Goal: Task Accomplishment & Management: Manage account settings

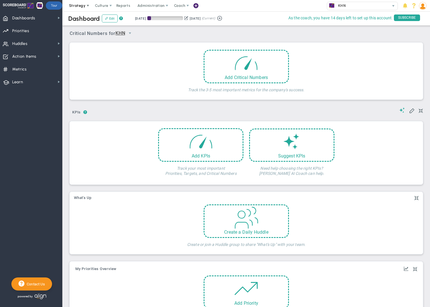
click at [80, 5] on span "Strategy" at bounding box center [77, 5] width 17 height 4
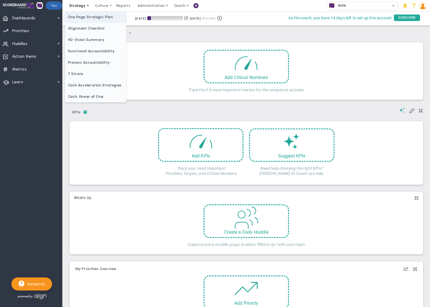
click at [84, 16] on span "One Page Strategic Plan" at bounding box center [95, 16] width 61 height 11
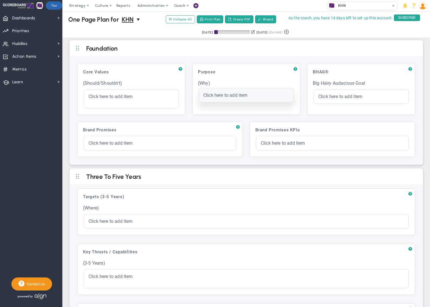
click at [219, 98] on div "Click here to add item" at bounding box center [246, 95] width 95 height 14
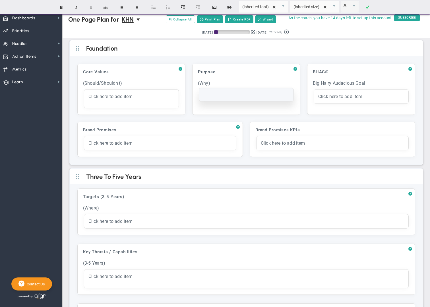
click at [217, 96] on div at bounding box center [247, 95] width 86 height 5
paste div
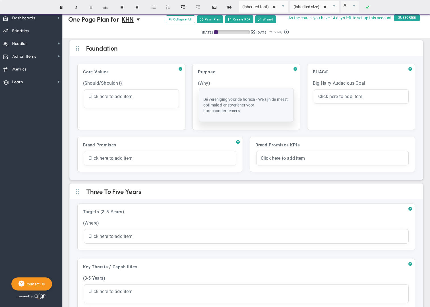
click at [245, 112] on p "Dé vereniging voor de horeca - We zijn de meest optimale dienstverlener voor ho…" at bounding box center [247, 104] width 86 height 17
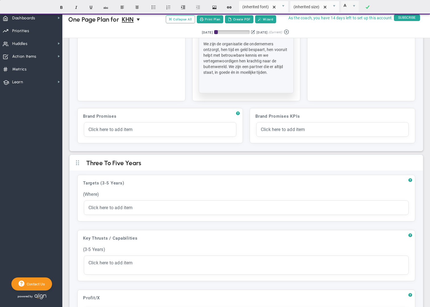
scroll to position [82, 0]
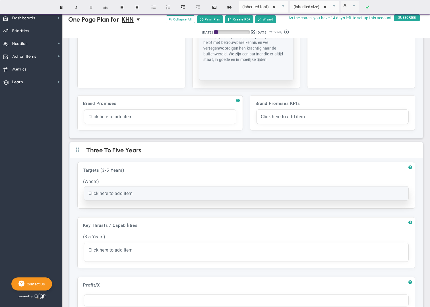
click at [102, 193] on span "Click here to add item" at bounding box center [111, 193] width 44 height 5
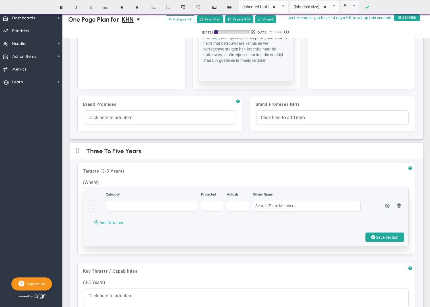
scroll to position [89, 0]
click at [119, 207] on input "text" at bounding box center [152, 204] width 92 height 11
paste input "• We zijn het vertrekpunt voor ondernemers die willen starten in de horeca."
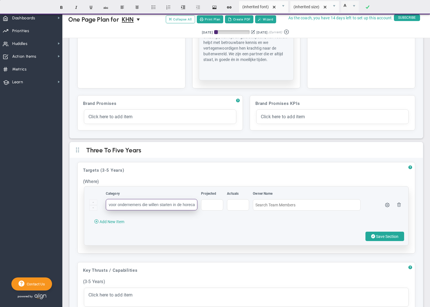
scroll to position [0, 50]
click at [114, 222] on span "Add New Item" at bounding box center [112, 222] width 25 height 5
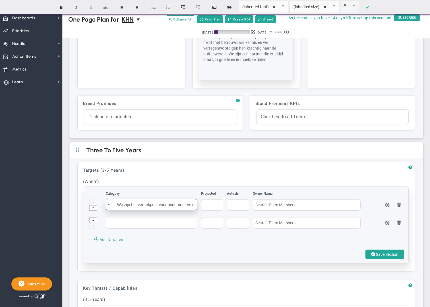
click at [118, 204] on input "• We zijn het vertrekpunt voor ondernemers die willen starten in de horeca" at bounding box center [152, 204] width 92 height 11
type input "We zijn het vertrekpunt voor ondernemers die willen starten in de horeca"
click at [117, 222] on input "text" at bounding box center [152, 222] width 92 height 11
paste input "• We zijn de organisatie waar horecaondernemers terecht kunnen met vragen over …"
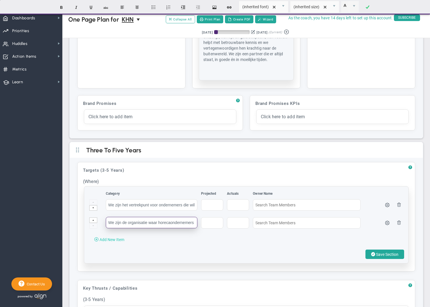
type input "We zijn de organisatie waar horecaondernemers terecht kunnen met vragen over hu…"
click at [115, 235] on span "Add New Item" at bounding box center [112, 240] width 25 height 5
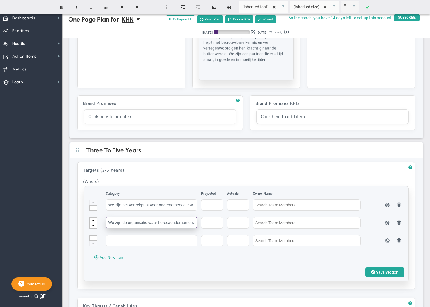
click at [137, 223] on input "We zijn de organisatie waar horecaondernemers terecht kunnen met vragen over hu…" at bounding box center [152, 222] width 92 height 11
click at [399, 206] on button at bounding box center [399, 204] width 5 height 5
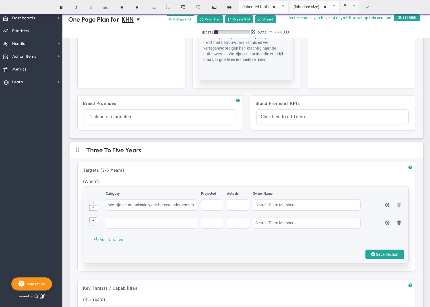
click at [399, 205] on span at bounding box center [399, 204] width 5 height 5
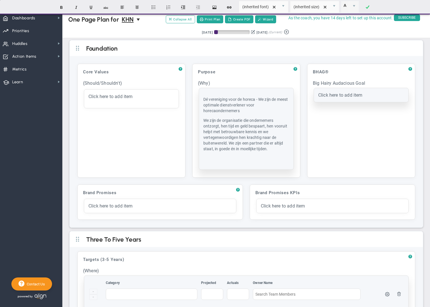
click at [316, 94] on div "Click here to add item" at bounding box center [361, 95] width 95 height 14
click at [322, 95] on div at bounding box center [362, 95] width 86 height 5
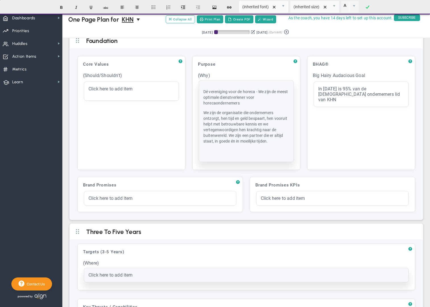
scroll to position [8, 0]
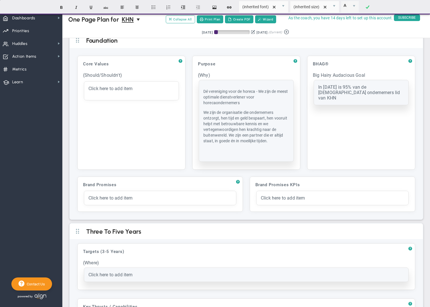
click at [374, 93] on div "In 2035 is 95% van de Horeca ondernemers lid van KHN" at bounding box center [362, 93] width 86 height 16
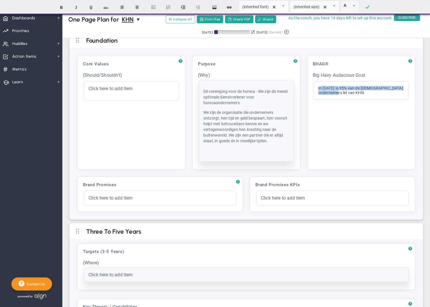
drag, startPoint x: 345, startPoint y: 91, endPoint x: 309, endPoint y: 86, distance: 35.7
click at [309, 86] on div "? BHAG® Click to add header BHAG® BHAG® No header added BHAG® Big Hairy Audacio…" at bounding box center [361, 113] width 108 height 114
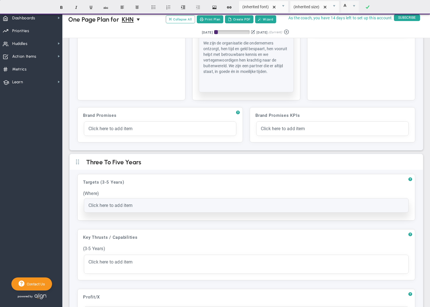
scroll to position [81, 0]
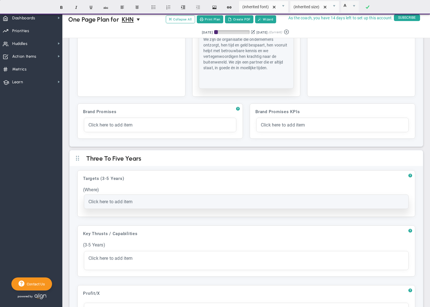
click at [99, 202] on span "Click here to add item" at bounding box center [111, 201] width 44 height 5
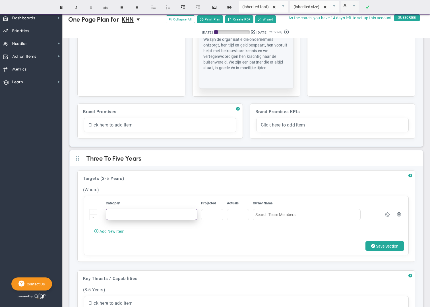
click at [120, 212] on input "text" at bounding box center [152, 214] width 92 height 11
paste input "• We zijn het vertrekpunt voor ondernemers die willen starten in de horeca"
click at [108, 230] on span "Add New Item" at bounding box center [112, 231] width 25 height 5
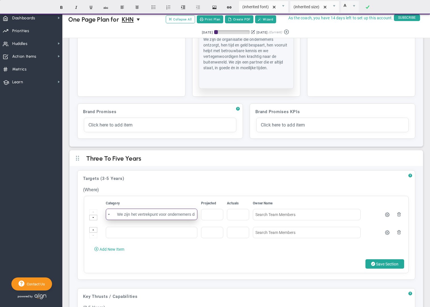
click at [118, 212] on input "• We zijn het vertrekpunt voor ondernemers die willen starten in de horeca" at bounding box center [152, 214] width 92 height 11
type input "We zijn het vertrekpunt voor ondernemers die willen starten in de horeca"
click at [119, 233] on input "text" at bounding box center [152, 232] width 92 height 11
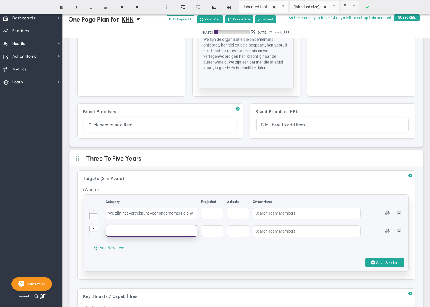
paste input "• We zijn de organisatie waar horecaondernemers terecht kunnen met vragen over …"
type input "• We zijn de organisatie waar horecaondernemers terecht kunnen met vragen over …"
click at [93, 235] on span at bounding box center [94, 235] width 2 height 4
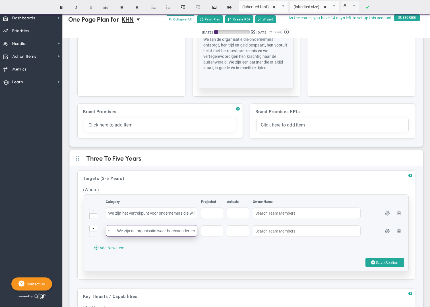
click at [119, 231] on input "• We zijn de organisatie waar horecaondernemers terecht kunnen met vragen over …" at bounding box center [152, 230] width 92 height 11
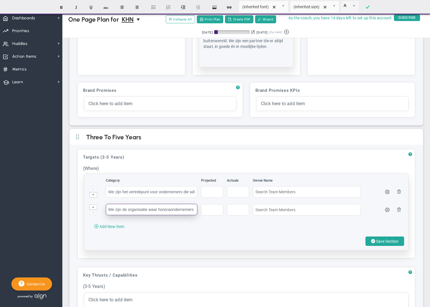
scroll to position [103, 0]
type input "We zijn de organisatie waar horecaondernemers terecht kunnen met vragen over hu…"
click at [107, 225] on span "Add New Item" at bounding box center [112, 226] width 25 height 5
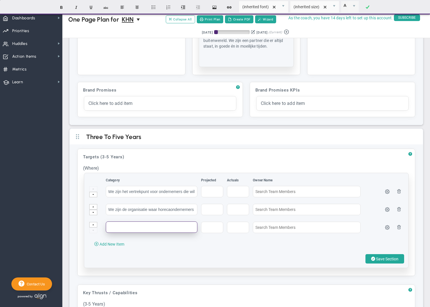
click at [132, 229] on input "text" at bounding box center [152, 227] width 92 height 11
paste input "• We bieden interessante ledenvoordelen die aansluiten bij onze strategie en di…"
click at [189, 235] on div "Category Projected Actuals Owner Name" at bounding box center [246, 220] width 325 height 95
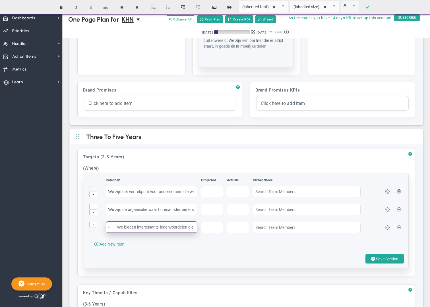
click at [118, 226] on input "• We bieden interessante ledenvoordelen die aansluiten bij onze strategie en di…" at bounding box center [152, 227] width 92 height 11
type input "We bieden interessante ledenvoordelen die aansluiten bij onze strategie en die …"
click at [199, 235] on div "Category Projected Actuals Owner Name" at bounding box center [246, 220] width 325 height 95
click at [386, 235] on span "Save Section" at bounding box center [387, 259] width 22 height 5
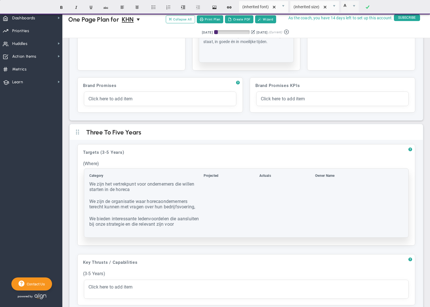
scroll to position [111, 0]
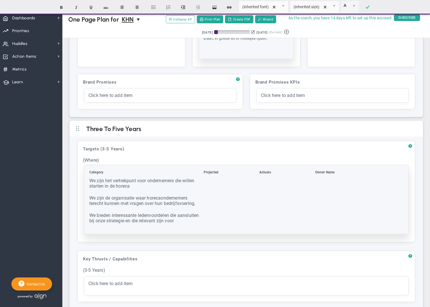
click at [196, 204] on td "We zijn de organisatie waar horecaondernemers terecht kunnen met vragen over hu…" at bounding box center [146, 203] width 114 height 17
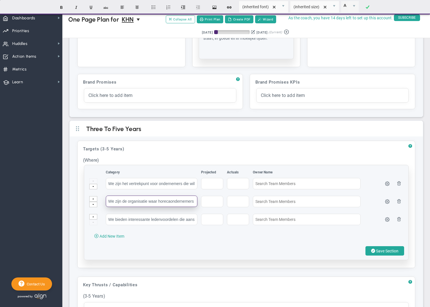
click at [189, 203] on input "We zijn de organisatie waar horecaondernemers terecht kunnen met vragen over hu…" at bounding box center [152, 201] width 92 height 11
click at [195, 201] on input "We zijn de organisatie waar horecaondernemers terecht kunnen met vragen over hu…" at bounding box center [152, 201] width 92 height 11
type input "We zijn de organisatie waar horecaondernemers terecht kunnen met vragen over hu…"
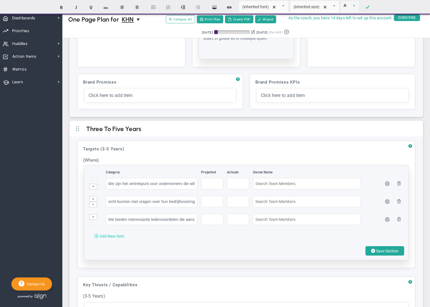
scroll to position [0, 0]
click at [120, 235] on span "Add New Item" at bounding box center [112, 236] width 25 height 5
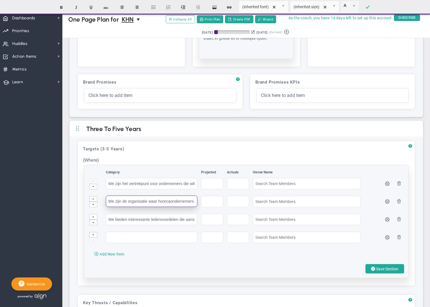
drag, startPoint x: 109, startPoint y: 201, endPoint x: 165, endPoint y: 201, distance: 55.8
click at [160, 201] on input "We zijn de organisatie waar horecaondernemers terecht kunnen met vragen over hu…" at bounding box center [152, 201] width 92 height 11
click at [181, 202] on input "We zijn de organisatie waar horecaondernemers terecht kunnen met vragen over hu…" at bounding box center [152, 201] width 92 height 11
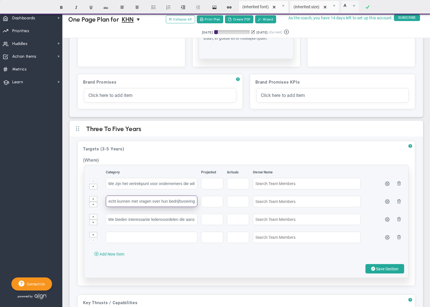
drag, startPoint x: 110, startPoint y: 200, endPoint x: 197, endPoint y: 201, distance: 87.7
click at [197, 201] on input "We zijn de organisatie waar horecaondernemers terecht kunnen met vragen over hu…" at bounding box center [152, 201] width 92 height 11
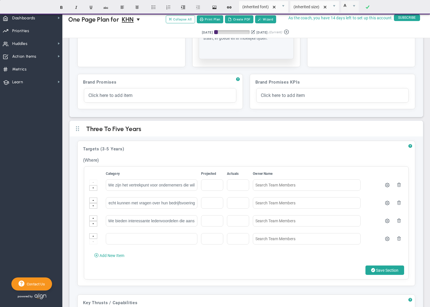
scroll to position [0, 0]
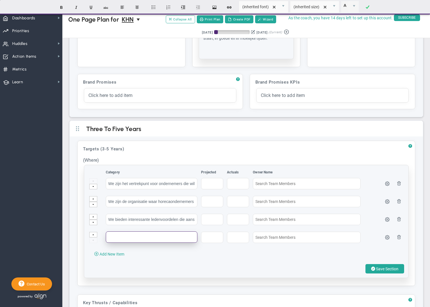
click at [118, 235] on input "text" at bounding box center [152, 237] width 92 height 11
paste input "duiden van wetten en regels, en tools om hieraan te voldoen om optimaal te kunn…"
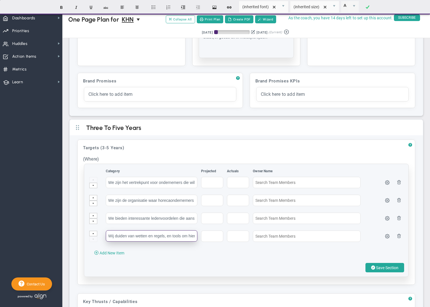
type input "Wij duiden van wetten en regels, en tools om hieraan te voldoen om optimaal te …"
click at [143, 235] on div "Category Projected Actuals Owner Name" at bounding box center [246, 220] width 325 height 113
click at [93, 233] on span at bounding box center [94, 235] width 2 height 4
click at [381, 235] on span "Save Section" at bounding box center [387, 268] width 22 height 5
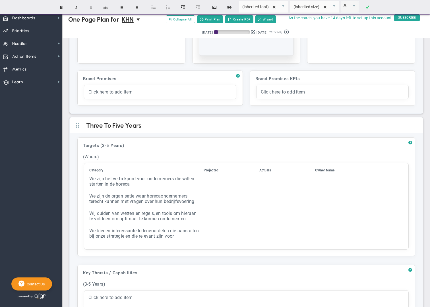
scroll to position [115, 0]
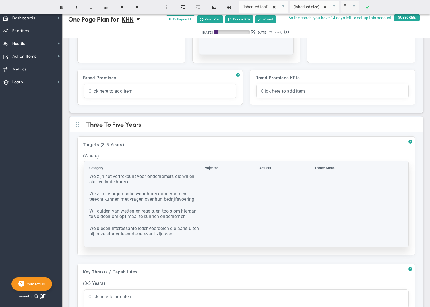
click at [124, 212] on td "Wij duiden van wetten en regels, en tools om hieraan te voldoen om optimaal te …" at bounding box center [146, 216] width 114 height 17
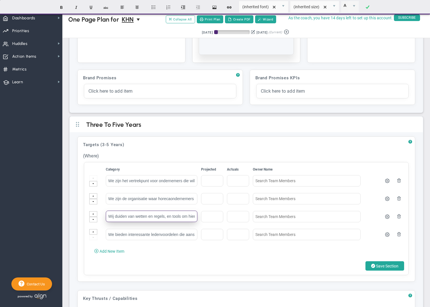
click at [132, 214] on input "Wij duiden van wetten en regels, en tools om hieraan te voldoen om optimaal te …" at bounding box center [152, 216] width 92 height 11
click at [165, 215] on input "Wij duiden wetten en regels, en tools om hieraan te voldoen om optimaal te kunn…" at bounding box center [152, 216] width 92 height 11
type input "Wij duiden wetten en regels, en bieden tools om hieraan te voldoen om optimaal …"
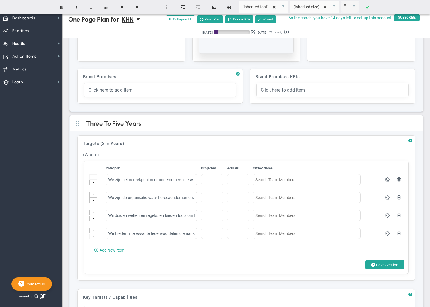
click at [228, 235] on div "Category Projected Actuals Owner Name" at bounding box center [246, 217] width 325 height 113
click at [388, 235] on span "Save Section" at bounding box center [387, 265] width 22 height 5
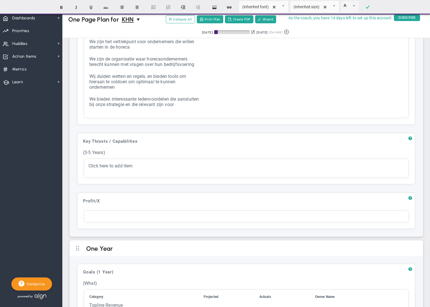
scroll to position [253, 0]
click at [410, 137] on span "?" at bounding box center [411, 137] width 4 height 5
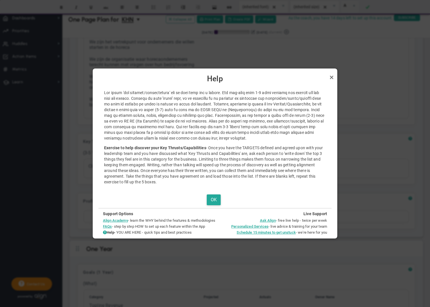
scroll to position [252, 0]
click at [217, 201] on button "OK" at bounding box center [214, 200] width 14 height 11
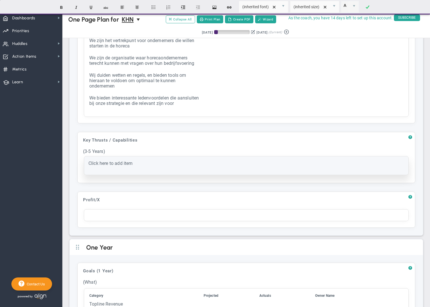
click at [114, 167] on div "Click here to add item" at bounding box center [246, 166] width 325 height 19
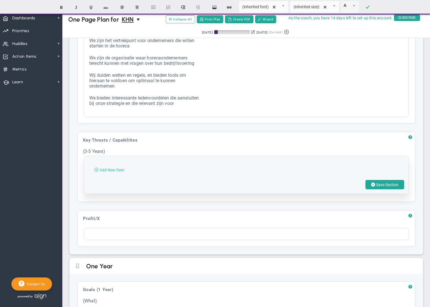
click at [114, 169] on span "Add New Item" at bounding box center [112, 170] width 25 height 5
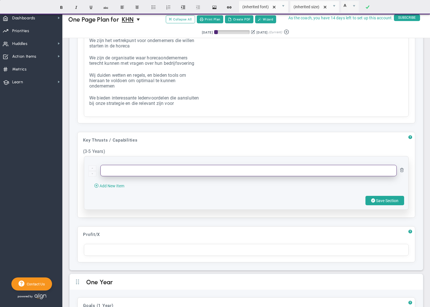
click at [116, 170] on input "text" at bounding box center [248, 170] width 297 height 11
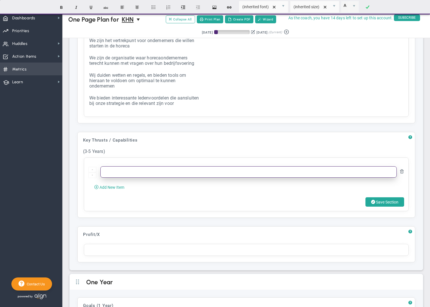
paste input "goede dienstverlening te bieden die herkend, gewaardeerd en bevestigd wordt doo…"
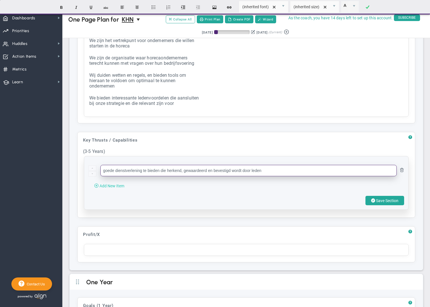
type input "goede dienstverlening te bieden die herkend, gewaardeerd en bevestigd wordt doo…"
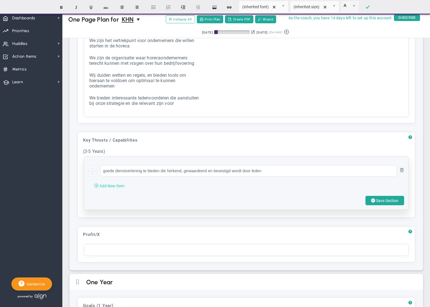
click at [111, 185] on span "Add New Item" at bounding box center [112, 186] width 25 height 5
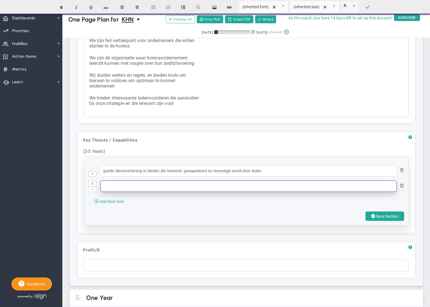
click at [131, 187] on input "text" at bounding box center [248, 186] width 297 height 11
paste input "leden zichtbaar te ontzorgen en ondersteunen in hun ondernemerschap, met hulpmi…"
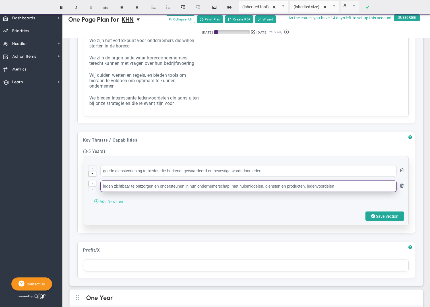
type input "leden zichtbaar te ontzorgen en ondersteunen in hun ondernemerschap, met hulpmi…"
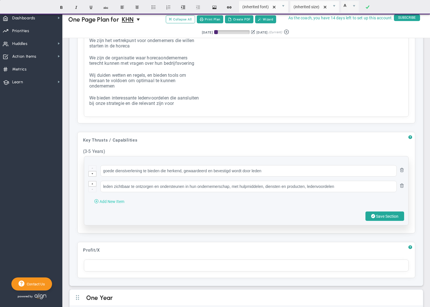
click at [113, 202] on span "Add New Item" at bounding box center [112, 202] width 25 height 5
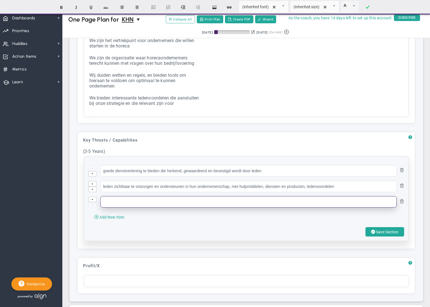
click at [132, 203] on input "text" at bounding box center [248, 201] width 297 height 11
paste input "• Door laagdrempelig aanspreekbaar en bereikbaar te zijn"
click at [113, 201] on input "• Door laagdrempelig aanspreekbaar en bereikbaar te zijn" at bounding box center [248, 201] width 297 height 11
type input "Door laagdrempelig aanspreekbaar en bereikbaar te zijn"
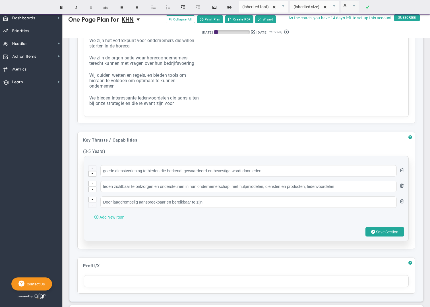
click at [111, 219] on span "Add New Item" at bounding box center [112, 217] width 25 height 5
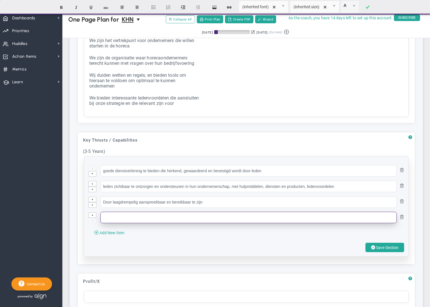
click at [113, 218] on input "text" at bounding box center [248, 217] width 297 height 11
paste input "• Door tijdig inzicht te geven in ontwikkelingen en kansen zodat leden voorbere…"
click at [112, 217] on input "• Door tijdig inzicht te geven in ontwikkelingen en kansen zodat leden voorbere…" at bounding box center [248, 217] width 297 height 11
type input "Door tijdig inzicht te geven in ontwikkelingen en kansen zodat leden voorbereid…"
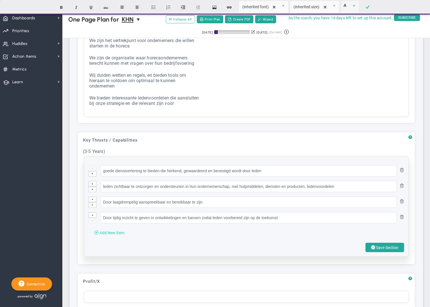
click at [113, 231] on span "Add New Item" at bounding box center [112, 233] width 25 height 5
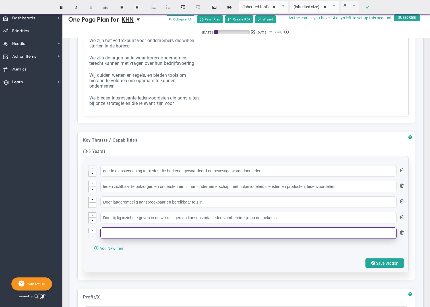
click at [116, 233] on input "text" at bounding box center [248, 233] width 297 height 11
paste input "• Door actief bij leden uit te vragen wat hun wensen en behoeften zijn en hiero…"
click at [114, 233] on input "• Door actief bij leden uit te vragen wat hun wensen en behoeften zijn en hiero…" at bounding box center [248, 233] width 297 height 11
click at [113, 233] on input "• Door actief bij leden uit te vragen wat hun wensen en behoeften zijn en hiero…" at bounding box center [248, 233] width 297 height 11
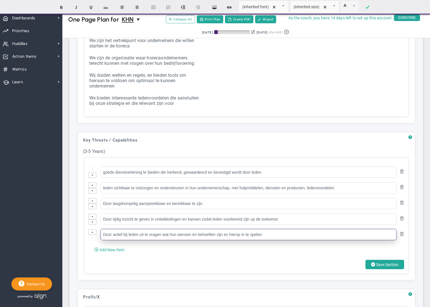
type input "Door actief bij leden uit te vragen wat hun wensen en behoeften zijn en hierop …"
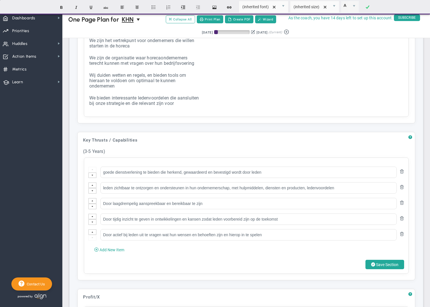
click at [382, 235] on span "Save Section" at bounding box center [387, 265] width 22 height 5
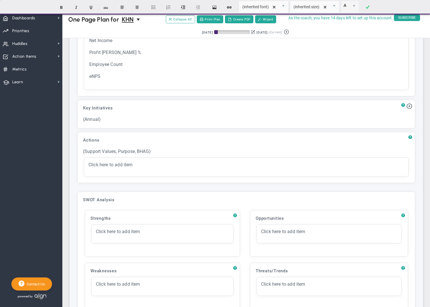
scroll to position [585, 0]
click at [403, 103] on span "?" at bounding box center [404, 104] width 4 height 5
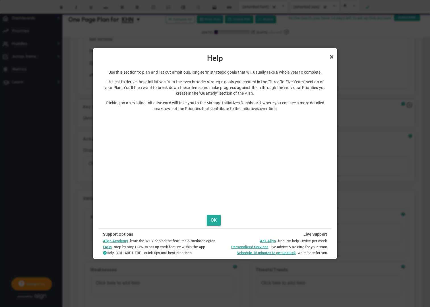
click at [331, 58] on link "Close" at bounding box center [331, 57] width 7 height 7
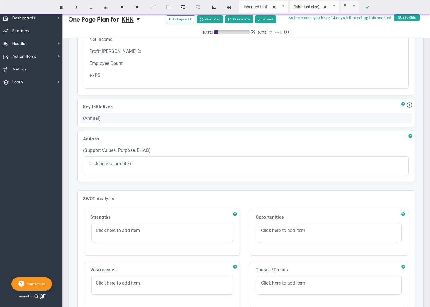
click at [99, 117] on div "(Annual)" at bounding box center [247, 118] width 332 height 11
click at [409, 104] on span at bounding box center [410, 105] width 6 height 6
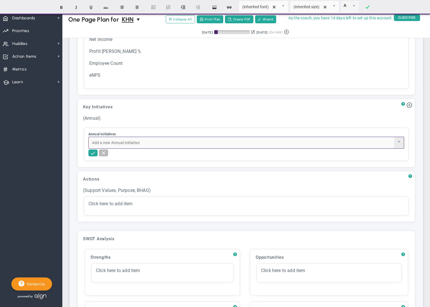
paste input "We zijn het vertrekpunt voor ondernemers die willen starten in de horeca"
type input "We zijn het vertrekpunt voor ondernemers die willen starten in de horeca"
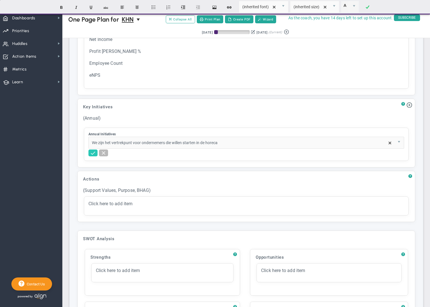
click at [94, 153] on span at bounding box center [93, 153] width 6 height 6
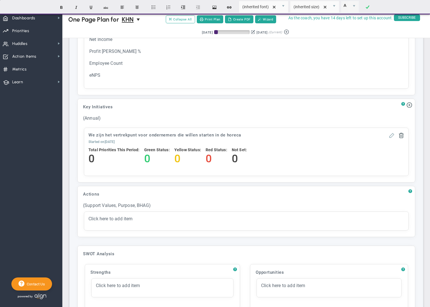
click at [392, 134] on span at bounding box center [392, 135] width 6 height 6
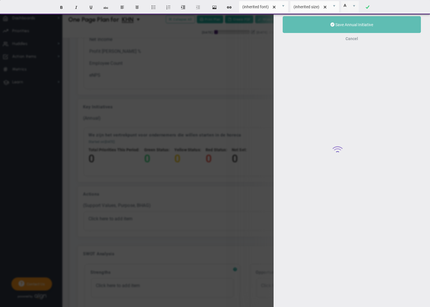
type input "We zijn het vertrekpunt voor ondernemers die willen starten in de horeca"
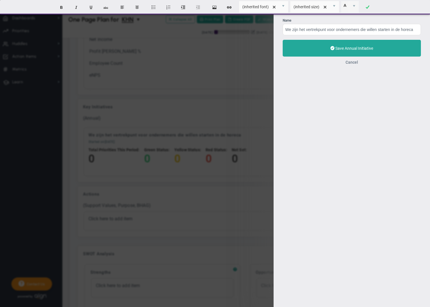
click at [354, 62] on button "Cancel" at bounding box center [352, 62] width 13 height 5
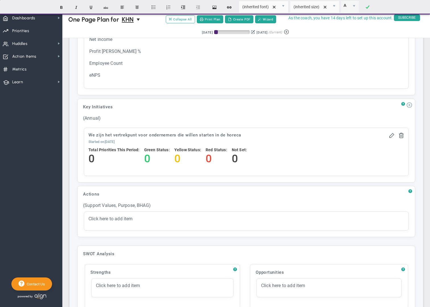
click at [410, 106] on button at bounding box center [410, 105] width 6 height 6
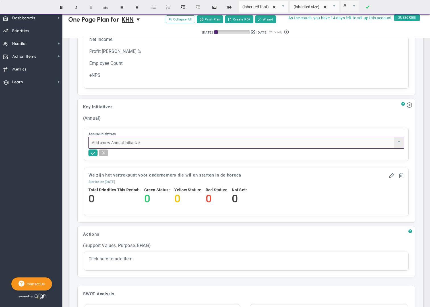
paste input "We bieden interessante ledenvoordelen die aansluiten bij onze strategie en die …"
type input "We bieden interessante ledenvoordelen die aansluiten bij onze strategie en die …"
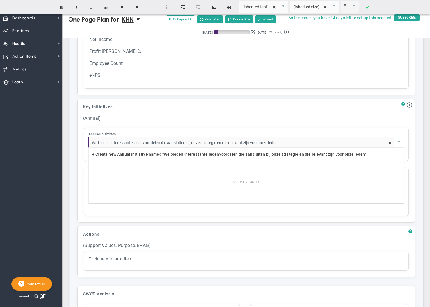
click at [134, 155] on span "+ Create new Annual Initiative named "We bieden interessante ledenvoordelen die…" at bounding box center [229, 154] width 274 height 5
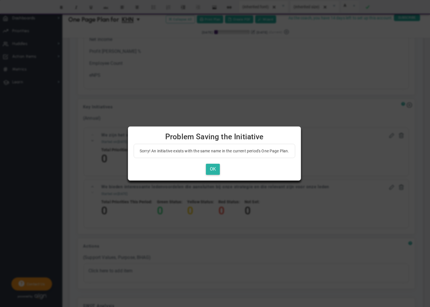
click at [212, 171] on button "OK" at bounding box center [213, 169] width 14 height 11
click at [214, 170] on button "OK" at bounding box center [213, 169] width 14 height 11
click at [339, 165] on div at bounding box center [215, 153] width 430 height 307
click at [214, 171] on button "OK" at bounding box center [213, 169] width 14 height 11
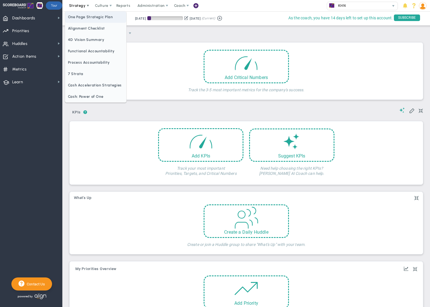
click at [89, 20] on span "One Page Strategic Plan" at bounding box center [95, 16] width 61 height 11
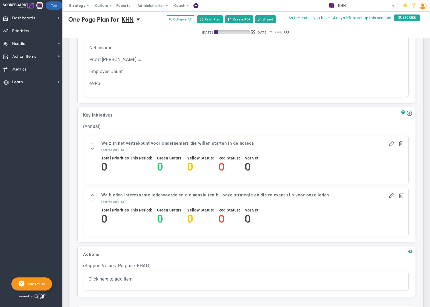
scroll to position [579, 0]
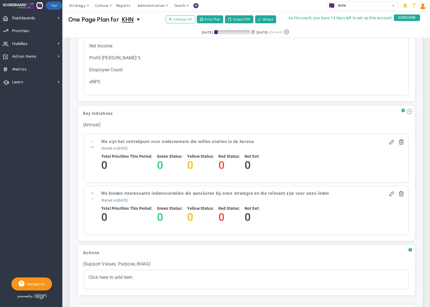
click at [410, 111] on span at bounding box center [410, 111] width 6 height 6
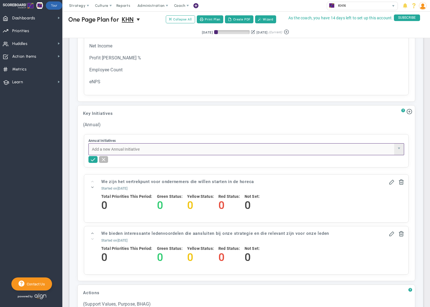
paste input "We zijn de organisatie waar horecaondernemers terecht kunnen met vragen over hu…"
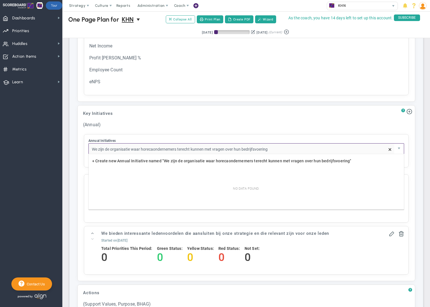
click at [297, 146] on input "We zijn de organisatie waar horecaondernemers terecht kunnen met vragen over hu…" at bounding box center [242, 149] width 306 height 11
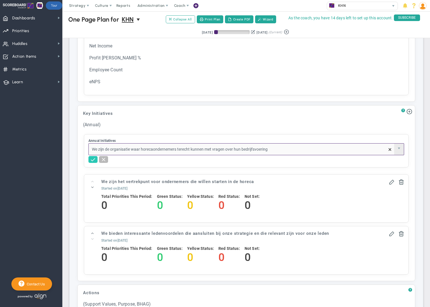
type input "We zijn de organisatie waar horecaondernemers terecht kunnen met vragen over hu…"
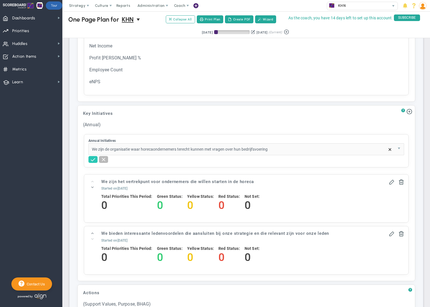
click at [93, 159] on span at bounding box center [93, 160] width 6 height 6
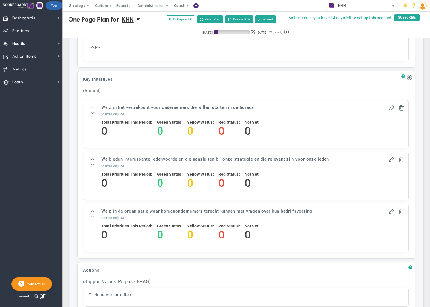
scroll to position [614, 0]
click at [410, 77] on span at bounding box center [410, 76] width 6 height 6
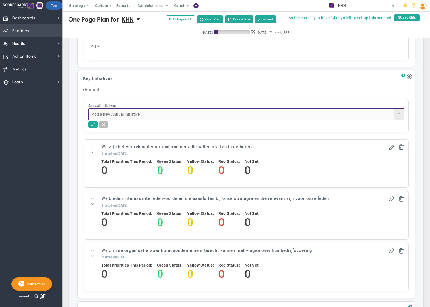
click at [26, 32] on span "Priorities" at bounding box center [20, 31] width 17 height 12
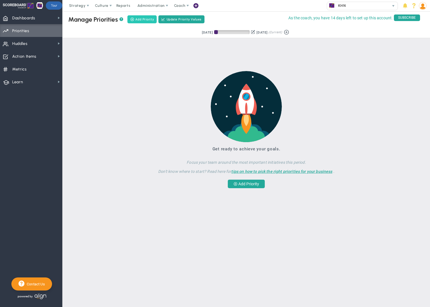
click at [144, 21] on span "Add Priority" at bounding box center [144, 19] width 19 height 5
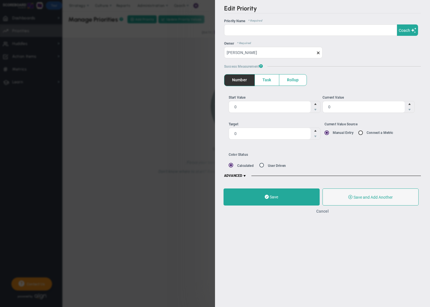
click at [325, 212] on button "Cancel" at bounding box center [323, 211] width 13 height 5
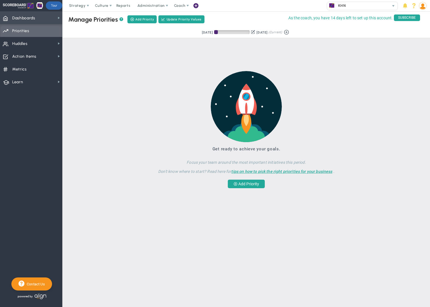
click at [26, 17] on span "Dashboards" at bounding box center [23, 18] width 23 height 12
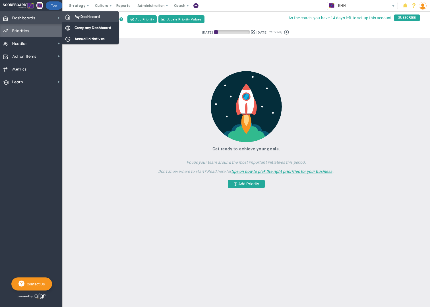
click at [88, 18] on span "My Dashboard" at bounding box center [87, 16] width 25 height 5
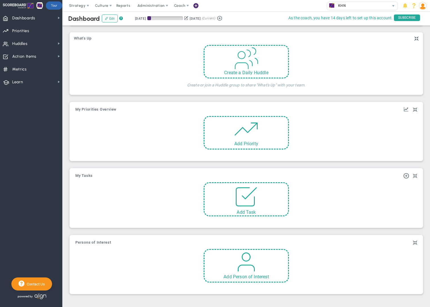
scroll to position [167, 0]
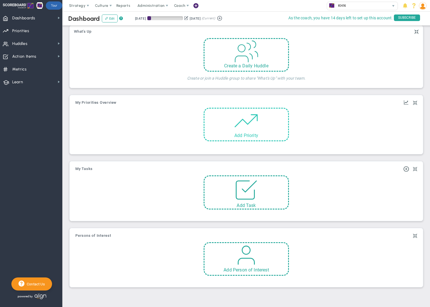
click at [239, 132] on span at bounding box center [246, 121] width 24 height 24
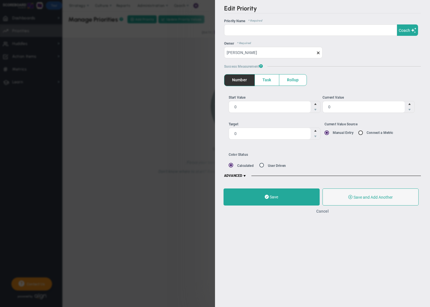
click at [324, 212] on button "Cancel" at bounding box center [323, 211] width 13 height 5
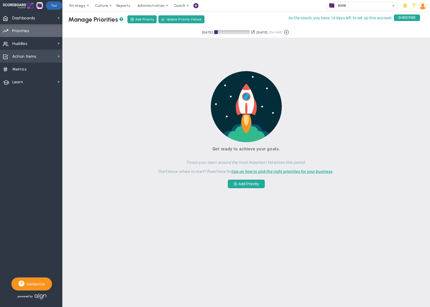
click at [55, 56] on span "Action Items Action Items" at bounding box center [31, 56] width 62 height 13
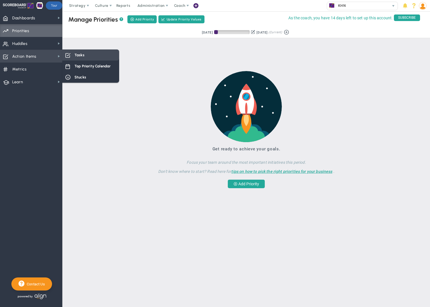
click at [75, 55] on span "Tasks" at bounding box center [80, 54] width 10 height 5
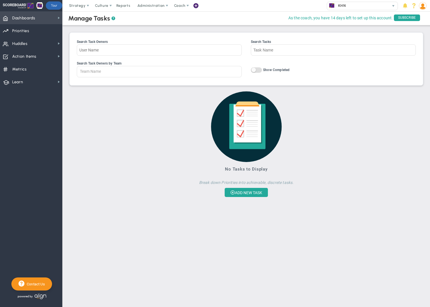
click at [30, 22] on span "Dashboards" at bounding box center [23, 18] width 23 height 12
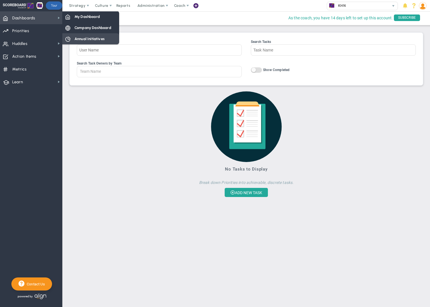
click at [83, 38] on span "Annual Initiatives" at bounding box center [90, 38] width 30 height 5
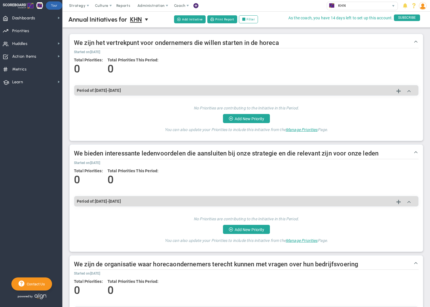
scroll to position [3, 0]
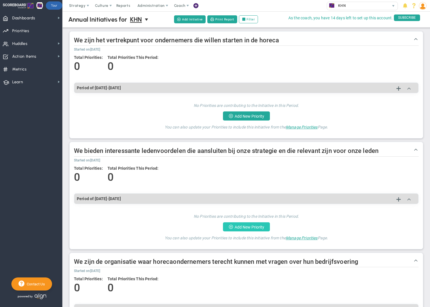
click at [253, 228] on button "Add New Priority" at bounding box center [246, 227] width 47 height 9
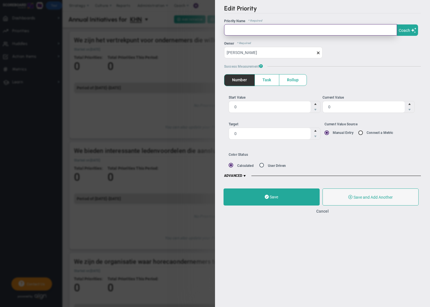
click at [236, 30] on input "text" at bounding box center [310, 29] width 173 height 11
paste input "• We brengen periodiek de ledenbehoefte in kaart en monitoren dit."
click at [236, 30] on input "• We brengen periodiek de ledenbehoefte in kaart en monitoren dit." at bounding box center [310, 29] width 173 height 11
type input "We brengen periodiek de ledenbehoefte in kaart en monitoren dit."
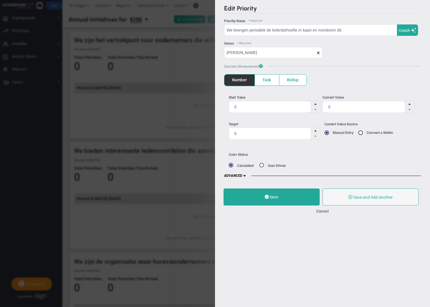
click at [296, 81] on span "Rollup" at bounding box center [293, 80] width 27 height 11
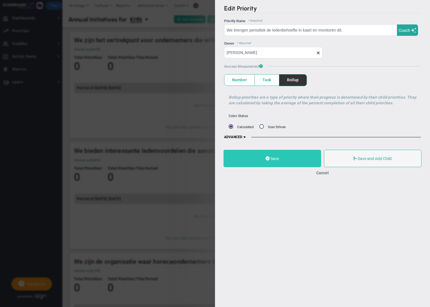
click at [278, 159] on span "Save" at bounding box center [275, 159] width 9 height 5
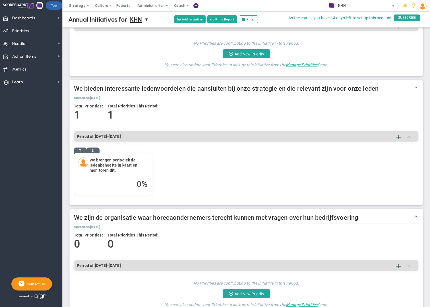
scroll to position [69, 0]
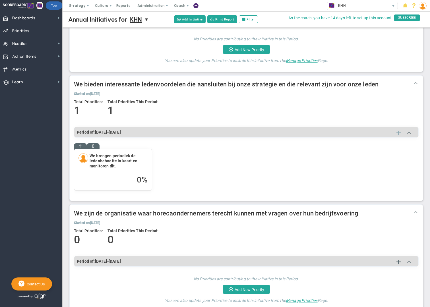
click at [397, 134] on span at bounding box center [399, 133] width 4 height 7
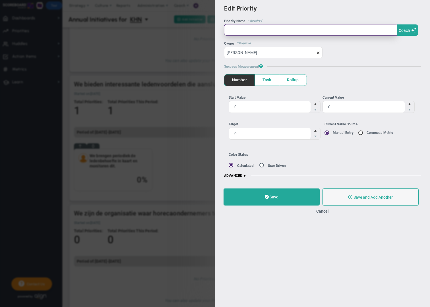
click at [237, 31] on input "text" at bounding box center [310, 29] width 173 height 11
paste input "• We bieden een herkenbaar en samenhangend aanbod van producten en diensten die…"
type input "• We bieden een herkenbaar en samenhangend aanbod van producten en diensten die…"
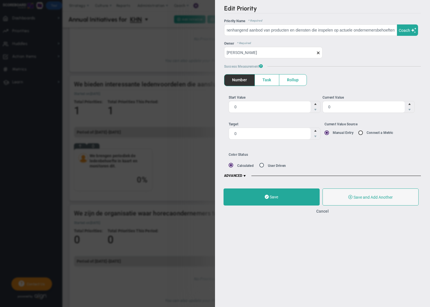
scroll to position [0, 0]
click at [295, 81] on span "Rollup" at bounding box center [293, 80] width 27 height 11
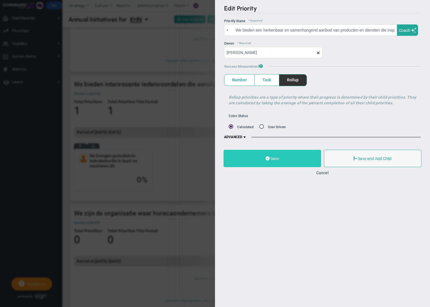
click at [292, 156] on button "Save" at bounding box center [273, 158] width 98 height 17
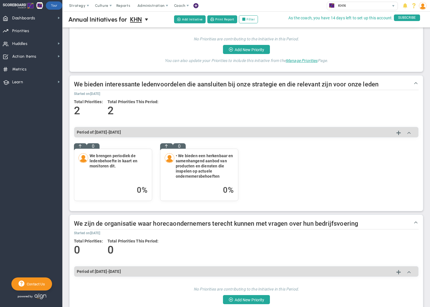
click at [179, 156] on h4 "• We bieden een herkenbaar en samenhangend aanbod van producten en diensten die…" at bounding box center [205, 166] width 58 height 26
click at [191, 157] on h4 "• We bieden een herkenbaar en samenhangend aanbod van producten en diensten die…" at bounding box center [205, 166] width 58 height 26
drag, startPoint x: 254, startPoint y: 171, endPoint x: 223, endPoint y: 170, distance: 30.5
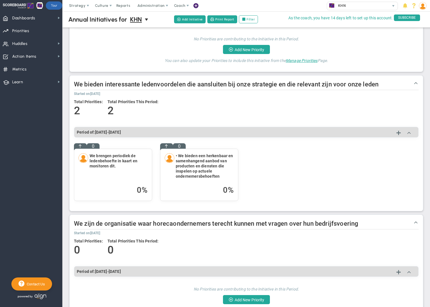
click at [254, 171] on div "0 We brengen periodiek de ledenbehoefte in kaart en monitoren dit. 0 % 0 0" at bounding box center [246, 175] width 345 height 64
click at [209, 169] on h4 "• We bieden een herkenbaar en samenhangend aanbod van producten en diensten die…" at bounding box center [205, 166] width 58 height 26
click at [179, 158] on h4 "• We bieden een herkenbaar en samenhangend aanbod van producten en diensten die…" at bounding box center [205, 166] width 58 height 26
click at [179, 156] on h4 "• We bieden een herkenbaar en samenhangend aanbod van producten en diensten die…" at bounding box center [205, 166] width 58 height 26
click at [263, 176] on div "0 We brengen periodiek de ledenbehoefte in kaart en monitoren dit. 0 % 0 0" at bounding box center [246, 175] width 345 height 64
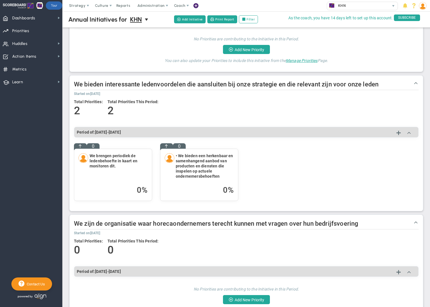
click at [213, 173] on h4 "• We bieden een herkenbaar en samenhangend aanbod van producten en diensten die…" at bounding box center [205, 166] width 58 height 26
click at [30, 32] on span "Priorities Projects OKR Tree Priorities Projects OKRs" at bounding box center [31, 30] width 62 height 13
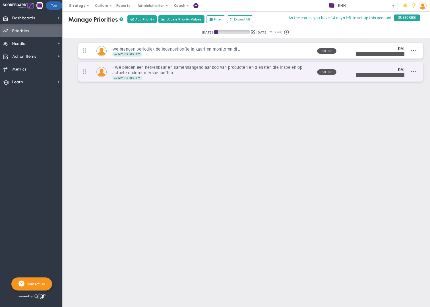
click at [172, 72] on h3 "• We bieden een herkenbaar en samenhangend aanbod van producten en diensten die…" at bounding box center [212, 70] width 200 height 11
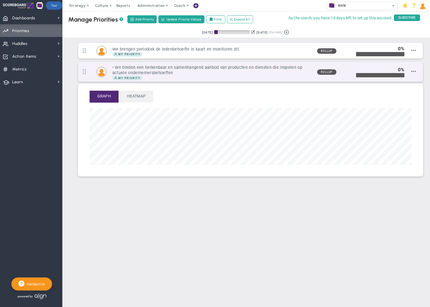
scroll to position [65, 322]
click at [118, 68] on h3 "• We bieden een herkenbaar en samenhangend aanbod van producten en diensten die…" at bounding box center [212, 70] width 200 height 11
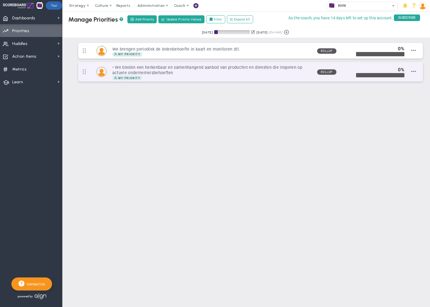
click at [118, 68] on h3 "• We bieden een herkenbaar en samenhangend aanbod van producten en diensten die…" at bounding box center [212, 70] width 200 height 11
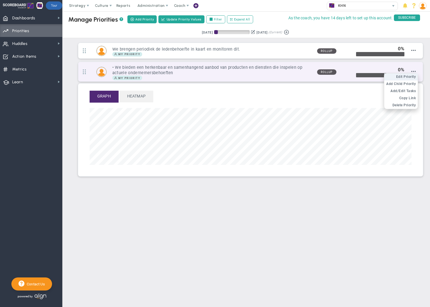
click at [412, 75] on span "Edit Priority" at bounding box center [407, 77] width 20 height 4
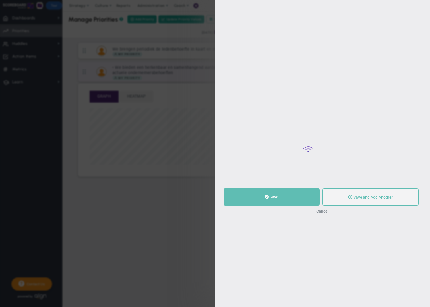
type input "• We bieden een herkenbaar en samenhangend aanbod van producten en diensten die…"
type input "0"
radio input "true"
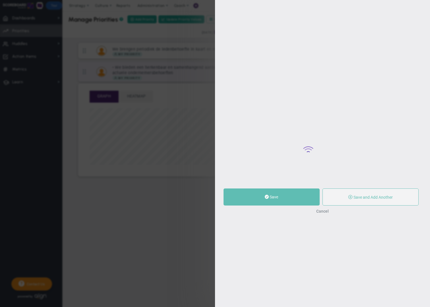
type input "[PERSON_NAME]"
type input "0"
radio input "true"
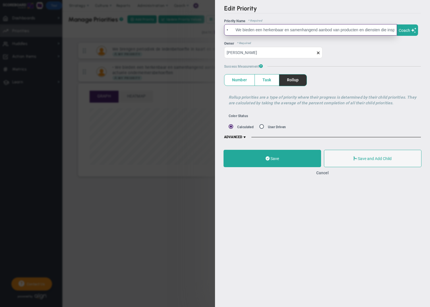
click at [237, 29] on input "• We bieden een herkenbaar en samenhangend aanbod van producten en diensten die…" at bounding box center [310, 29] width 173 height 11
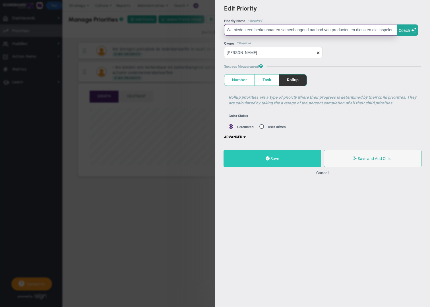
type input "We bieden een herkenbaar en samenhangend aanbod van producten en diensten die i…"
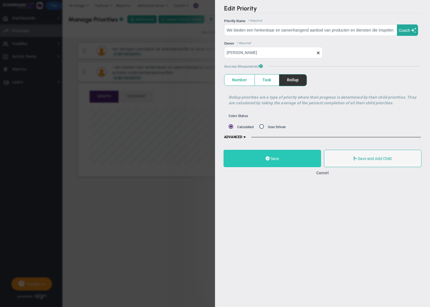
click at [261, 156] on button "Save" at bounding box center [273, 158] width 98 height 17
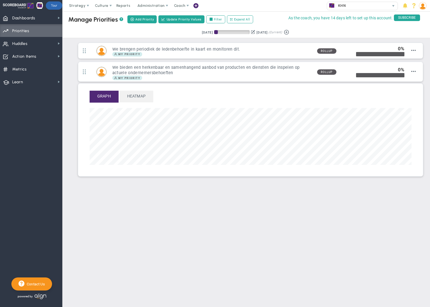
scroll to position [65, 322]
click at [36, 20] on span "Dashboards Dashboards" at bounding box center [31, 17] width 62 height 13
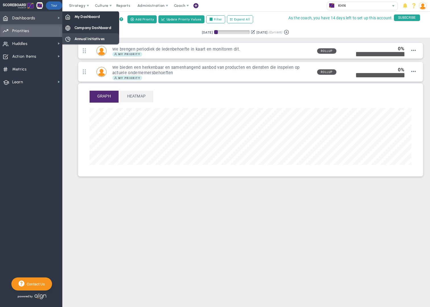
click at [83, 38] on span "Annual Initiatives" at bounding box center [90, 38] width 30 height 5
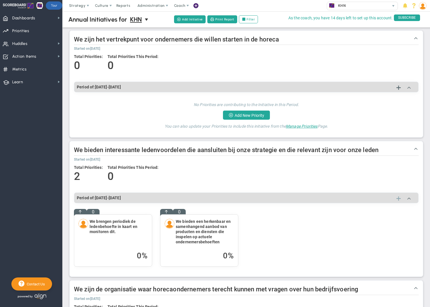
click at [398, 202] on div "Period of: 9/23/2025 - 12/22/2025" at bounding box center [246, 198] width 343 height 9
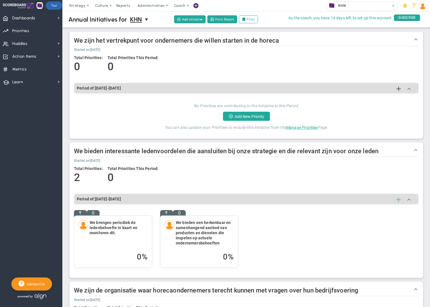
click at [398, 199] on span at bounding box center [399, 200] width 4 height 7
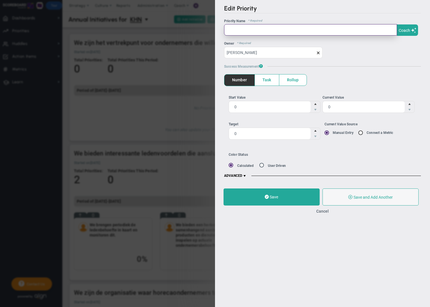
click at [235, 30] on input "text" at bounding box center [310, 29] width 173 height 11
paste input "• We zorgen voor zichtbaarheid en herkenning van onze ondersteuningsrol via all…"
click at [233, 30] on input "• We zorgen voor zichtbaarheid en herkenning van onze ondersteuningsrol via all…" at bounding box center [310, 29] width 173 height 11
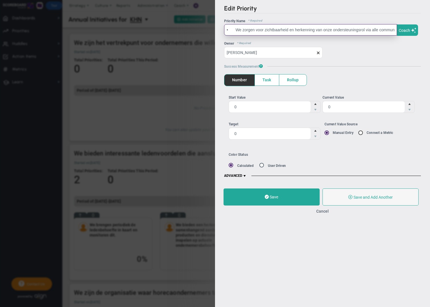
click at [236, 30] on input "• We zorgen voor zichtbaarheid en herkenning van onze ondersteuningsrol via all…" at bounding box center [310, 29] width 173 height 11
type input "We zorgen voor zichtbaarheid en herkenning van onze ondersteuningsrol via alle …"
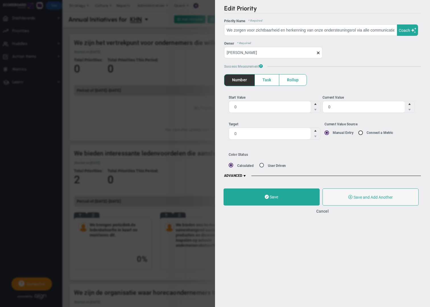
click at [299, 79] on span "Rollup" at bounding box center [293, 80] width 27 height 11
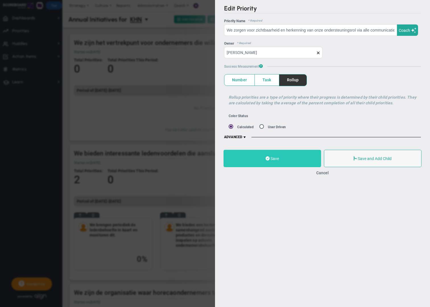
click at [284, 157] on button "Save" at bounding box center [273, 158] width 98 height 17
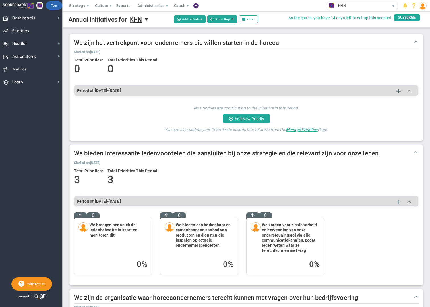
click at [399, 203] on span at bounding box center [399, 202] width 4 height 7
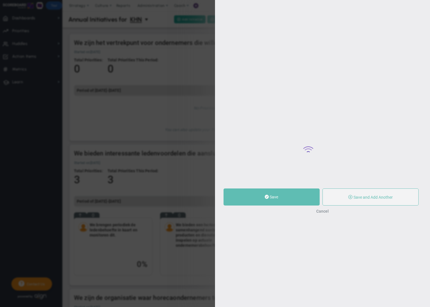
type input "0"
radio input "true"
type input "[PERSON_NAME]"
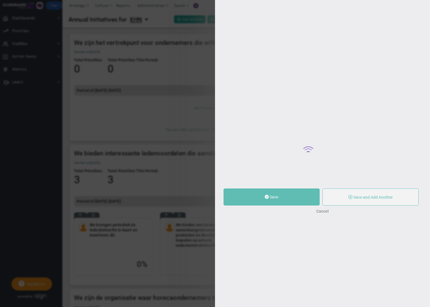
type input "0"
radio input "true"
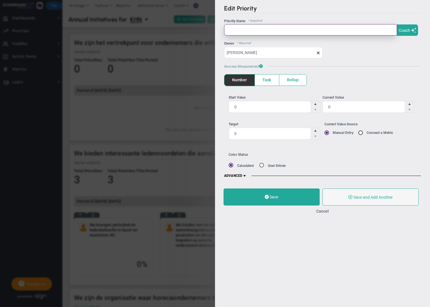
click at [242, 30] on input "text" at bounding box center [310, 29] width 173 height 11
paste input "• Bij elk beleids- en themaonderwerp bieden we passende tools, stappenplannen o…"
click at [231, 30] on input "• Bij elk beleids- en themaonderwerp bieden we passende tools, stappenplannen o…" at bounding box center [310, 29] width 173 height 11
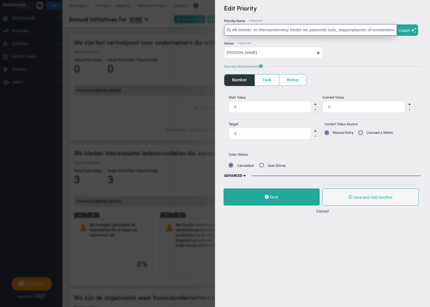
type input "Bij elk beleids- en themaonderwerp bieden we passende tools, stappenplannen of …"
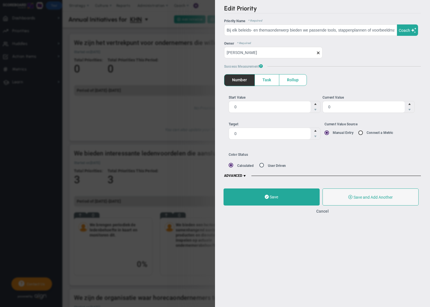
click at [286, 79] on span "Rollup" at bounding box center [293, 80] width 27 height 11
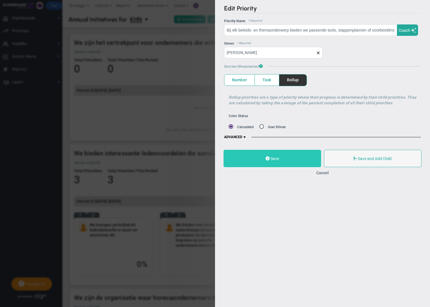
click at [279, 161] on button "Save" at bounding box center [273, 158] width 98 height 17
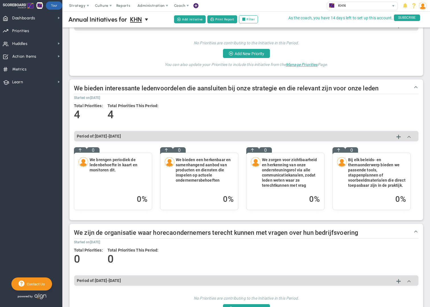
scroll to position [65, 0]
click at [398, 136] on span at bounding box center [399, 137] width 4 height 7
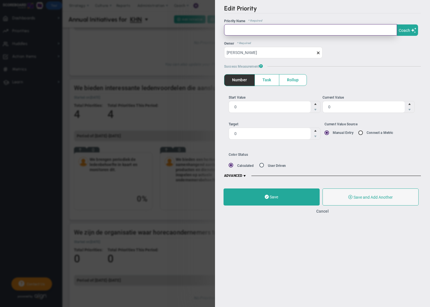
click at [249, 26] on input "text" at bounding box center [310, 29] width 173 height 11
paste input "• We beoordelen het succes op basis van het gebruik van onze diensten en tools,…"
type input "We beoordelen het succes op basis van het gebruik van onze diensten en tools, l…"
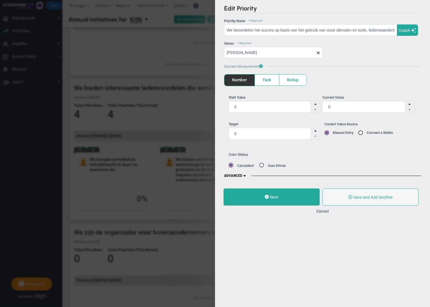
click at [298, 79] on span "Rollup" at bounding box center [293, 80] width 27 height 11
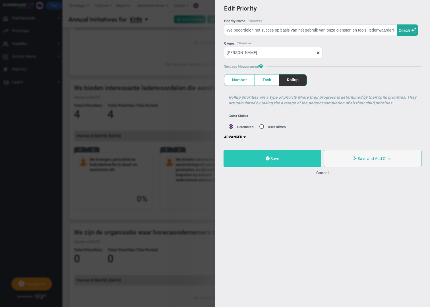
click at [288, 162] on button "Save" at bounding box center [273, 158] width 98 height 17
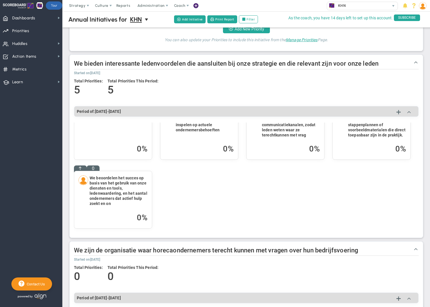
scroll to position [26, 0]
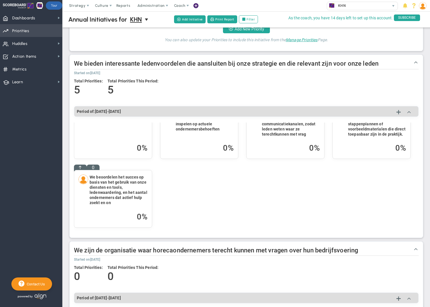
click at [26, 31] on span "Priorities" at bounding box center [20, 31] width 17 height 12
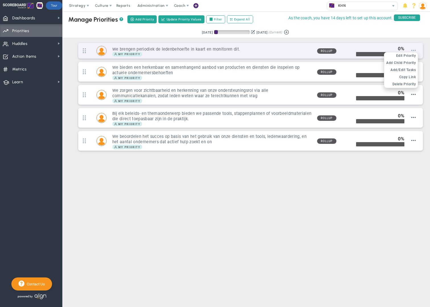
click at [416, 51] on span at bounding box center [414, 50] width 5 height 5
click at [411, 55] on span "Edit Priority" at bounding box center [407, 56] width 20 height 4
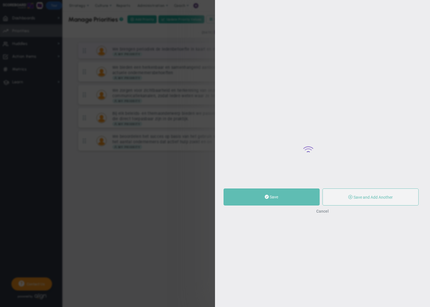
type input "We brengen periodiek de ledenbehoefte in kaart en monitoren dit."
type input "0"
radio input "true"
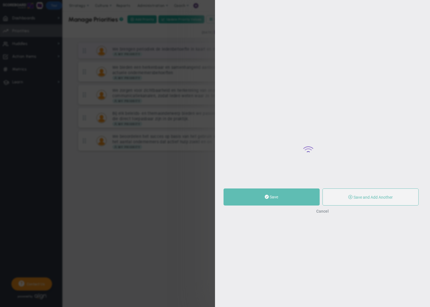
type input "[PERSON_NAME]"
type input "0"
radio input "true"
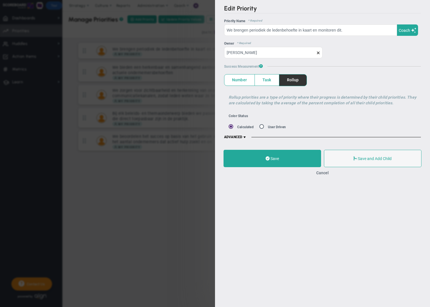
click at [144, 180] on div "Edit Priority OKR Name Priority Name We brengen periodiek de ledenbehoefte in k…" at bounding box center [215, 153] width 430 height 307
click at [321, 173] on button "Cancel" at bounding box center [323, 173] width 13 height 5
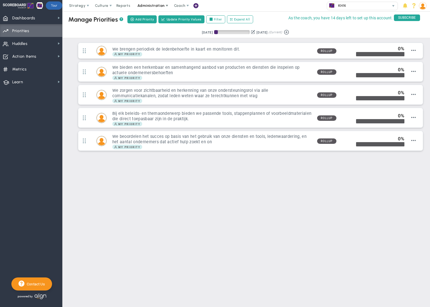
click at [151, 5] on span "Administration" at bounding box center [150, 5] width 27 height 4
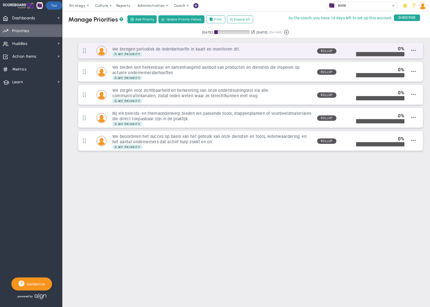
click at [277, 54] on div "My Priority" at bounding box center [212, 54] width 200 height 5
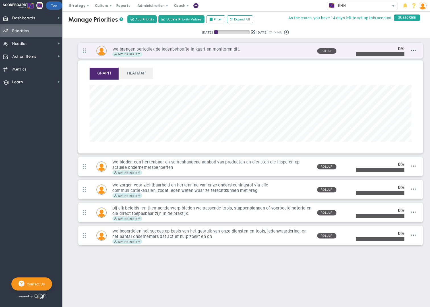
scroll to position [65, 322]
click at [415, 51] on span at bounding box center [414, 50] width 5 height 5
click at [411, 56] on span "Edit Priority" at bounding box center [407, 56] width 20 height 4
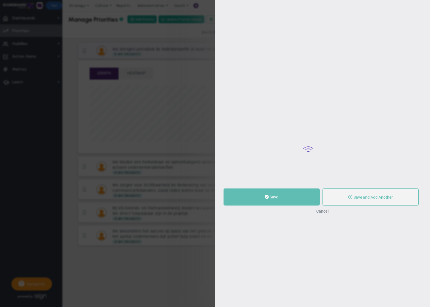
type input "We brengen periodiek de ledenbehoefte in kaart en monitoren dit."
type input "0"
radio input "true"
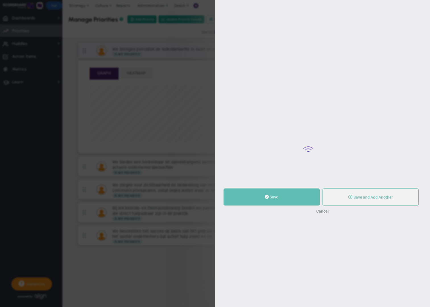
type input "[PERSON_NAME]"
type input "0"
radio input "true"
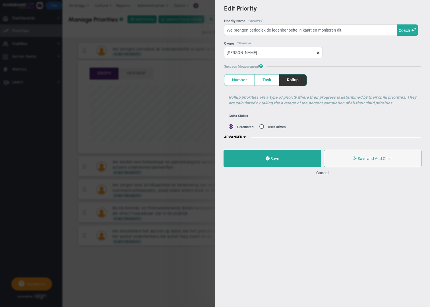
click at [246, 137] on span at bounding box center [245, 137] width 5 height 5
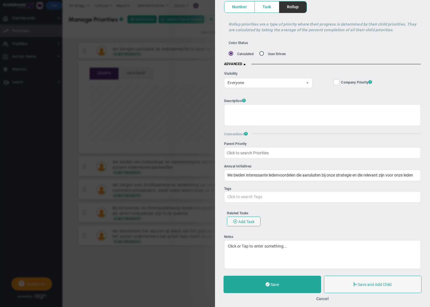
scroll to position [75, 0]
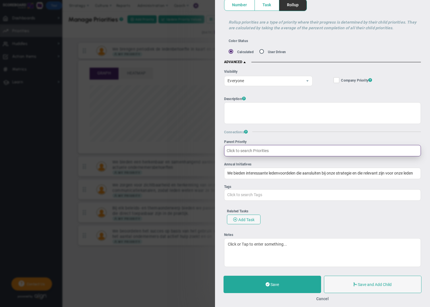
click at [270, 151] on input "Parent Priority" at bounding box center [322, 150] width 197 height 11
type input "h"
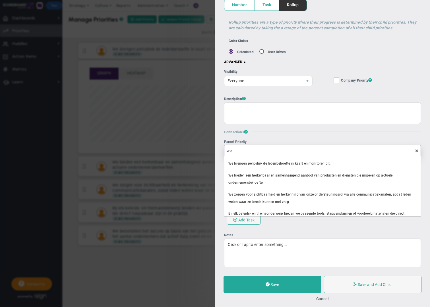
type input "w"
click at [271, 136] on div "Connections ?" at bounding box center [322, 135] width 197 height 10
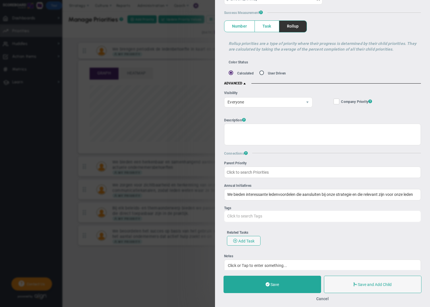
scroll to position [54, 0]
click at [372, 102] on span "?" at bounding box center [371, 101] width 4 height 5
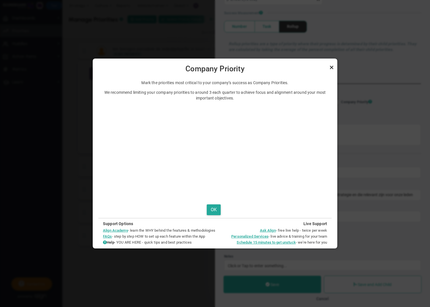
click at [332, 68] on link "Close" at bounding box center [331, 67] width 7 height 7
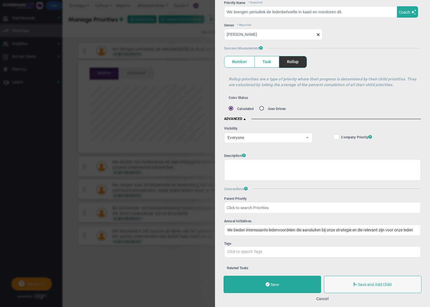
scroll to position [0, 0]
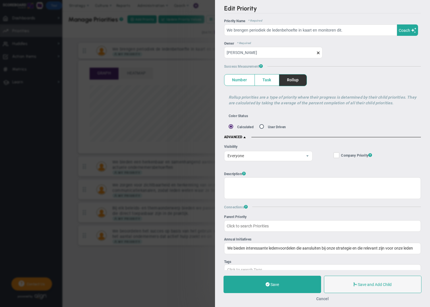
click at [321, 300] on button "Cancel" at bounding box center [323, 299] width 13 height 5
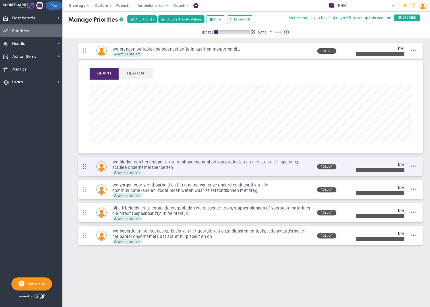
click at [86, 169] on span at bounding box center [84, 166] width 12 height 15
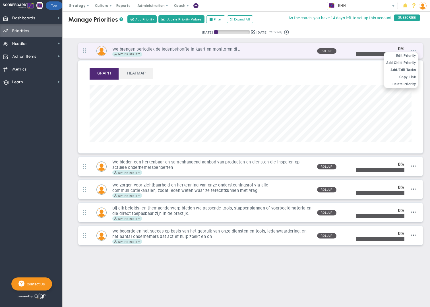
click at [416, 51] on span at bounding box center [414, 50] width 5 height 5
click at [409, 56] on span "Edit Priority" at bounding box center [407, 56] width 20 height 4
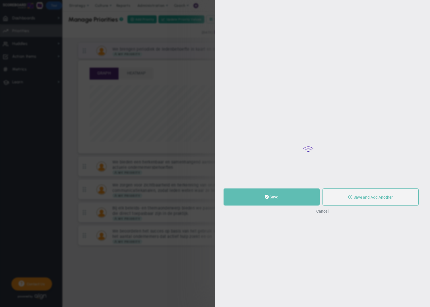
type input "We brengen periodiek de ledenbehoefte in kaart en monitoren dit."
type input "0"
radio input "true"
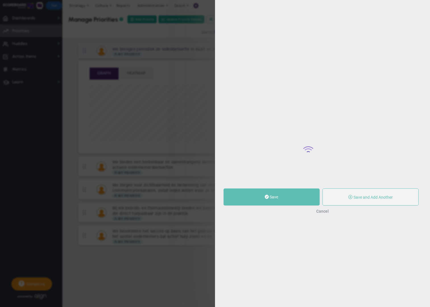
type input "[PERSON_NAME]"
type input "0"
radio input "true"
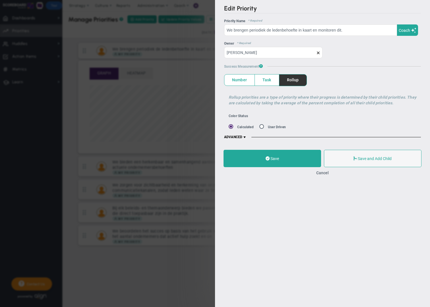
click at [72, 71] on div "Edit Priority OKR Name Priority Name We brengen periodiek de ledenbehoefte in k…" at bounding box center [215, 153] width 430 height 307
click at [323, 174] on button "Cancel" at bounding box center [323, 173] width 13 height 5
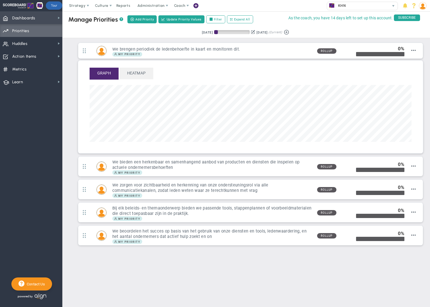
click at [40, 19] on span "Dashboards Dashboards" at bounding box center [31, 17] width 62 height 13
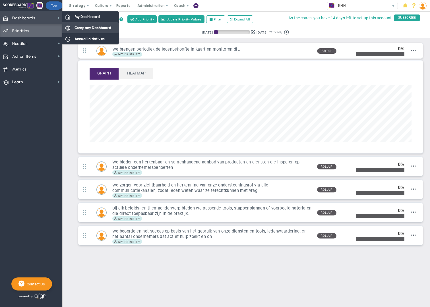
click at [96, 27] on span "Company Dashboard" at bounding box center [93, 27] width 37 height 5
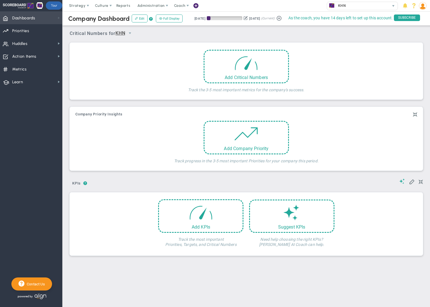
click at [59, 19] on span at bounding box center [59, 18] width 5 height 5
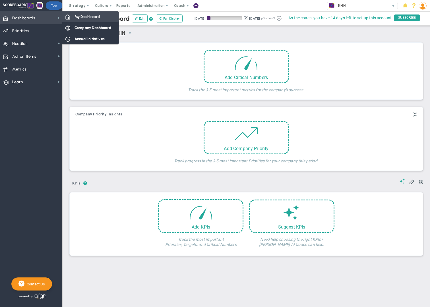
click at [82, 19] on span "My Dashboard" at bounding box center [87, 16] width 25 height 5
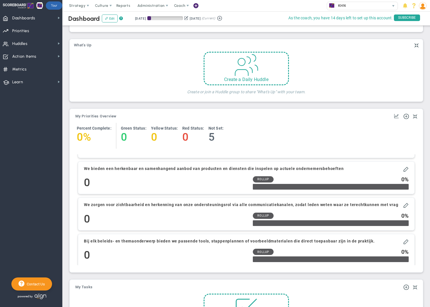
scroll to position [71, 0]
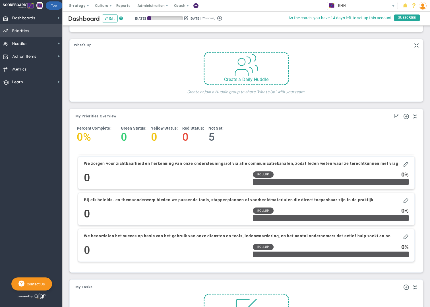
click at [36, 31] on span "Priorities Projects OKR Tree Priorities Projects OKRs" at bounding box center [31, 30] width 62 height 13
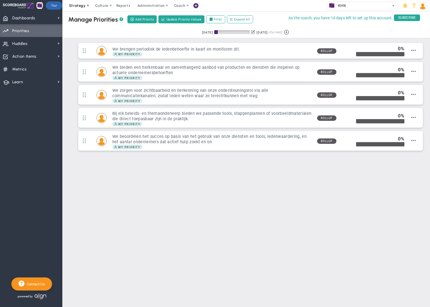
click at [83, 5] on span "Strategy" at bounding box center [77, 5] width 17 height 4
click at [127, 6] on span "Reports" at bounding box center [124, 5] width 20 height 11
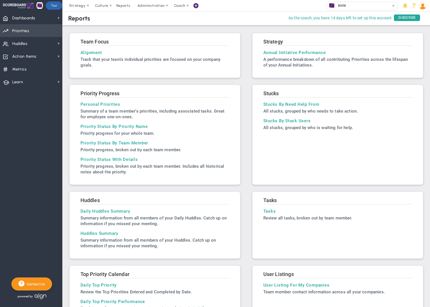
click at [29, 33] on span "Priorities Projects OKR Tree Priorities Projects OKRs" at bounding box center [31, 30] width 62 height 13
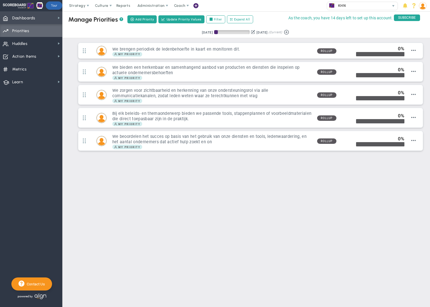
click at [27, 19] on span "Dashboards" at bounding box center [23, 18] width 23 height 12
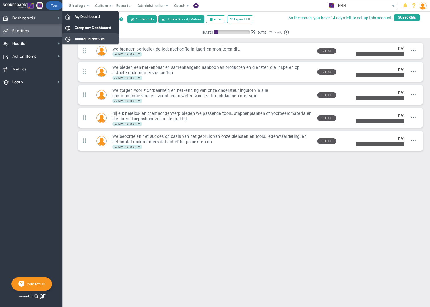
click at [89, 40] on span "Annual Initiatives" at bounding box center [90, 38] width 30 height 5
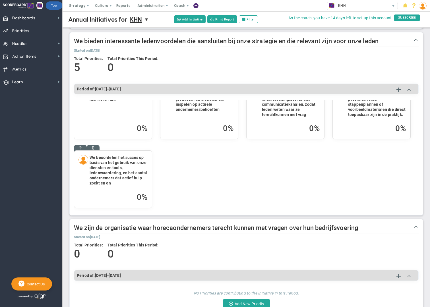
scroll to position [26, 0]
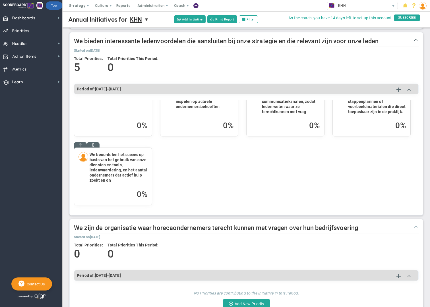
click at [415, 228] on span at bounding box center [416, 227] width 6 height 6
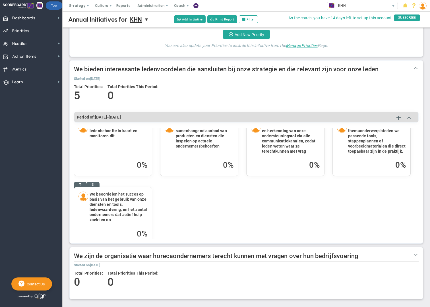
scroll to position [7, 0]
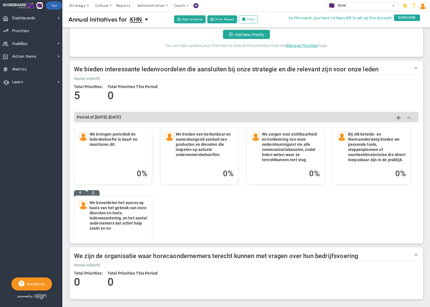
click at [124, 159] on div "We brengen periodiek de ledenbehoefte in kaart en monitoren dit. 0 %" at bounding box center [113, 156] width 78 height 57
drag, startPoint x: 124, startPoint y: 155, endPoint x: 132, endPoint y: 172, distance: 18.6
click at [132, 173] on div "We brengen periodiek de ledenbehoefte in kaart en monitoren dit. 0 %" at bounding box center [113, 156] width 78 height 57
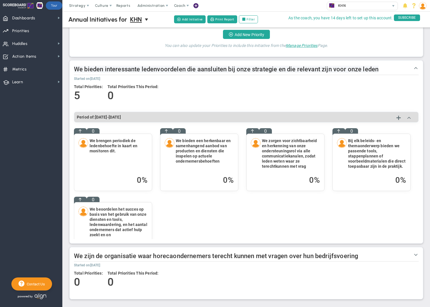
click at [355, 69] on span "We bieden interessante ledenvoordelen die aansluiten bij onze strategie en die …" at bounding box center [226, 69] width 305 height 7
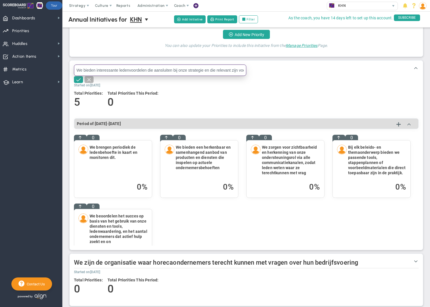
scroll to position [0, 23]
click at [303, 73] on div "We bieden interessante ledenvoordelen die aansluiten bij onze strategie en die …" at bounding box center [246, 74] width 345 height 18
click at [199, 70] on input "We bieden interessante ledenvoordelen die aansluiten bij onze strategie en die …" at bounding box center [160, 70] width 173 height 11
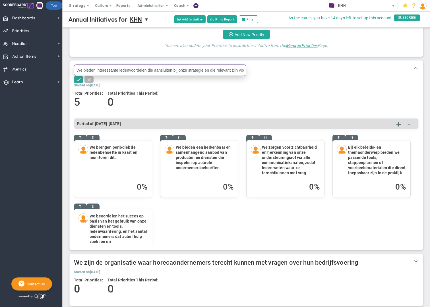
click at [199, 70] on input "We bieden interessante ledenvoordelen die aansluiten bij onze strategie en die …" at bounding box center [160, 70] width 173 height 11
click at [299, 77] on div at bounding box center [246, 79] width 345 height 7
click at [417, 68] on span at bounding box center [416, 68] width 6 height 6
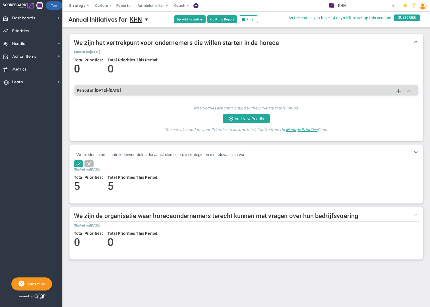
click at [415, 215] on span at bounding box center [416, 215] width 6 height 6
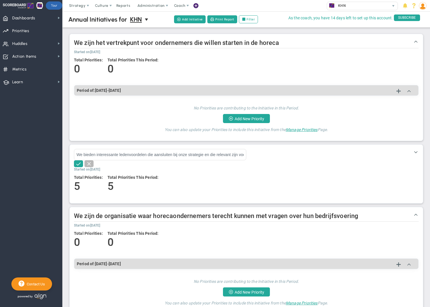
scroll to position [15, 0]
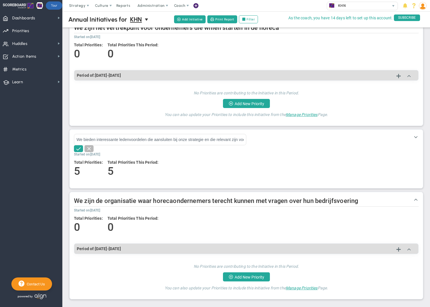
click at [298, 289] on span "Manage Priorities" at bounding box center [302, 288] width 32 height 5
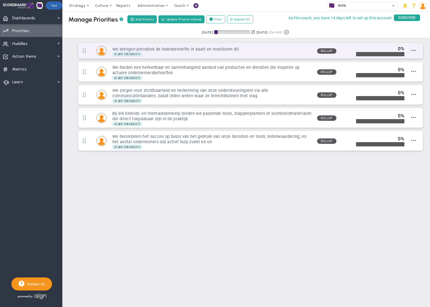
click at [213, 52] on div "My Priority" at bounding box center [212, 54] width 200 height 5
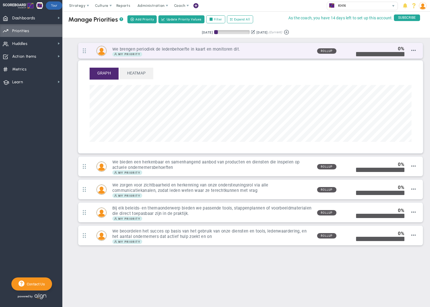
scroll to position [65, 322]
click at [419, 49] on div "We brengen periodiek de ledenbehoefte in kaart en monitoren dit. My Priority 0" at bounding box center [250, 51] width 345 height 16
click at [415, 51] on span at bounding box center [414, 50] width 5 height 5
click at [411, 70] on span "Add/Edit Tasks" at bounding box center [403, 70] width 25 height 4
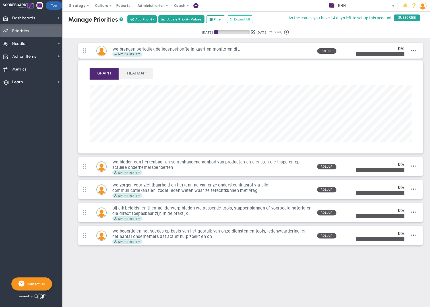
click at [240, 20] on span "Expand All" at bounding box center [242, 19] width 16 height 5
click at [237, 20] on span "Collapse All" at bounding box center [244, 19] width 19 height 5
click at [144, 73] on span "Heatmap" at bounding box center [137, 73] width 34 height 11
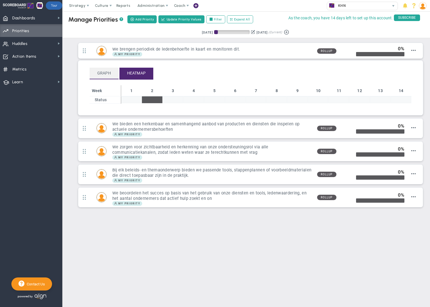
click at [107, 75] on span "Graph" at bounding box center [104, 73] width 29 height 11
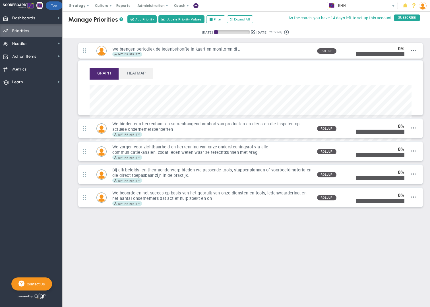
scroll to position [65, 322]
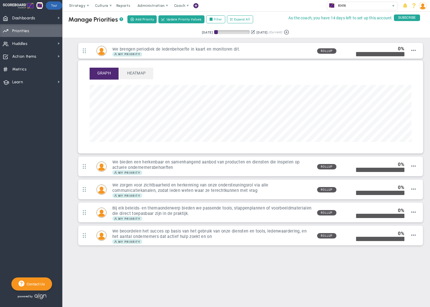
click at [28, 31] on span "Priorities" at bounding box center [20, 31] width 17 height 12
click at [17, 19] on span "Dashboards" at bounding box center [23, 18] width 23 height 12
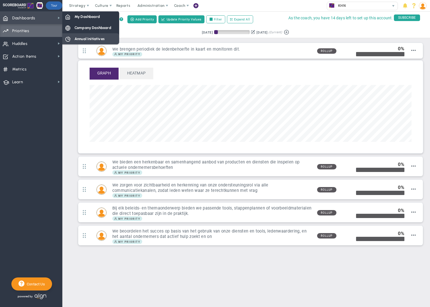
click at [81, 38] on span "Annual Initiatives" at bounding box center [90, 38] width 30 height 5
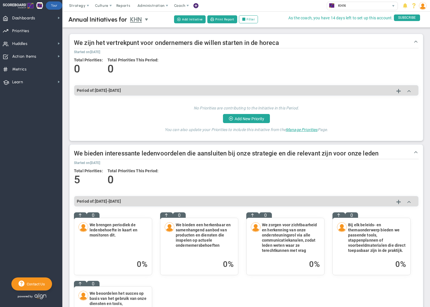
click at [135, 20] on span "KHN" at bounding box center [136, 20] width 12 height 10
click at [147, 21] on span "select" at bounding box center [147, 19] width 5 height 5
click at [25, 29] on span "Priorities" at bounding box center [20, 31] width 17 height 12
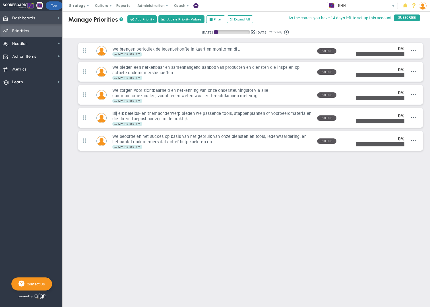
click at [30, 19] on span "Dashboards" at bounding box center [23, 18] width 23 height 12
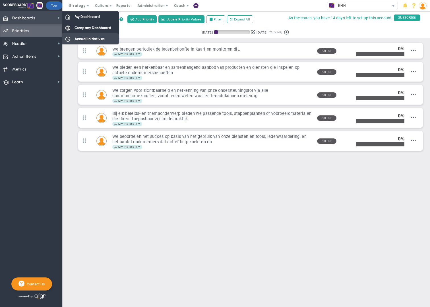
click at [87, 39] on span "Annual Initiatives" at bounding box center [90, 38] width 30 height 5
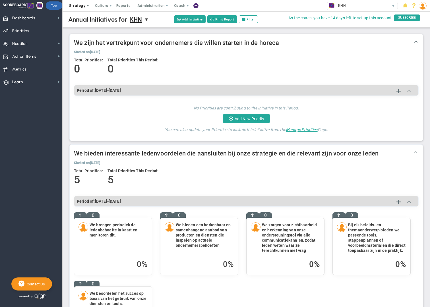
click at [86, 7] on span at bounding box center [88, 5] width 5 height 5
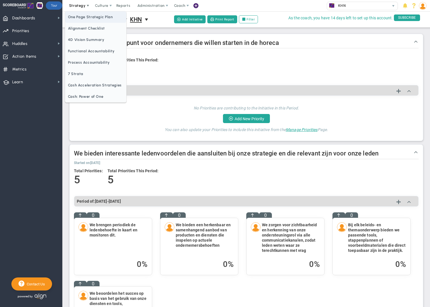
click at [87, 16] on span "One Page Strategic Plan" at bounding box center [95, 16] width 61 height 11
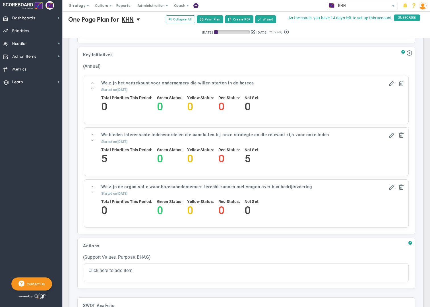
scroll to position [637, 0]
click at [391, 187] on span at bounding box center [392, 188] width 6 height 6
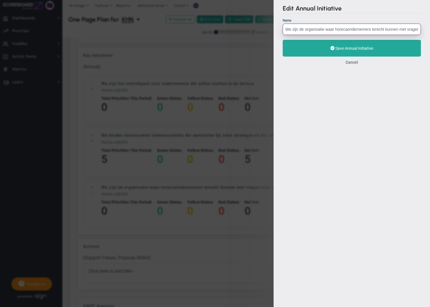
click at [315, 28] on input "We zijn de organisatie waar horecaondernemers terecht kunnen met vragen over hu…" at bounding box center [352, 29] width 138 height 11
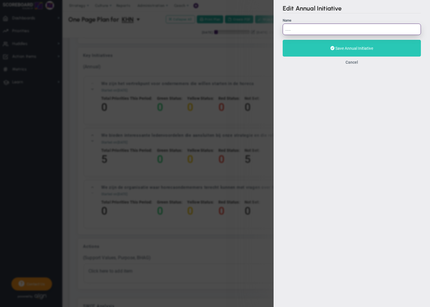
type input "....."
click at [356, 49] on span "Save Annual Initiative" at bounding box center [355, 48] width 38 height 5
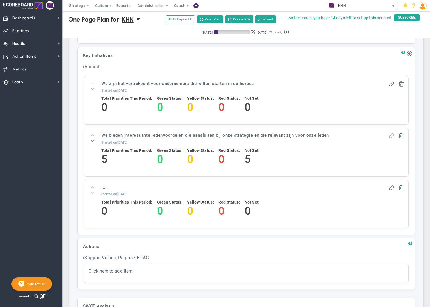
click at [393, 135] on span at bounding box center [392, 136] width 6 height 6
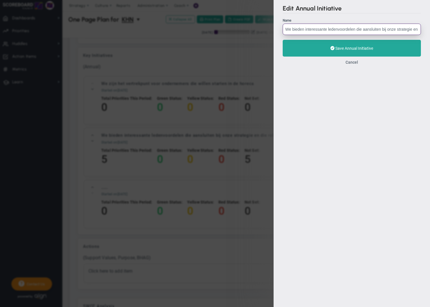
click at [303, 29] on input "We bieden interessante ledenvoordelen die aansluiten bij onze strategie en die …" at bounding box center [352, 29] width 138 height 11
paste input "zijn de organisatie waar horecaondernemers terecht kunnen met vragen over hun b…"
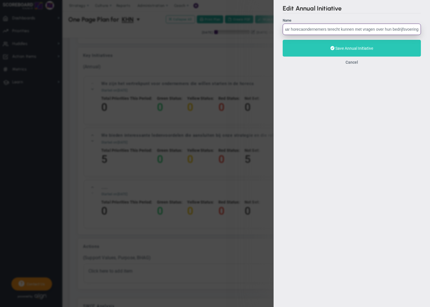
type input "We zijn de organisatie waar horecaondernemers terecht kunnen met vragen over hu…"
click at [338, 49] on span "Save Annual Initiative" at bounding box center [355, 48] width 38 height 5
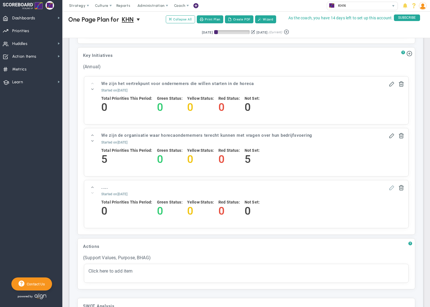
click at [391, 187] on span at bounding box center [392, 188] width 6 height 6
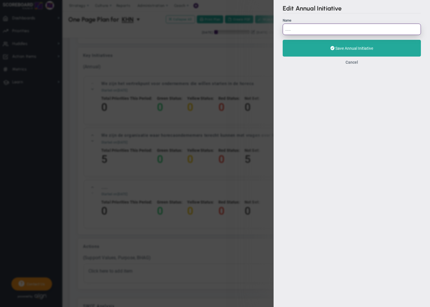
click at [284, 31] on input "....." at bounding box center [352, 29] width 138 height 11
click at [288, 29] on input "....." at bounding box center [352, 29] width 138 height 11
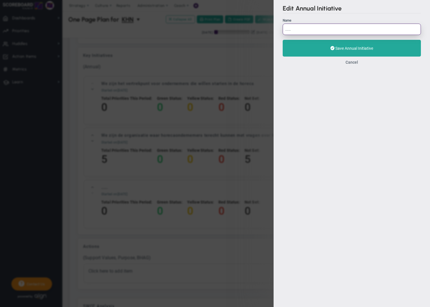
paste input "We bieden interessante ledenvoordelen die aansluiten bij onze strategie en die …"
click at [288, 29] on input "We bieden interessante ledenvoordelen die aansluiten bij onze strategie en die …" at bounding box center [352, 29] width 138 height 11
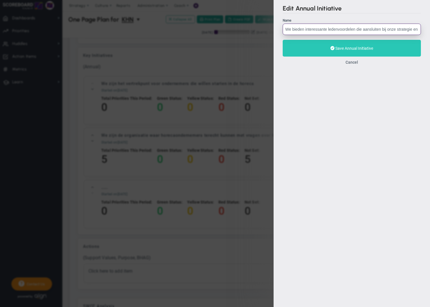
type input "We bieden interessante ledenvoordelen die aansluiten bij onze strategie en die …"
click at [346, 46] on span "Save Annual Initiative" at bounding box center [355, 48] width 38 height 5
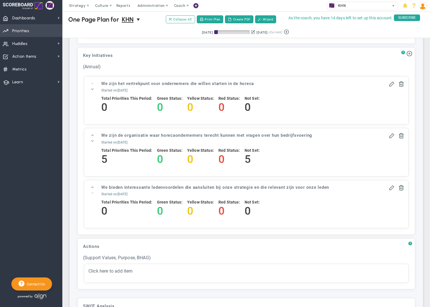
click at [24, 33] on span "Priorities" at bounding box center [20, 31] width 17 height 12
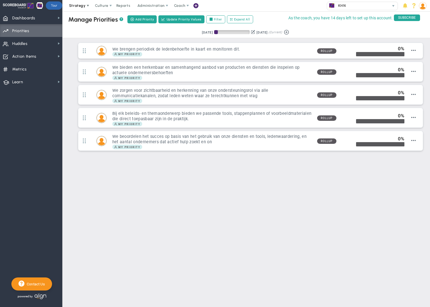
click at [86, 6] on span at bounding box center [88, 5] width 5 height 5
click at [25, 20] on span "Dashboards" at bounding box center [23, 18] width 23 height 12
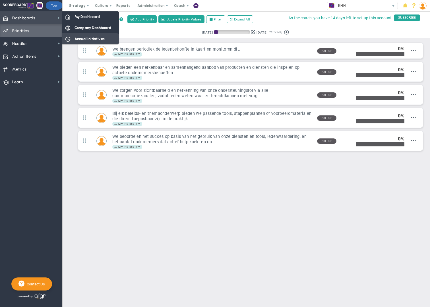
click at [96, 38] on span "Annual Initiatives" at bounding box center [90, 38] width 30 height 5
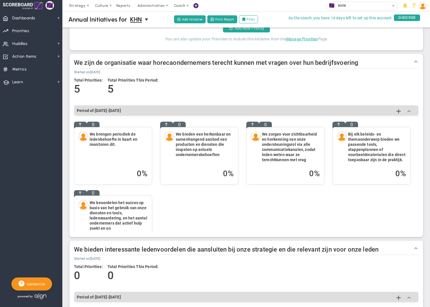
scroll to position [139, 0]
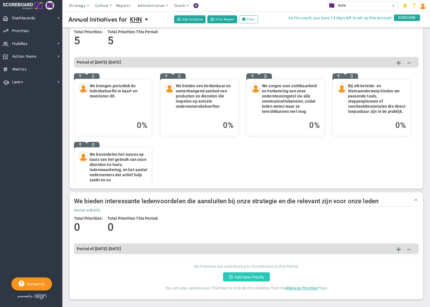
click at [245, 278] on button "Add New Priority" at bounding box center [246, 277] width 47 height 9
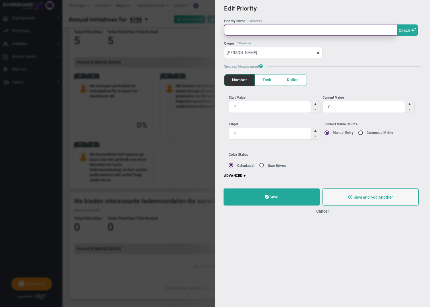
click at [234, 29] on input "text" at bounding box center [310, 29] width 173 height 11
paste input "• We ontwikkelen en actualiseren ons aanbod van ledenvoordelen op basis van de …"
click at [236, 29] on input "• We ontwikkelen en actualiseren ons aanbod van ledenvoordelen op basis van de …" at bounding box center [310, 29] width 173 height 11
type input "We ontwikkelen en actualiseren ons aanbod van ledenvoordelen op basis van de ni…"
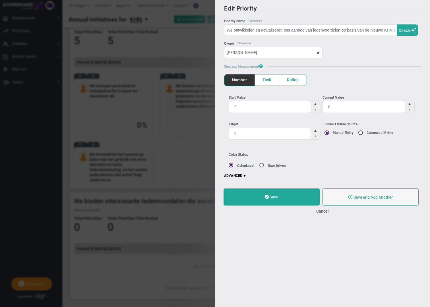
click at [297, 81] on span "Rollup" at bounding box center [293, 80] width 27 height 11
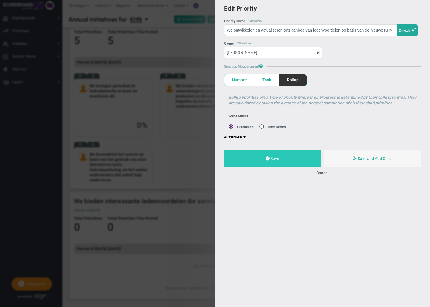
click at [297, 161] on button "Save" at bounding box center [273, 158] width 98 height 17
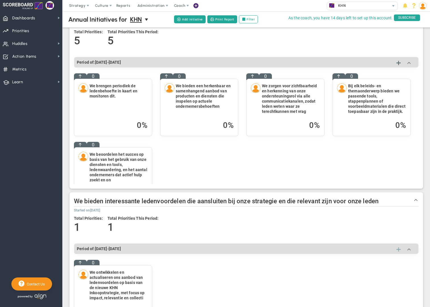
click at [399, 250] on span at bounding box center [399, 250] width 4 height 7
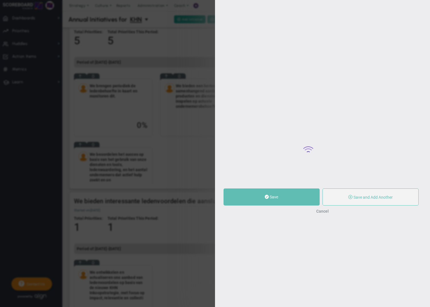
type input "0"
radio input "true"
type input "[PERSON_NAME]"
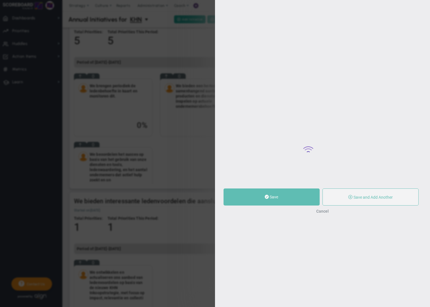
type input "0"
radio input "true"
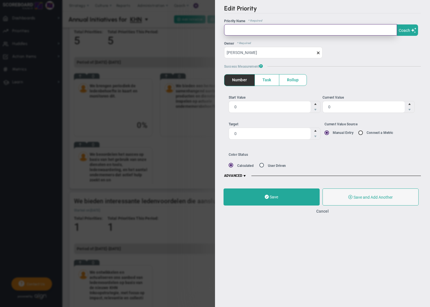
click at [240, 32] on input "text" at bounding box center [310, 29] width 173 height 11
paste input "• We sluiten alleen samenwerkingen af die bijdragen aan de strategie van KHN (l…"
click at [235, 29] on input "• We sluiten alleen samenwerkingen af die bijdragen aan de strategie van KHN (l…" at bounding box center [310, 29] width 173 height 11
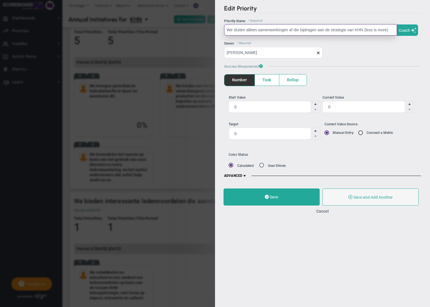
type input "We sluiten alleen samenwerkingen af die bijdragen aan de strategie van KHN (les…"
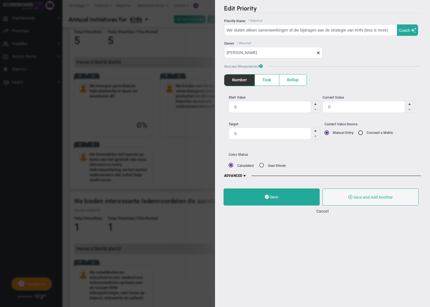
click at [293, 80] on span "Rollup" at bounding box center [293, 80] width 27 height 11
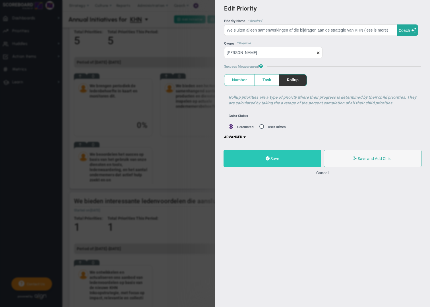
click at [292, 160] on button "Save" at bounding box center [273, 158] width 98 height 17
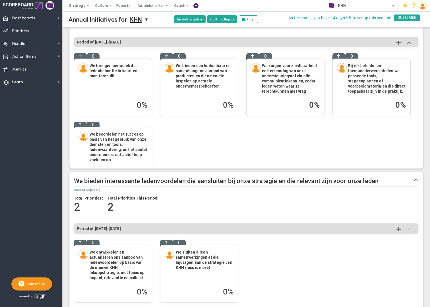
scroll to position [173, 0]
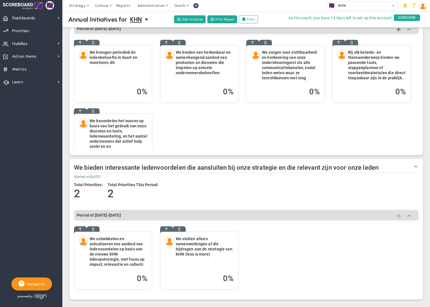
click at [399, 216] on span at bounding box center [399, 216] width 4 height 7
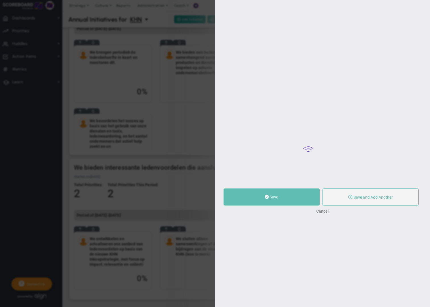
type input "0"
radio input "true"
type input "[PERSON_NAME]"
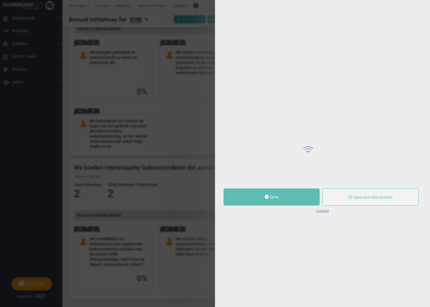
type input "0"
radio input "true"
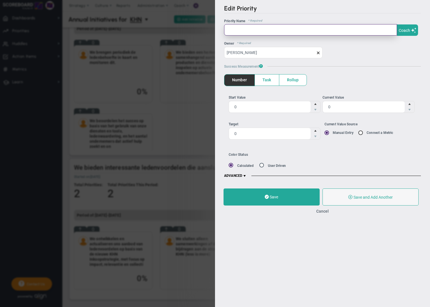
click at [252, 32] on input "text" at bounding box center [310, 29] width 173 height 11
paste input "• We beoordelen het succes op basis van gebruikscijfers, ledenfeedback en de ma…"
click at [234, 30] on input "• We beoordelen het succes op basis van gebruikscijfers, ledenfeedback en de ma…" at bounding box center [310, 29] width 173 height 11
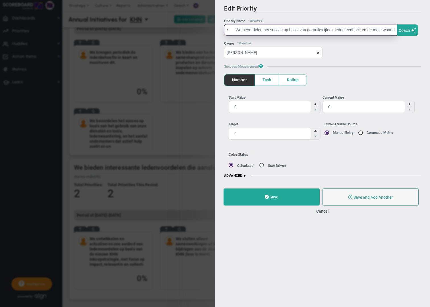
click at [236, 29] on input "• We beoordelen het succes op basis van gebruikscijfers, ledenfeedback en de ma…" at bounding box center [310, 29] width 173 height 11
type input "We beoordelen het succes op basis van gebruikscijfers, ledenfeedback en de mate…"
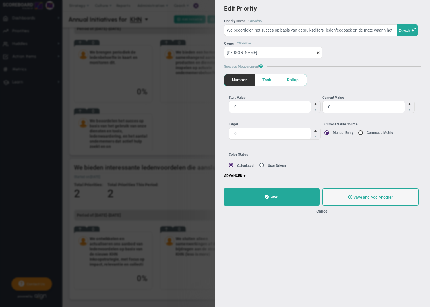
click at [290, 82] on span "Rollup" at bounding box center [293, 80] width 27 height 11
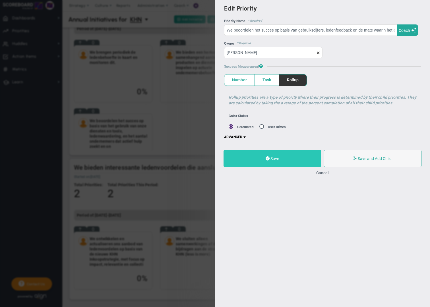
click at [282, 163] on button "Save" at bounding box center [273, 158] width 98 height 17
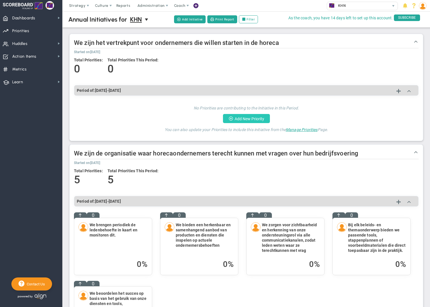
click at [252, 120] on button "Add New Priority" at bounding box center [246, 118] width 47 height 9
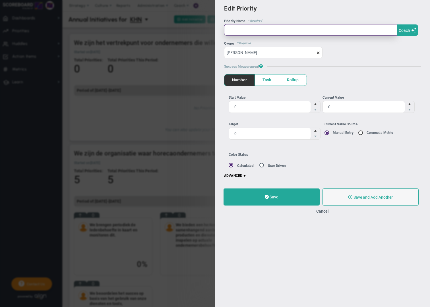
click at [237, 29] on input "text" at bounding box center [310, 29] width 173 height 11
paste input "• Door een duidelijke propositie voor starters te ontwikkelen: starterslidmaats…"
click at [236, 30] on input "• Door een duidelijke propositie voor starters te ontwikkelen: starterslidmaats…" at bounding box center [310, 29] width 173 height 11
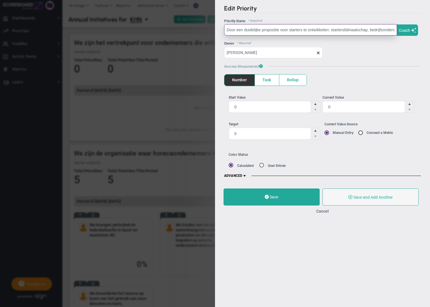
type input "Door een duidelijke propositie voor starters te ontwikkelen: starterslidmaatsch…"
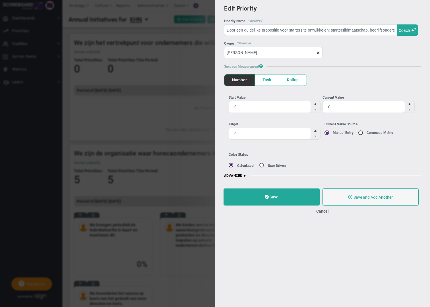
click at [293, 79] on span "Rollup" at bounding box center [293, 80] width 27 height 11
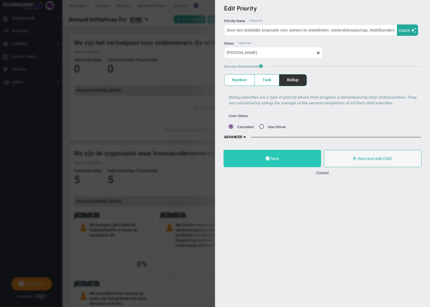
click at [289, 158] on button "Save" at bounding box center [273, 158] width 98 height 17
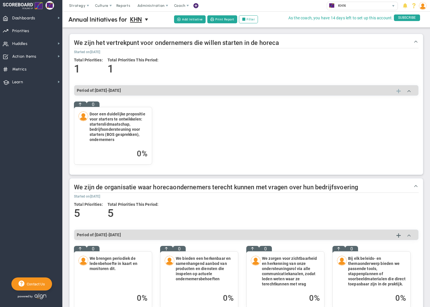
click at [399, 93] on span at bounding box center [399, 91] width 4 height 7
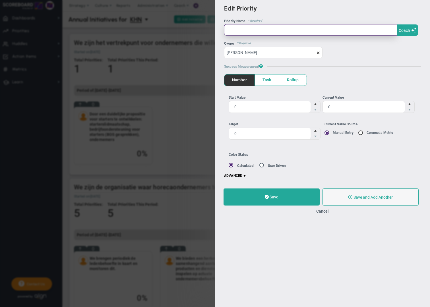
click at [235, 30] on input "text" at bounding box center [310, 29] width 173 height 11
paste input "• We bieden starters een pakket van informatie, advies en tools dat aansluit bi…"
click at [235, 31] on input "• We bieden starters een pakket van informatie, advies en tools dat aansluit bi…" at bounding box center [310, 29] width 173 height 11
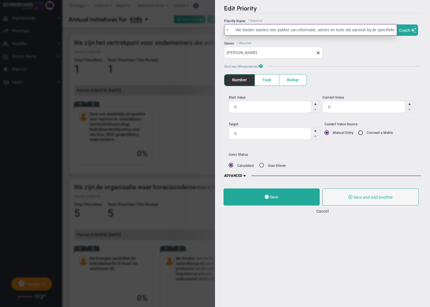
click at [235, 30] on input "• We bieden starters een pakket van informatie, advies en tools dat aansluit bi…" at bounding box center [310, 29] width 173 height 11
type input "We bieden starters een pakket van informatie, advies en tools dat aansluit bij …"
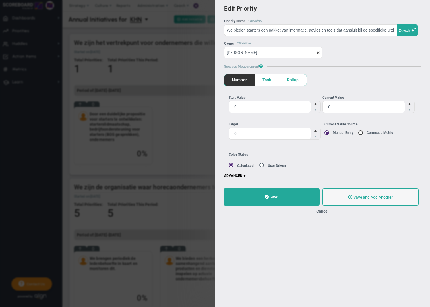
click at [295, 81] on span "Rollup" at bounding box center [293, 80] width 27 height 11
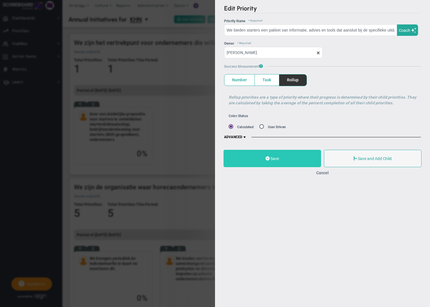
click at [290, 161] on button "Save" at bounding box center [273, 158] width 98 height 17
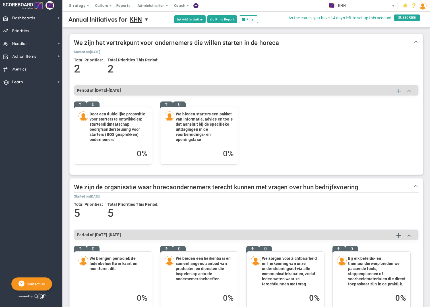
click at [399, 92] on span at bounding box center [399, 91] width 4 height 7
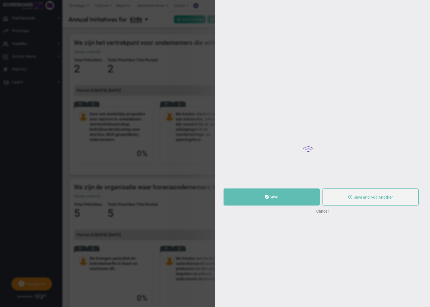
type input "0"
radio input "true"
type input "[PERSON_NAME]"
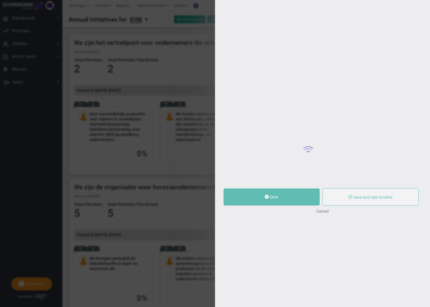
type input "0"
radio input "true"
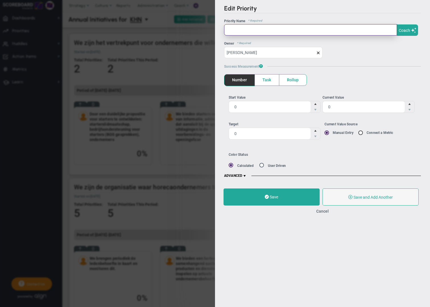
click at [241, 30] on input "text" at bounding box center [310, 29] width 173 height 11
paste input "• We zijn zichtbaar en aanwezig op de plekken waar starters zich oriënteren (zo…"
click at [241, 31] on input "• We zijn zichtbaar en aanwezig op de plekken waar starters zich oriënteren (zo…" at bounding box center [310, 29] width 173 height 11
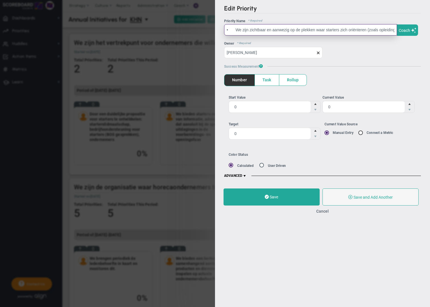
click at [237, 29] on input "• We zijn zichtbaar en aanwezig op de plekken waar starters zich oriënteren (zo…" at bounding box center [310, 29] width 173 height 11
type input "We zijn zichtbaar en aanwezig op de plekken waar starters zich oriënteren (zoal…"
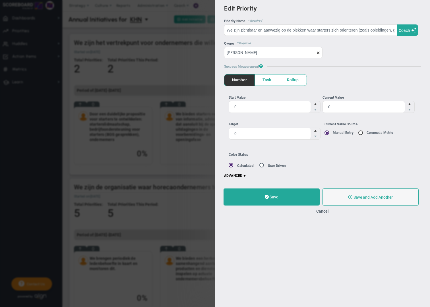
click at [295, 80] on span "Rollup" at bounding box center [293, 80] width 27 height 11
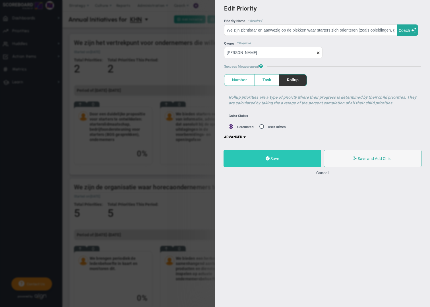
click at [285, 161] on button "Save" at bounding box center [273, 158] width 98 height 17
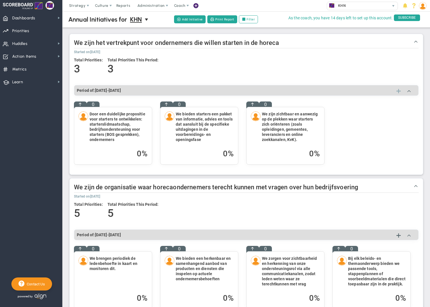
click at [399, 91] on span at bounding box center [399, 91] width 4 height 7
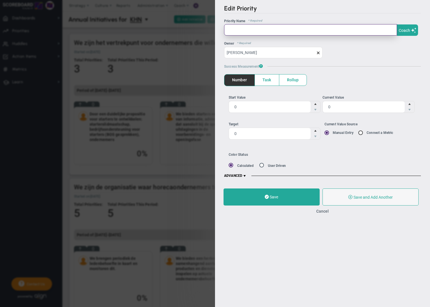
click at [234, 27] on input "text" at bounding box center [310, 29] width 173 height 11
paste input "• We beoordelen het succes op basis van het aantal starter-lidmaatschappen in d…"
click at [235, 28] on input "• We beoordelen het succes op basis van het aantal starter-lidmaatschappen in d…" at bounding box center [310, 29] width 173 height 11
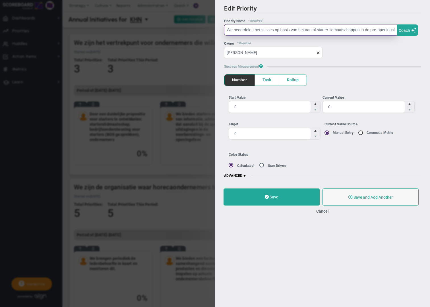
click at [317, 29] on input "We beoordelen het succes op basis van het aantal starter-lidmaatschappen in de …" at bounding box center [310, 29] width 173 height 11
type input "We beoordelen het succes op basis van het aantal KPI's"
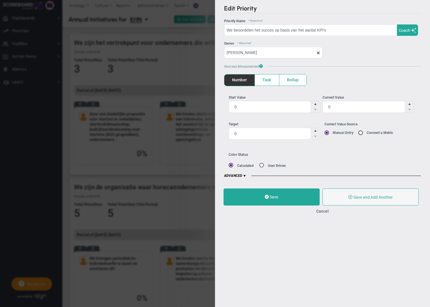
click at [267, 81] on span "Task" at bounding box center [267, 80] width 24 height 11
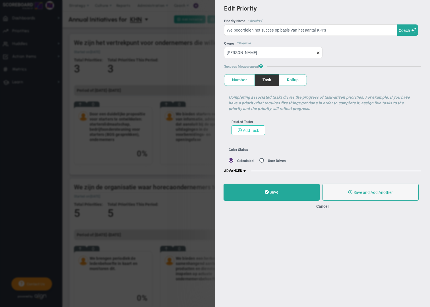
click at [253, 132] on span "Add Task" at bounding box center [251, 130] width 16 height 5
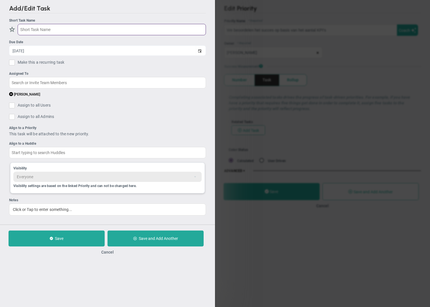
paste input "starter-lidmaatschappen in de pre-openingsfase, gebruik van starterstools, en d…"
click at [55, 30] on input "starter-lidmaatschappen in de pre-openingsfase, gebruik van starterstools, en d…" at bounding box center [112, 29] width 188 height 11
drag, startPoint x: 64, startPoint y: 29, endPoint x: 204, endPoint y: 30, distance: 140.3
click at [204, 30] on input "starter-lidmaatschappen in de pre-openingsfase, gebruik van starterstools, en d…" at bounding box center [112, 29] width 188 height 11
click at [21, 30] on input "starter-lidmaatschappen" at bounding box center [112, 29] width 188 height 11
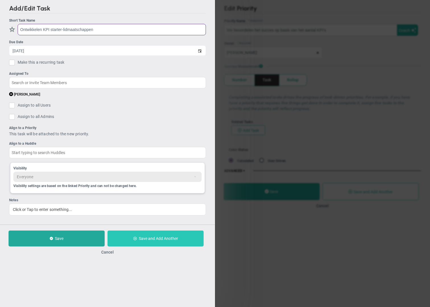
type input "Ontwikkelen KPI starter-lidmaatschappen"
click at [157, 239] on span "Save and Add Another" at bounding box center [158, 239] width 39 height 5
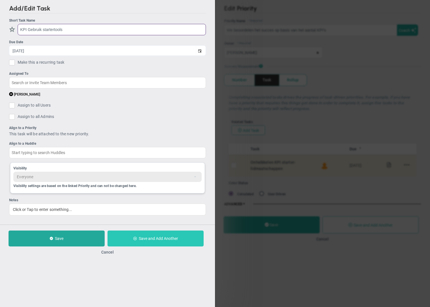
type input "KPI Gebruik startertools"
click at [148, 242] on button "Save and Add Another" at bounding box center [156, 239] width 96 height 16
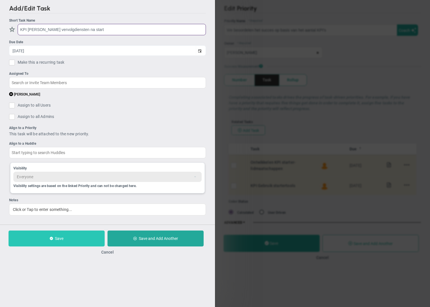
type input "KPI Resell vervolgdiensten na start"
click at [73, 239] on button "Save" at bounding box center [57, 239] width 96 height 16
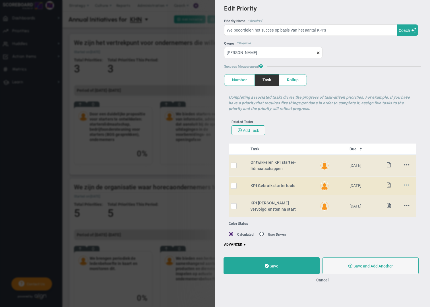
click at [407, 186] on span at bounding box center [407, 184] width 5 height 5
click at [400, 196] on li "Edit" at bounding box center [401, 196] width 23 height 7
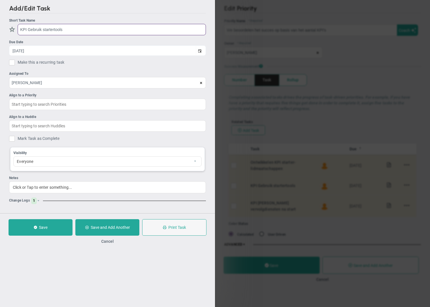
click at [19, 30] on input "KPI Gebruik startertools" at bounding box center [112, 29] width 188 height 11
type input "Ontwikkelen KPI Gebruik startertools"
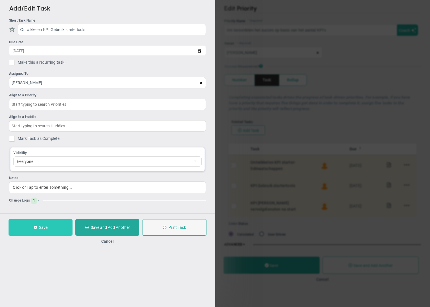
click at [56, 229] on button "Save" at bounding box center [41, 227] width 64 height 17
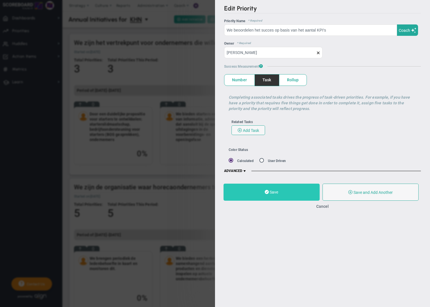
click at [293, 197] on button "Save" at bounding box center [272, 192] width 96 height 17
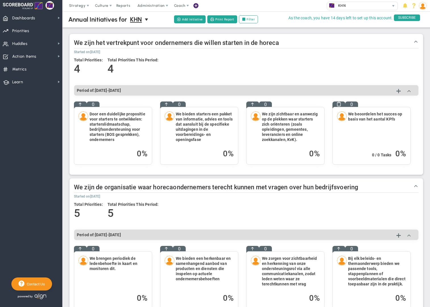
click at [366, 138] on div "We beoordelen het succes op basis van het aantal KPI's 0 / 0 Tasks 0 %" at bounding box center [372, 135] width 78 height 57
click at [29, 32] on span "Priorities Projects OKR Tree Priorities Projects OKRs" at bounding box center [31, 30] width 62 height 13
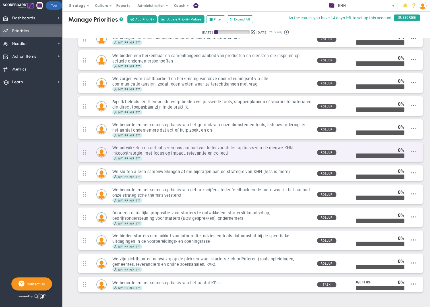
scroll to position [33, 0]
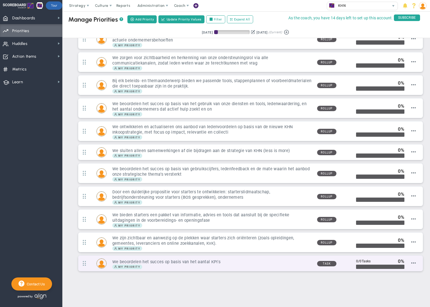
click at [204, 266] on div "My Priority" at bounding box center [212, 267] width 200 height 5
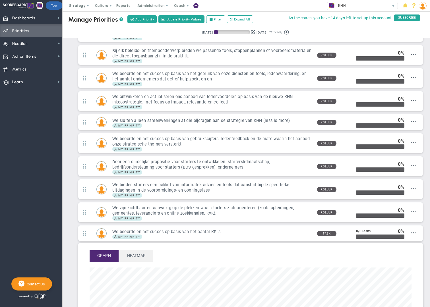
scroll to position [133, 0]
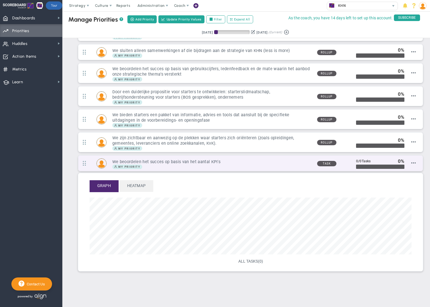
click at [238, 165] on div "My Priority" at bounding box center [212, 167] width 200 height 5
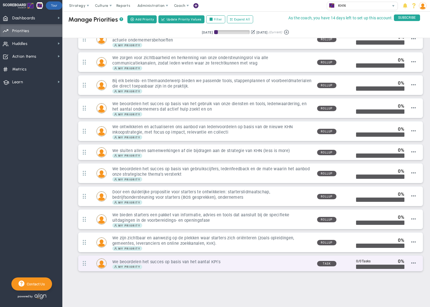
scroll to position [33, 0]
click at [416, 263] on span at bounding box center [414, 263] width 5 height 5
click at [407, 283] on span "Add/Edit Tasks" at bounding box center [403, 283] width 25 height 4
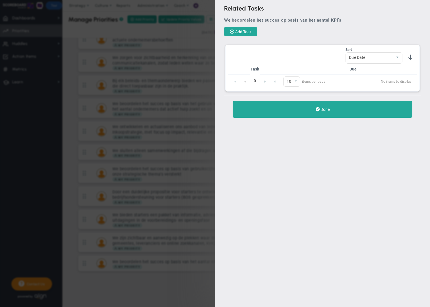
click at [67, 48] on div "Related Tasks We beoordelen het succes op basis van het aantal KPI's Add Task N…" at bounding box center [215, 153] width 430 height 307
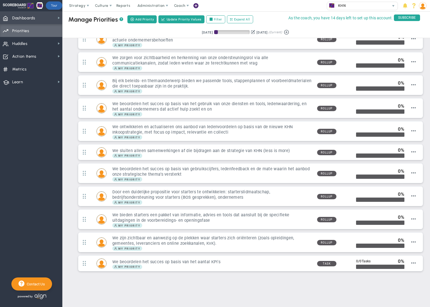
click at [26, 19] on span "Dashboards" at bounding box center [23, 18] width 23 height 12
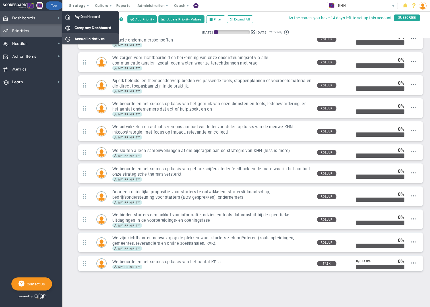
click at [111, 40] on div "Annual Initiatives" at bounding box center [90, 38] width 57 height 11
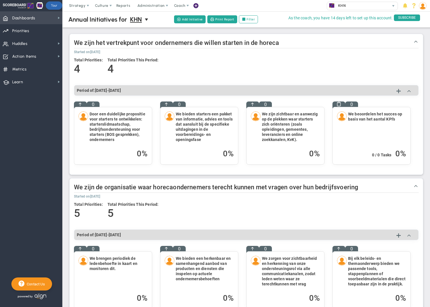
click at [23, 19] on span "Dashboards" at bounding box center [23, 18] width 23 height 12
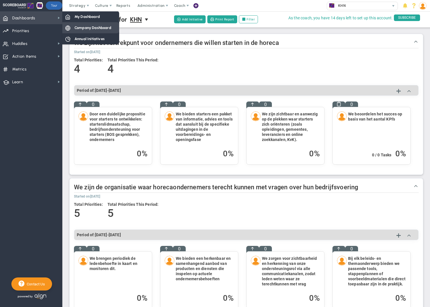
click at [90, 28] on span "Company Dashboard" at bounding box center [93, 27] width 37 height 5
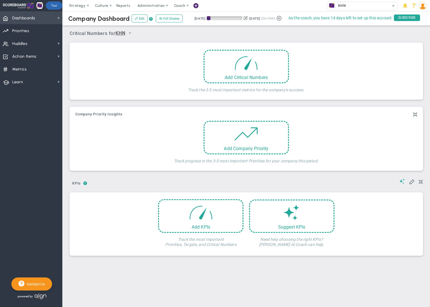
click at [25, 19] on span "Dashboards" at bounding box center [23, 18] width 23 height 12
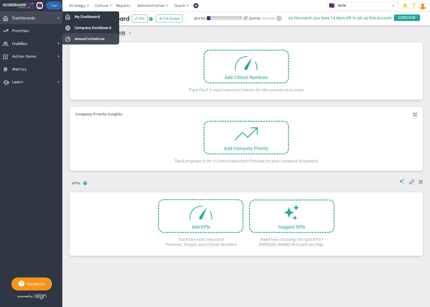
click at [90, 38] on span "Annual Initiatives" at bounding box center [90, 38] width 30 height 5
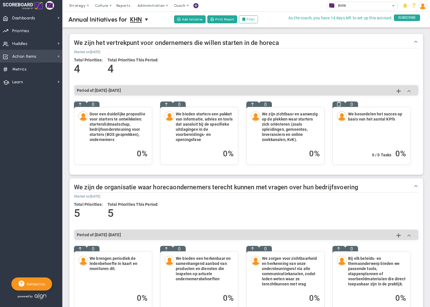
click at [45, 55] on span "Action Items Action Items" at bounding box center [31, 56] width 62 height 13
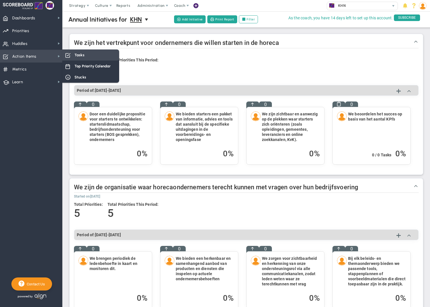
click at [82, 56] on span "Tasks" at bounding box center [80, 54] width 10 height 5
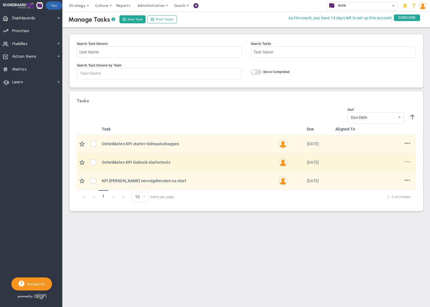
click at [410, 163] on span at bounding box center [407, 161] width 5 height 5
click at [399, 172] on li "Edit" at bounding box center [398, 173] width 23 height 7
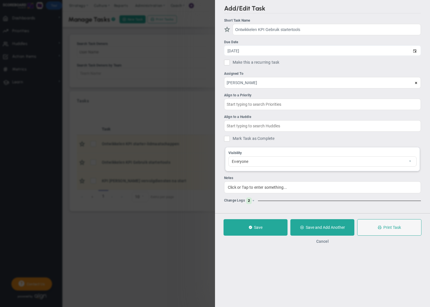
click at [325, 242] on button "Cancel" at bounding box center [323, 241] width 13 height 5
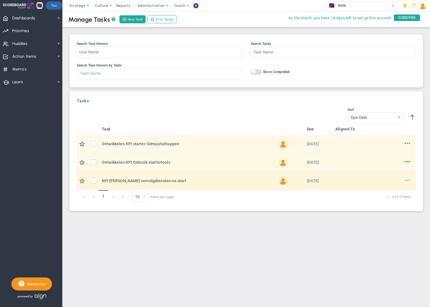
click at [410, 181] on span at bounding box center [407, 180] width 5 height 5
click at [400, 189] on li "Edit" at bounding box center [398, 189] width 23 height 7
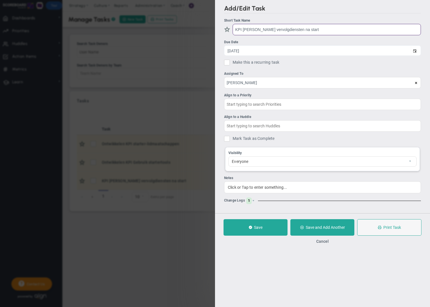
click at [236, 30] on input "KPI Resell vervolgdiensten na start" at bounding box center [327, 29] width 188 height 11
type input "Ontwikkelen KPI Resell vervolgdiensten na start"
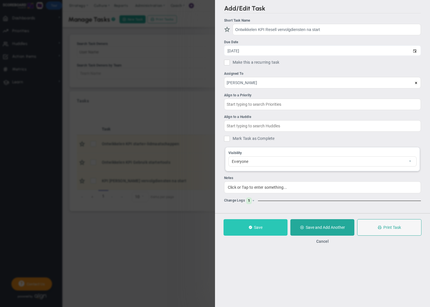
click at [264, 226] on button "Save" at bounding box center [256, 227] width 64 height 17
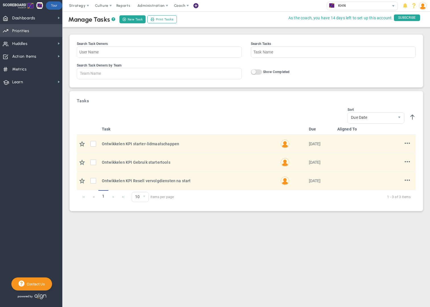
click at [24, 32] on span "Priorities" at bounding box center [20, 31] width 17 height 12
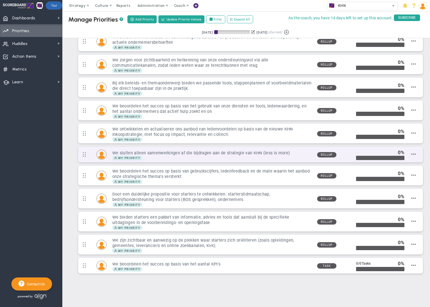
scroll to position [33, 0]
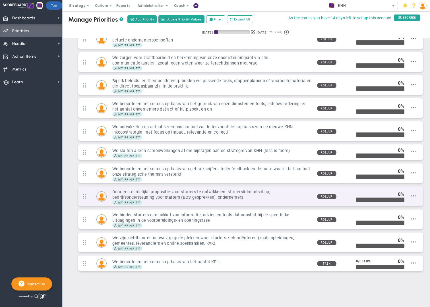
click at [198, 196] on h3 "Door een duidelijke propositie voor starters te ontwikkelen: starterslidmaatsch…" at bounding box center [212, 195] width 200 height 11
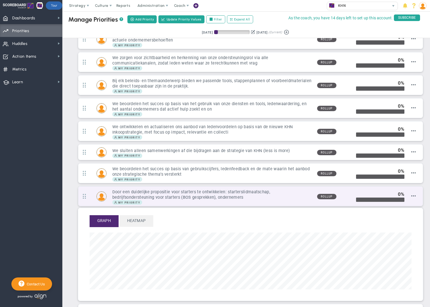
scroll to position [65, 322]
click at [406, 216] on span "Add/Edit Tasks" at bounding box center [403, 216] width 25 height 4
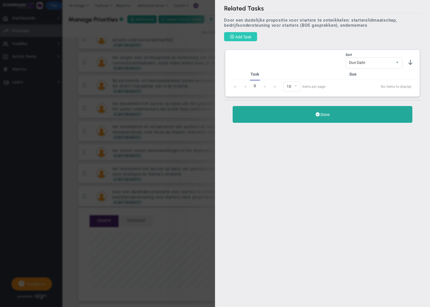
click at [247, 38] on span "Add Task" at bounding box center [243, 37] width 16 height 5
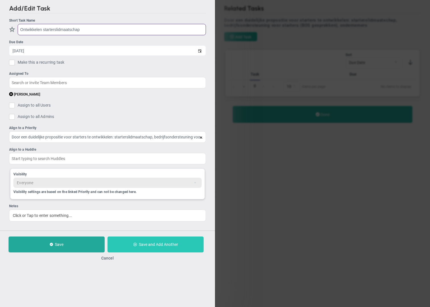
type input "Ontwikkelen starterslidmaatschap"
click at [155, 246] on span "Save and Add Another" at bounding box center [158, 245] width 39 height 5
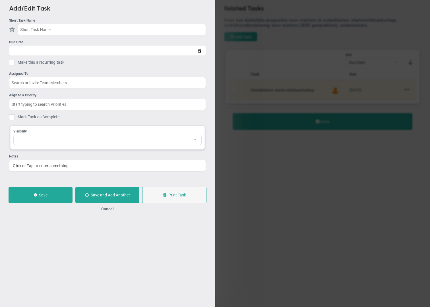
checkbox input "false"
type input "[DATE]"
checkbox input "false"
type input "Door een duidelijke propositie voor starters te ontwikkelen: starterslidmaatsch…"
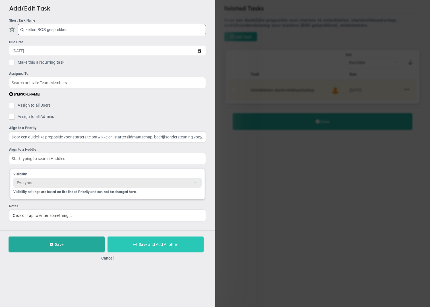
type input "Opzetten BOS gesprekken"
click at [151, 247] on span "Save and Add Another" at bounding box center [158, 245] width 39 height 5
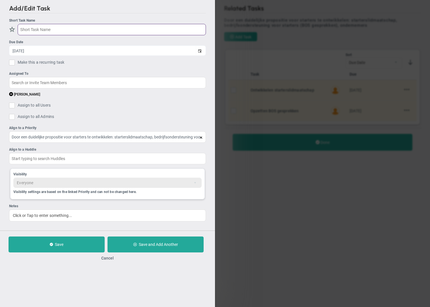
click at [34, 30] on input "text" at bounding box center [112, 29] width 188 height 11
type input "O"
type input "Ontwikkelen ondernemersgids"
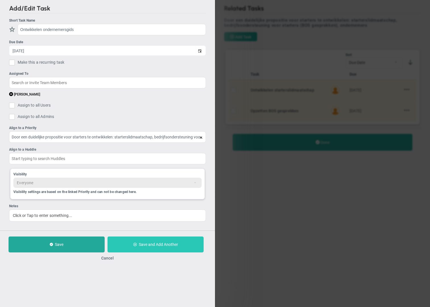
click at [151, 245] on span "Save and Add Another" at bounding box center [158, 245] width 39 height 5
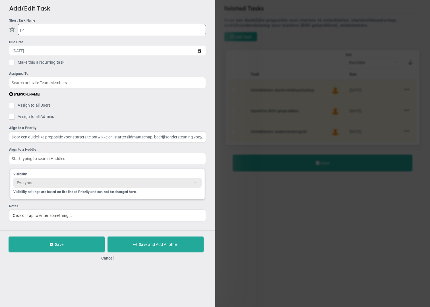
type input "p"
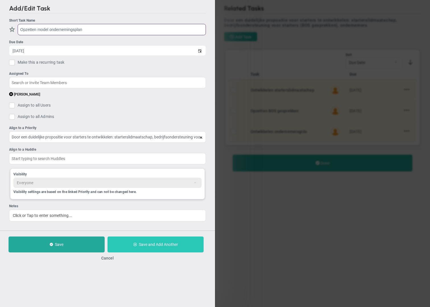
type input "Opzetten model ondernemingsplan"
click at [147, 243] on span "Save and Add Another" at bounding box center [158, 245] width 39 height 5
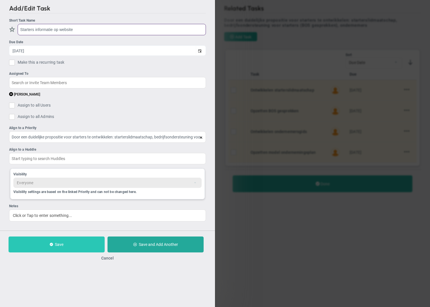
type input "Starters informatie op website"
click at [89, 245] on button "Save" at bounding box center [57, 245] width 96 height 16
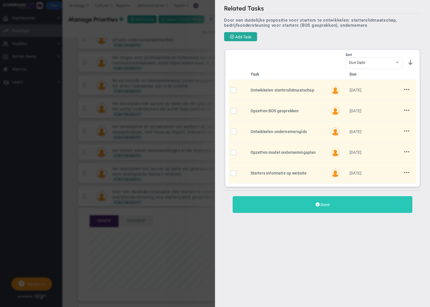
click at [336, 210] on button "Done" at bounding box center [323, 204] width 180 height 17
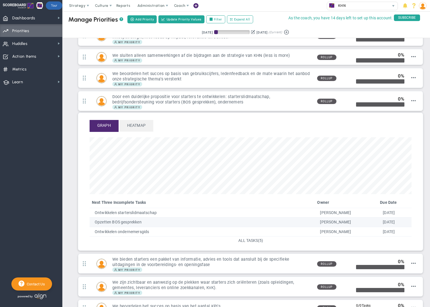
scroll to position [131, 0]
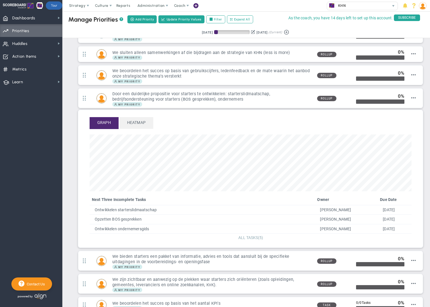
click at [249, 238] on span "ALL TASKS" at bounding box center [249, 238] width 20 height 5
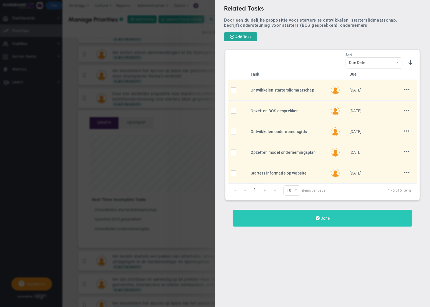
click at [336, 220] on button "Done" at bounding box center [323, 218] width 180 height 17
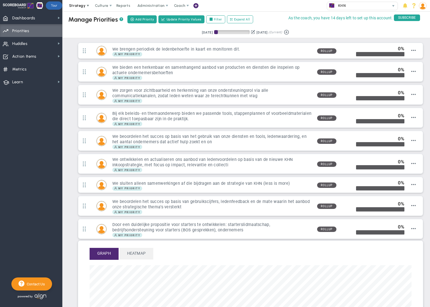
click at [86, 7] on span at bounding box center [88, 5] width 5 height 5
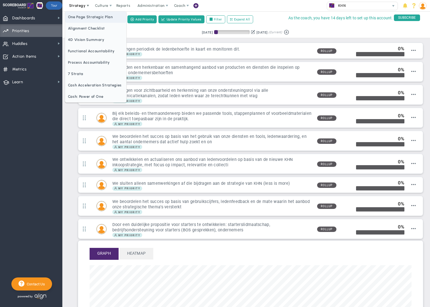
click at [86, 19] on span "One Page Strategic Plan" at bounding box center [95, 16] width 61 height 11
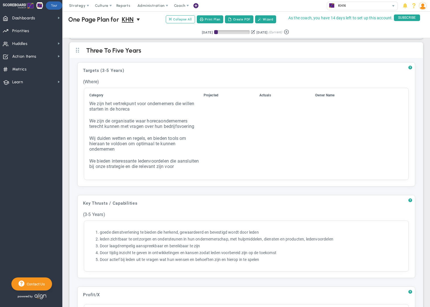
scroll to position [192, 0]
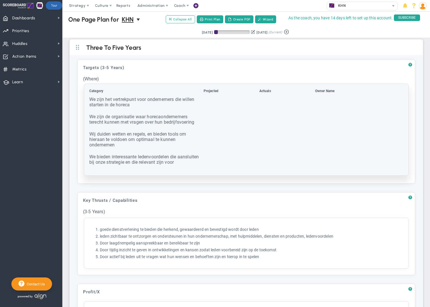
click at [217, 160] on td at bounding box center [231, 162] width 55 height 17
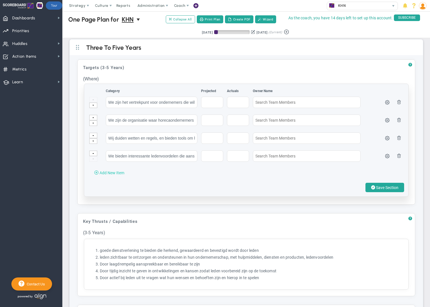
click at [110, 172] on span "Add New Item" at bounding box center [112, 173] width 25 height 5
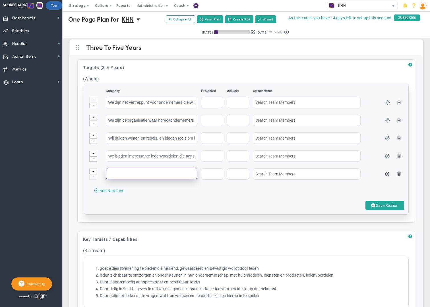
click at [111, 172] on input "text" at bounding box center [152, 173] width 92 height 11
paste input "We zijn hét kennisknooppunt voor de horeca."
click at [110, 173] on input "We zijn hét kennisknooppunt voor de horeca." at bounding box center [152, 173] width 92 height 11
type input "We zijn hét kennisknooppunt voor de horeca."
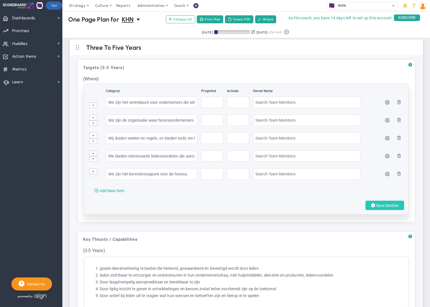
click at [379, 206] on span "Save Section" at bounding box center [387, 206] width 22 height 5
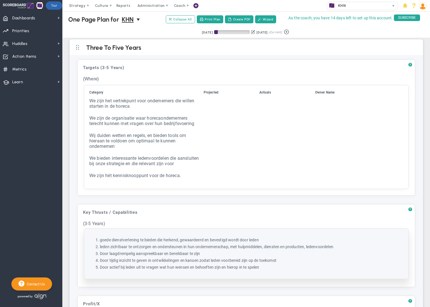
click at [125, 244] on ol "goede dienstverlening te bieden die herkend, gewaardeerd en bevestigd wordt doo…" at bounding box center [247, 254] width 316 height 33
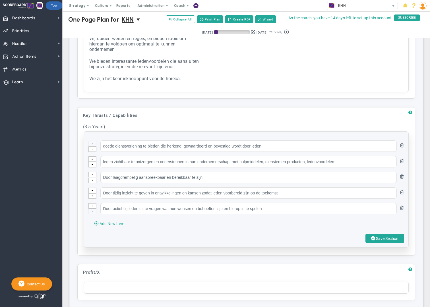
scroll to position [297, 0]
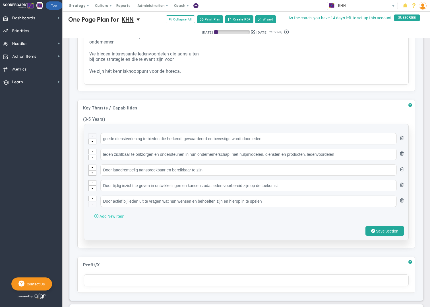
click at [113, 216] on span "Add New Item" at bounding box center [112, 216] width 25 height 5
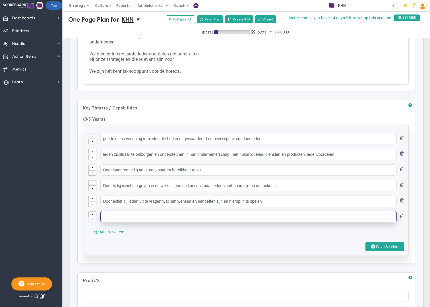
click at [115, 217] on input "text" at bounding box center [248, 216] width 297 height 11
paste input "• We zijn de toonaangevende kennisautoriteit over en voor de horeca."
click at [113, 216] on input "• We zijn de toonaangevende kennisautoriteit over en voor de horeca." at bounding box center [248, 216] width 297 height 11
type input "We zijn de toonaangevende kennisautoriteit over en voor de horeca."
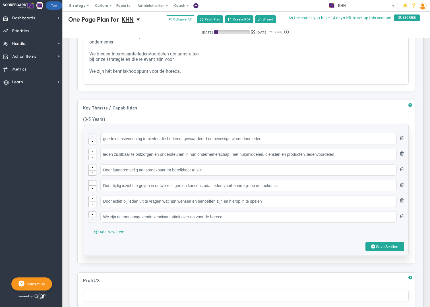
click at [204, 240] on div "goede dienstverlening te bieden die herkend, gewaardeerd en bevestigd wordt doo…" at bounding box center [246, 190] width 325 height 132
click at [394, 245] on span "Save Section" at bounding box center [387, 246] width 22 height 5
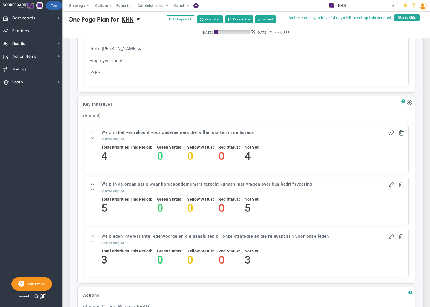
scroll to position [608, 0]
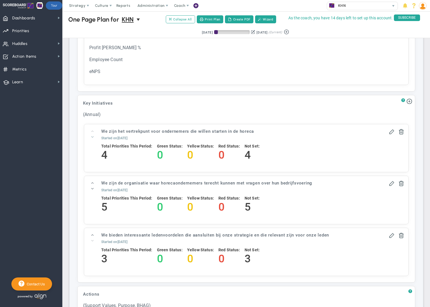
click at [93, 137] on span at bounding box center [93, 137] width 4 height 4
click at [93, 182] on span at bounding box center [93, 183] width 4 height 4
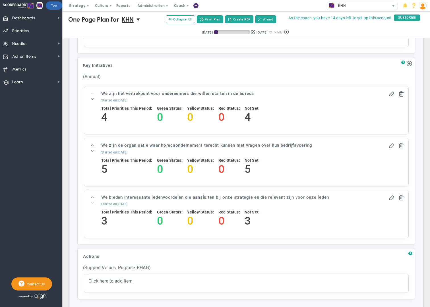
scroll to position [643, 0]
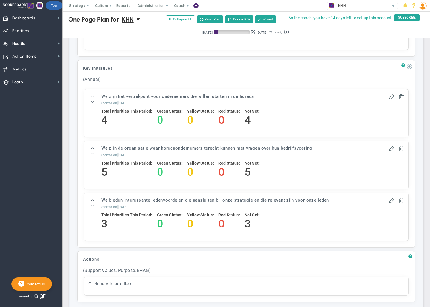
click at [410, 66] on span at bounding box center [410, 66] width 6 height 6
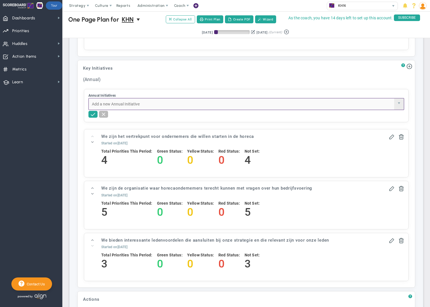
click at [151, 104] on input "Annual Initiatives" at bounding box center [242, 103] width 306 height 11
paste input "• We zijn de toonaangevende kennisautoriteit over en voor de horeca."
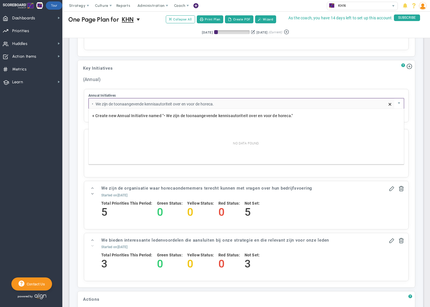
click at [98, 103] on input "• We zijn de toonaangevende kennisautoriteit over en voor de horeca." at bounding box center [242, 103] width 306 height 11
click at [219, 104] on input "We zijn de toonaangevende kennisautoriteit over en voor de horeca." at bounding box center [242, 103] width 306 height 11
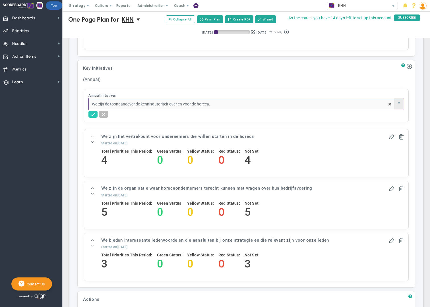
type input "We zijn de toonaangevende kennisautoriteit over en voor de horeca."
click at [93, 113] on span at bounding box center [93, 114] width 6 height 6
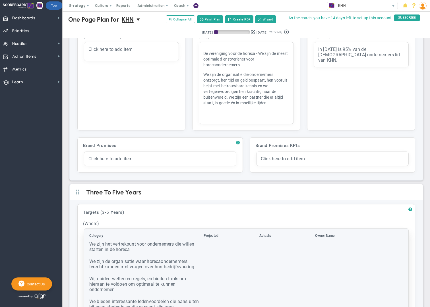
scroll to position [0, 0]
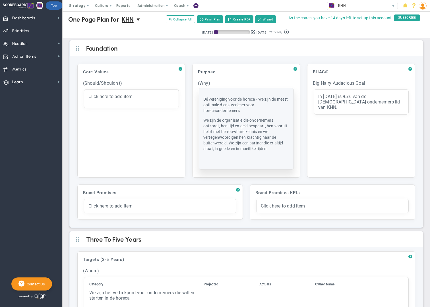
click at [243, 100] on span "Dé vereniging voor de horeca - We zijn de meest optimale dienstverlener voor ho…" at bounding box center [246, 105] width 85 height 16
click at [243, 99] on span "Dé vereniging voor de horeca - We zijn de meest optimale dienstverlener voor ho…" at bounding box center [246, 105] width 85 height 16
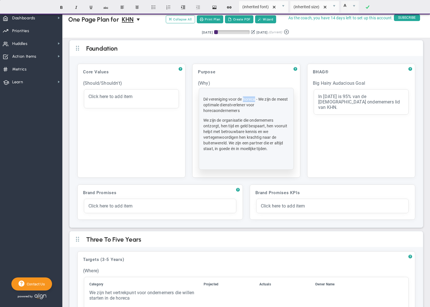
click at [243, 99] on span "Dé vereniging voor de horeca - We zijn de meest optimale dienstverlener voor ho…" at bounding box center [246, 105] width 85 height 16
drag, startPoint x: 205, startPoint y: 99, endPoint x: 255, endPoint y: 97, distance: 50.1
click at [255, 97] on span "Dé vereniging voor de horeca - We zijn de meest optimale dienstverlener voor ho…" at bounding box center [246, 105] width 85 height 16
copy span "Dé vereniging voor de horeca"
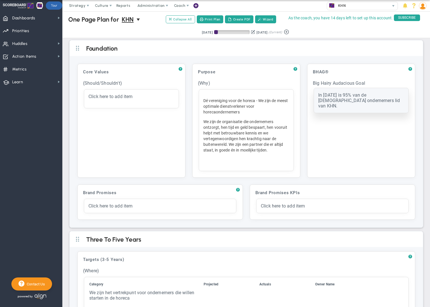
click at [369, 101] on div "In 2035 is 95% van de Horeca ondernemers lid van KHN." at bounding box center [362, 101] width 86 height 16
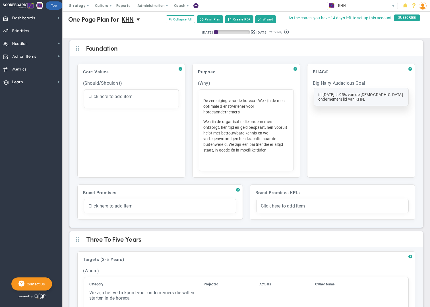
click at [376, 101] on div "In 2035 is 95% van de Horeca ondernemers lid van KHN." at bounding box center [362, 97] width 86 height 9
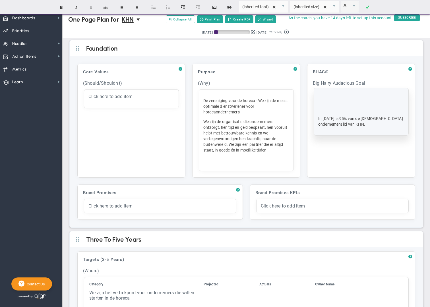
paste div
click at [320, 99] on span "Dé vereniging voor de horeca" at bounding box center [345, 99] width 52 height 5
click at [391, 98] on p "Wij zijn dé vereniging voor de horeca" at bounding box center [362, 99] width 86 height 6
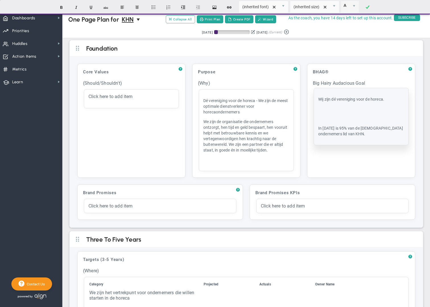
click at [349, 108] on p at bounding box center [362, 109] width 86 height 6
click at [349, 108] on p "﻿" at bounding box center [362, 109] width 86 height 6
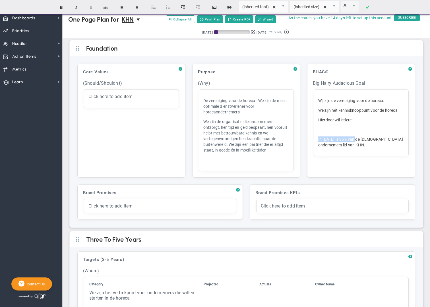
drag, startPoint x: 358, startPoint y: 137, endPoint x: 315, endPoint y: 137, distance: 43.3
click at [315, 137] on div "Wij zijn dé vereniging voor de horeca. We zijn hét kennisknooppunt voor de hore…" at bounding box center [361, 123] width 95 height 67
click at [354, 119] on p "Hierdoor wil iedere ﻿ Horeca ondernemers lid van KHN." at bounding box center [362, 122] width 86 height 11
click at [354, 118] on p "Hierdoor wil iedere ﻿ Horeca ondernemers lid van KHN." at bounding box center [362, 122] width 86 height 11
drag, startPoint x: 399, startPoint y: 119, endPoint x: 400, endPoint y: 122, distance: 3.1
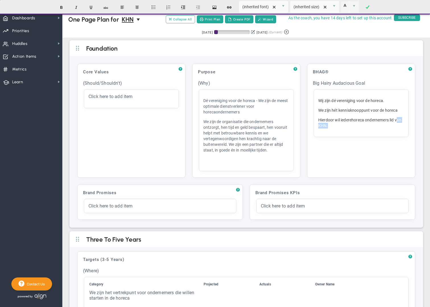
click at [400, 122] on p "Hierdoor wil iedere ﻿ horeca ondernemers lid van KHN." at bounding box center [362, 122] width 86 height 11
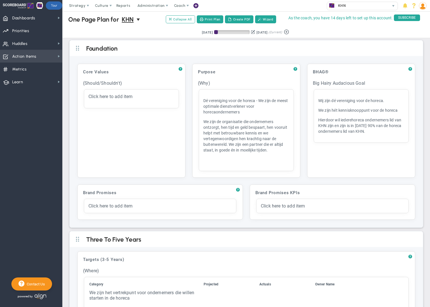
click at [35, 58] on span "Action Items" at bounding box center [24, 57] width 24 height 12
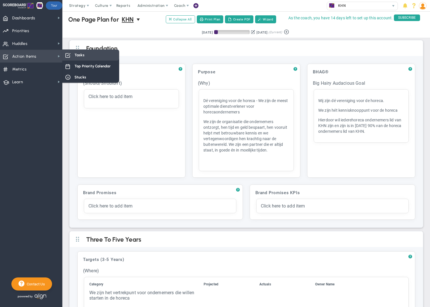
click at [82, 56] on span "Tasks" at bounding box center [80, 54] width 10 height 5
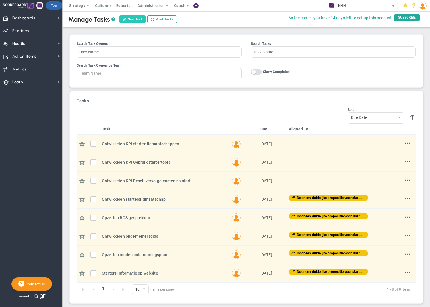
click at [137, 21] on button "New Task" at bounding box center [133, 19] width 26 height 8
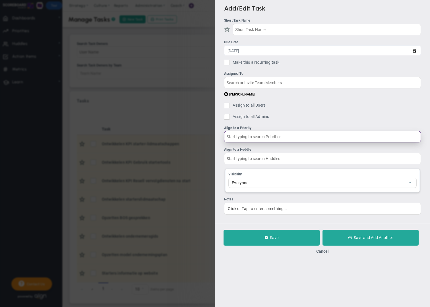
click at [274, 136] on input "text" at bounding box center [322, 136] width 197 height 11
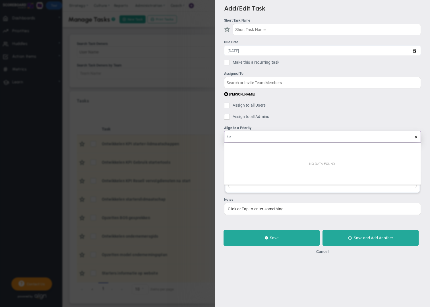
type input "k"
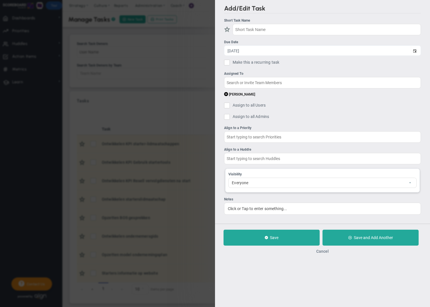
click at [323, 252] on button "Cancel" at bounding box center [323, 251] width 13 height 5
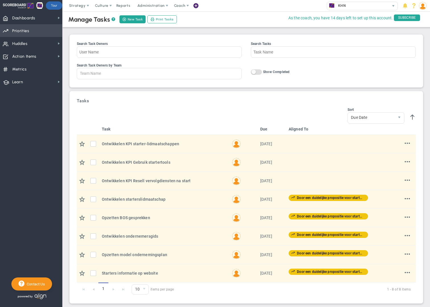
click at [28, 32] on span "Priorities" at bounding box center [20, 31] width 17 height 12
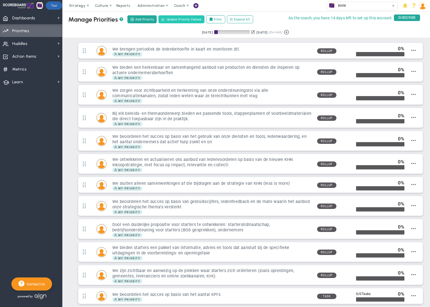
click at [178, 20] on span "Update Priority Values" at bounding box center [184, 19] width 35 height 5
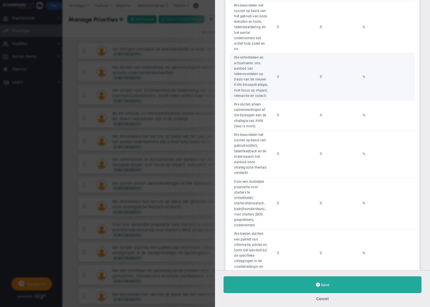
scroll to position [426, 0]
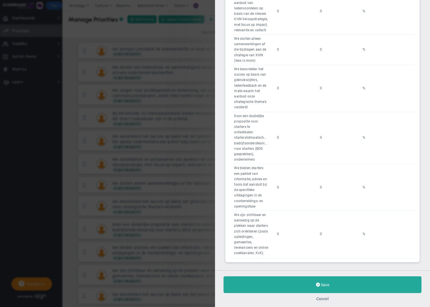
click at [326, 299] on button "Cancel" at bounding box center [323, 299] width 13 height 5
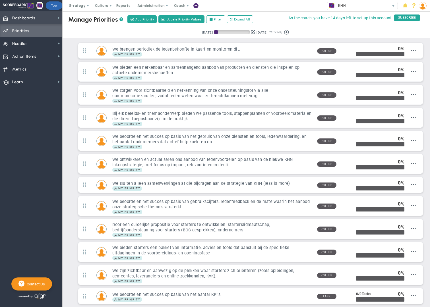
click at [28, 20] on span "Dashboards" at bounding box center [23, 18] width 23 height 12
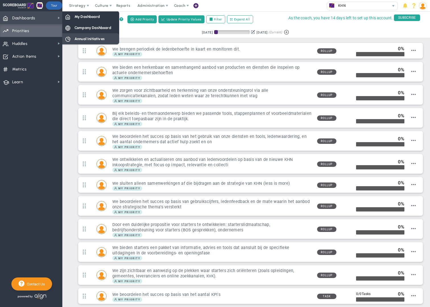
click at [81, 39] on span "Annual Initiatives" at bounding box center [90, 38] width 30 height 5
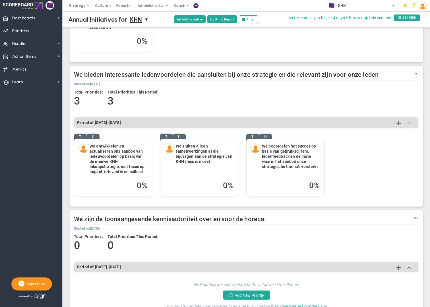
scroll to position [317, 0]
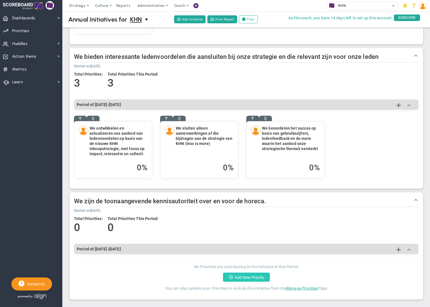
click at [248, 279] on button "Add New Priority" at bounding box center [246, 277] width 47 height 9
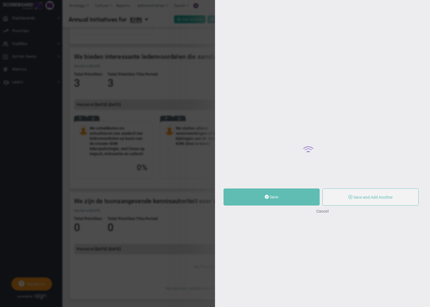
type input "0"
radio input "true"
type input "[PERSON_NAME]"
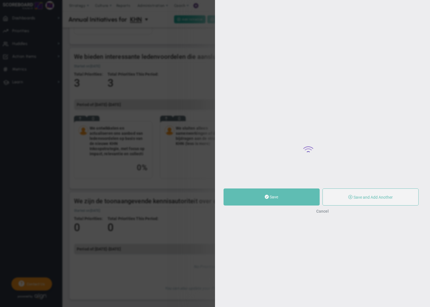
type input "0"
radio input "true"
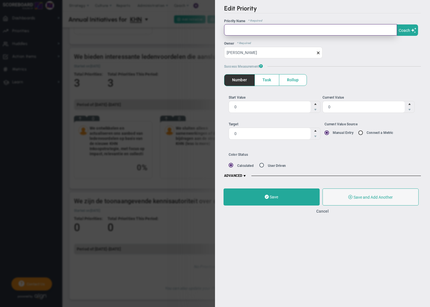
click at [241, 32] on input "text" at bounding box center [310, 29] width 173 height 11
paste input "• Het ontwikkelen van eigen trendrapportages"
click at [236, 29] on input "• Het ontwikkelen van eigen trendrapportages" at bounding box center [310, 29] width 173 height 11
type input "Het ontwikkelen van eigen trendrapportages"
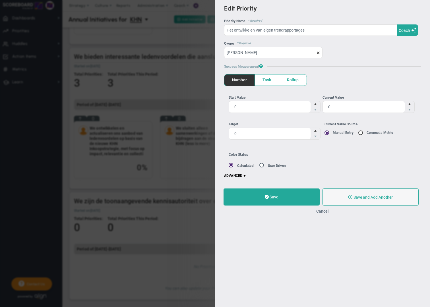
click at [323, 211] on button "Cancel" at bounding box center [323, 211] width 13 height 5
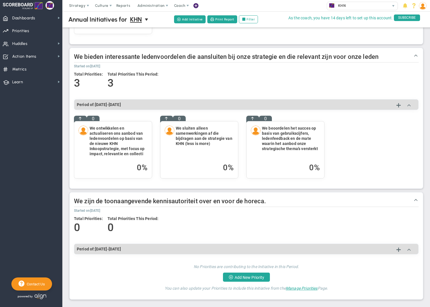
scroll to position [282, 0]
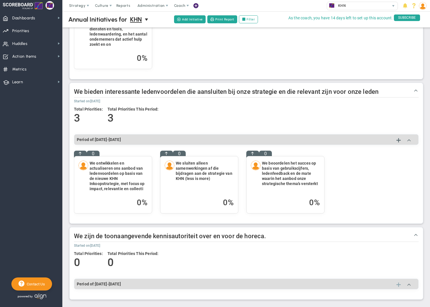
click at [398, 284] on span at bounding box center [399, 285] width 4 height 7
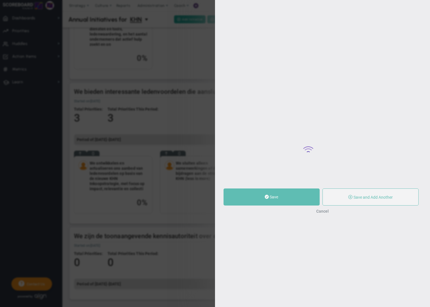
type input "0"
radio input "true"
type input "[PERSON_NAME]"
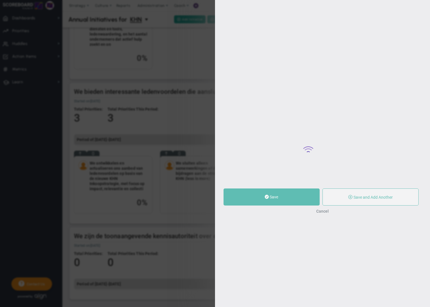
type input "0"
radio input "true"
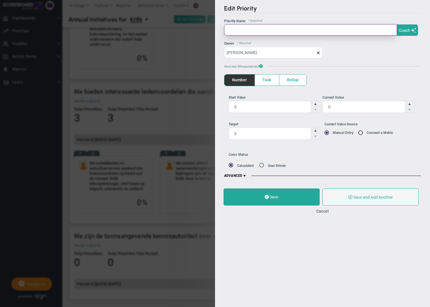
click at [245, 30] on input "text" at bounding box center [310, 29] width 173 height 11
paste input "• Het structureren van thema’s en ontwikkelen van kennisproducten."
click at [238, 30] on input "• Het structureren van thema’s en ontwikkelen van kennisproducten." at bounding box center [310, 29] width 173 height 11
click at [237, 30] on input "• Het structureren van thema’s en ontwikkelen van kennisproducten." at bounding box center [310, 29] width 173 height 11
type input "Het structureren van thema’s en ontwikkelen van kennisproducten."
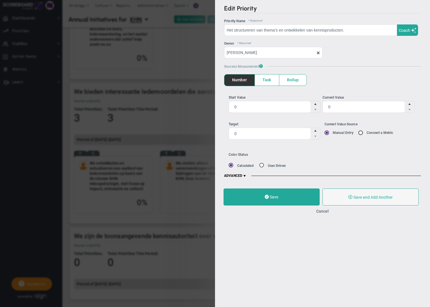
click at [270, 81] on span "Task" at bounding box center [267, 80] width 24 height 11
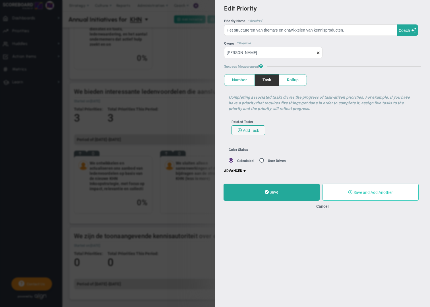
click at [363, 194] on span "Save and Add Another" at bounding box center [373, 192] width 39 height 5
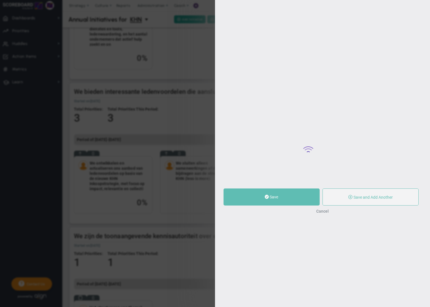
type input "0"
radio input "true"
type input "[PERSON_NAME]"
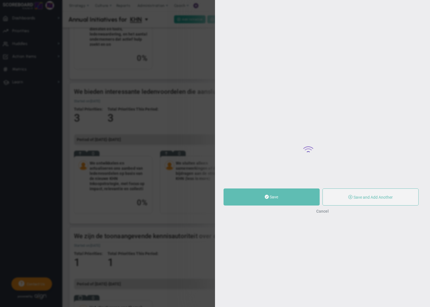
type input "0"
radio input "true"
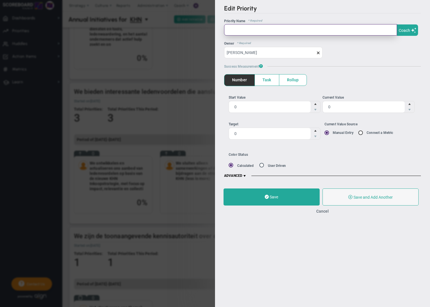
click at [231, 31] on input "text" at bounding box center [310, 29] width 173 height 11
paste input "• Het vertalen van cijfers naar concrete inzichten voor de praktijk."
click at [235, 30] on input "• Het vertalen van cijfers naar concrete inzichten voor de praktijk." at bounding box center [310, 29] width 173 height 11
type input "Het vertalen van cijfers naar concrete inzichten voor de praktijk."
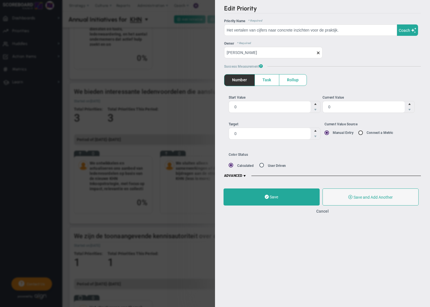
click at [269, 81] on span "Task" at bounding box center [267, 80] width 24 height 11
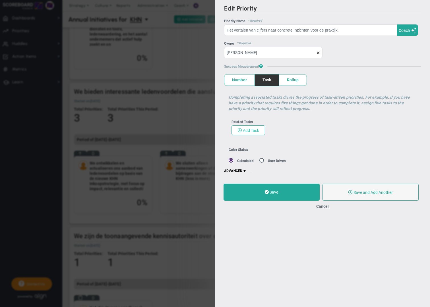
click at [250, 132] on span "Add Task" at bounding box center [251, 130] width 16 height 5
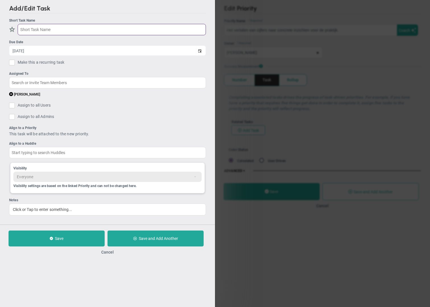
paste input "• Het ontwikkelen van eigen trendrapportages."
click at [31, 29] on input "• Het ontwikkelen van eigen trendrapportages." at bounding box center [112, 29] width 188 height 11
click at [29, 29] on input "• Het ontwikkelen van eigen trendrapportages." at bounding box center [112, 29] width 188 height 11
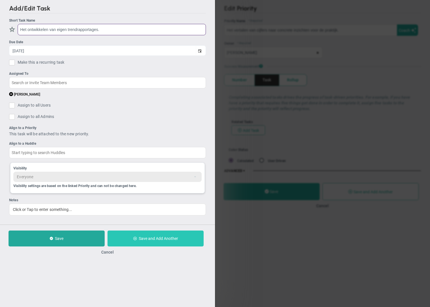
type input "Het ontwikkelen van eigen trendrapportages."
click at [151, 239] on span "Save and Add Another" at bounding box center [158, 239] width 39 height 5
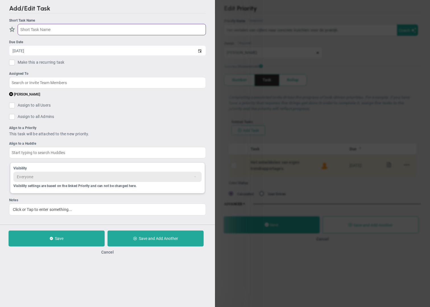
click at [29, 28] on input "text" at bounding box center [112, 29] width 188 height 11
paste input "• Het opzetten van klankbordgroepen."
click at [29, 28] on input "• Het opzetten van klankbordgroepen." at bounding box center [112, 29] width 188 height 11
type input "Het opzetten van klankbordgroepen."
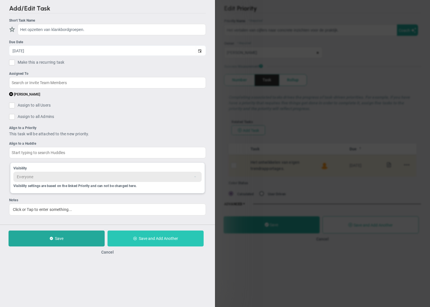
click at [148, 238] on span "Save and Add Another" at bounding box center [158, 239] width 39 height 5
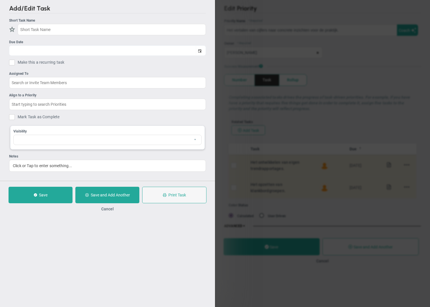
checkbox input "false"
type input "[DATE]"
checkbox input "false"
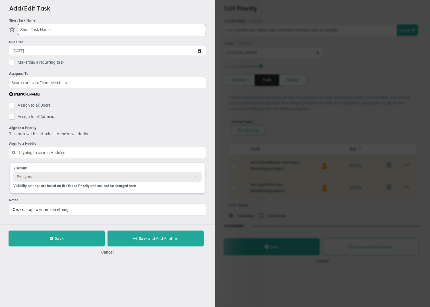
click at [22, 29] on input "text" at bounding box center [112, 29] width 188 height 11
paste input "• Het bouwen van een dashboard met benchmarkdata."
click at [29, 29] on input "• Het bouwen van een dashboard met benchmarkdata." at bounding box center [112, 29] width 188 height 11
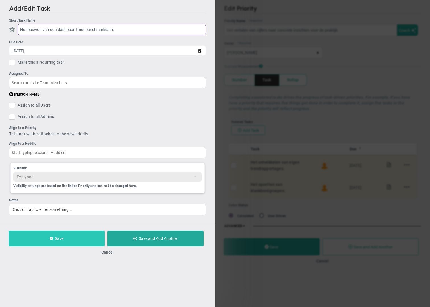
type input "Het bouwen van een dashboard met benchmarkdata."
click at [67, 241] on button "Save" at bounding box center [57, 239] width 96 height 16
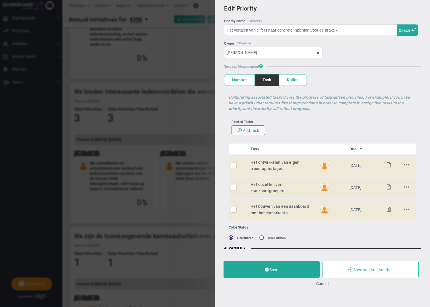
click at [375, 273] on button "Save and Add Another" at bounding box center [371, 269] width 96 height 17
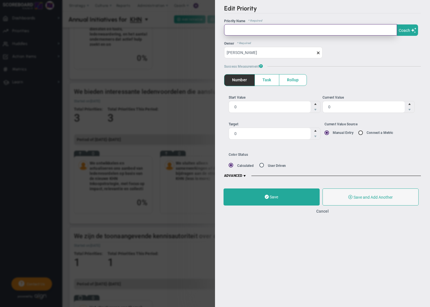
click at [248, 31] on input "text" at bounding box center [310, 29] width 173 height 11
paste input "• Het structureel meten hoe we worden gezien als kennisknooppunt"
click at [236, 30] on input "• Het structureel meten hoe we worden gezien als kennisknooppunt" at bounding box center [310, 29] width 173 height 11
type input "Het structureel meten hoe we worden gezien als kennisknooppunt"
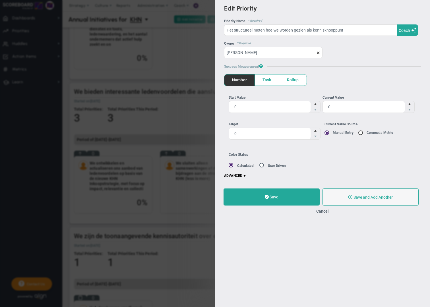
click at [295, 81] on span "Rollup" at bounding box center [293, 80] width 27 height 11
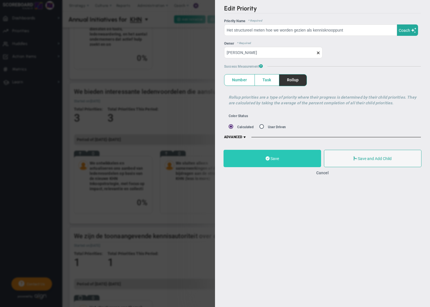
click at [286, 157] on button "Save" at bounding box center [273, 158] width 98 height 17
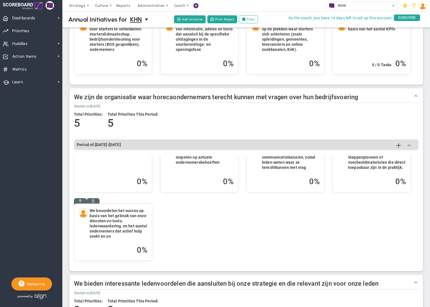
scroll to position [336, 0]
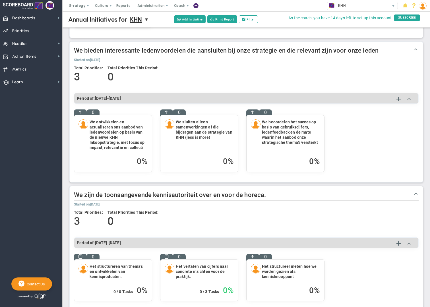
scroll to position [379, 0]
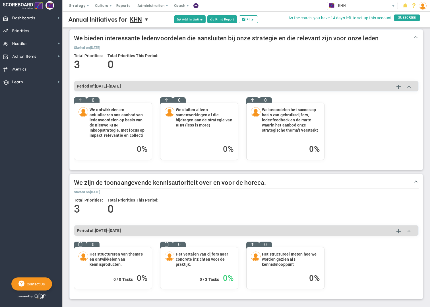
click at [299, 254] on h4 "Het structureel meten hoe we worden gezien als kennisknooppunt" at bounding box center [291, 259] width 58 height 15
click at [303, 264] on h4 "Het structureel meten hoe we worden gezien als kennisknooppunt" at bounding box center [291, 259] width 58 height 15
click at [30, 30] on span "Priorities Projects OKR Tree Priorities Projects OKRs" at bounding box center [31, 30] width 62 height 13
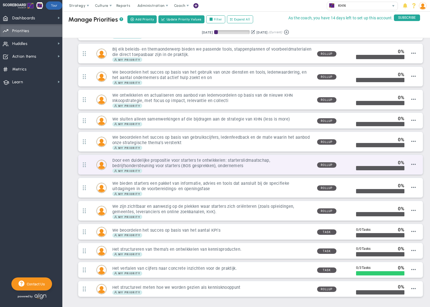
scroll to position [90, 0]
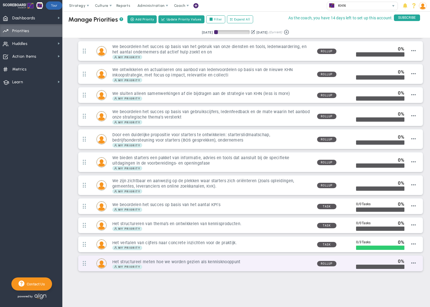
click at [198, 266] on div "My Priority" at bounding box center [212, 267] width 200 height 5
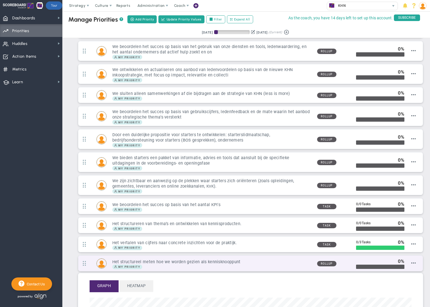
scroll to position [65, 322]
click at [413, 264] on span at bounding box center [414, 263] width 5 height 5
click at [407, 283] on span "Add/Edit Tasks" at bounding box center [403, 283] width 25 height 4
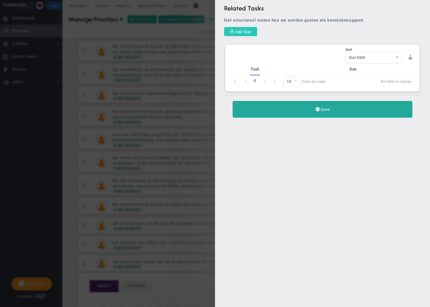
click at [243, 31] on span "Add Task" at bounding box center [243, 32] width 16 height 5
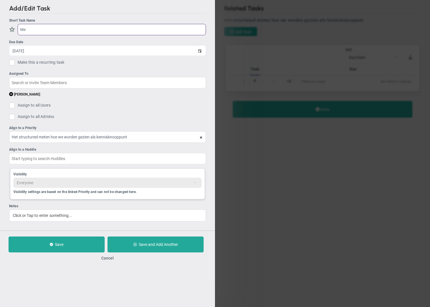
type input "M"
type input "O"
click at [26, 31] on input "Periodiek ledenonderzoek" at bounding box center [112, 29] width 188 height 11
click at [25, 31] on input "Periodiek ledenonderzoek" at bounding box center [112, 29] width 188 height 11
type input "inrichten ledenonderzoek"
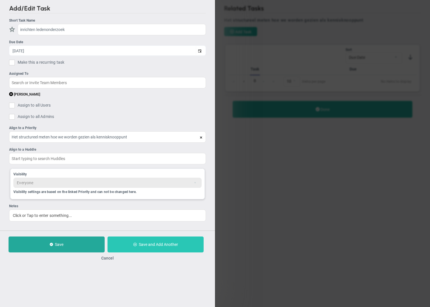
click at [139, 245] on span "Save and Add Another" at bounding box center [158, 245] width 39 height 5
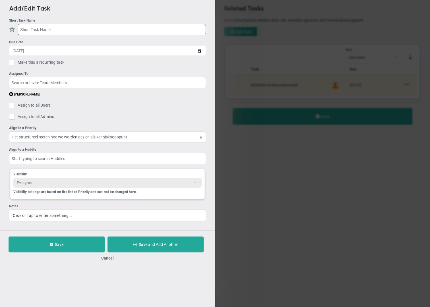
paste input "NPS op kennisproducten"
type input "NPS op kennisproducten"
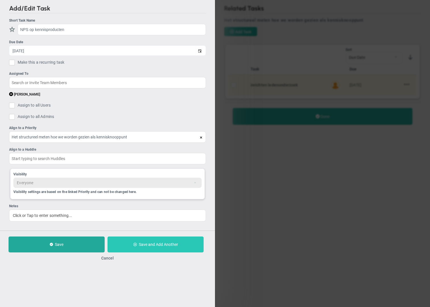
click at [144, 245] on span "Save and Add Another" at bounding box center [158, 245] width 39 height 5
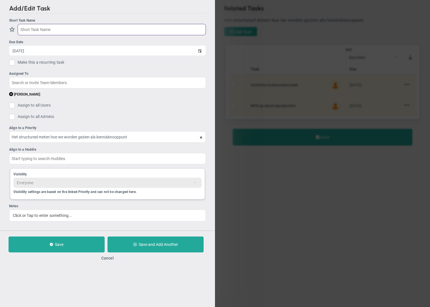
paste input "Analytics op kennisplatforms"
type input "Analytics op kennisplatforms"
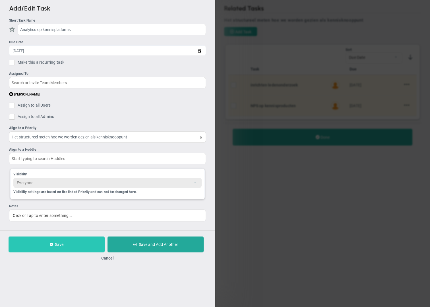
click at [72, 249] on button "Save" at bounding box center [57, 245] width 96 height 16
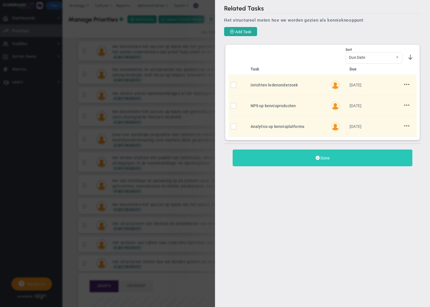
click at [324, 161] on button "Done" at bounding box center [323, 158] width 180 height 17
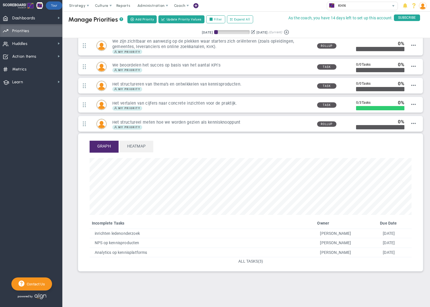
scroll to position [65, 322]
click at [58, 18] on span at bounding box center [59, 18] width 5 height 5
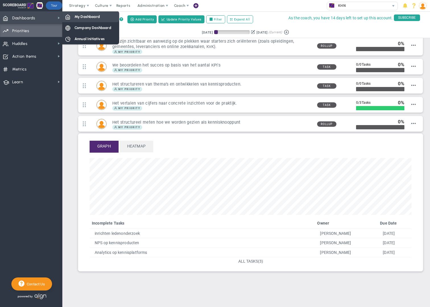
click at [83, 19] on span "My Dashboard" at bounding box center [87, 16] width 25 height 5
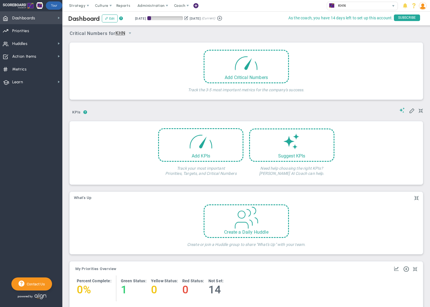
click at [29, 19] on span "Dashboards" at bounding box center [23, 18] width 23 height 12
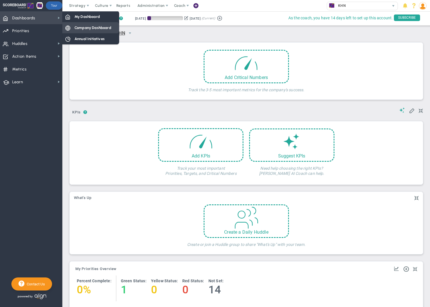
click at [84, 29] on span "Company Dashboard" at bounding box center [93, 27] width 37 height 5
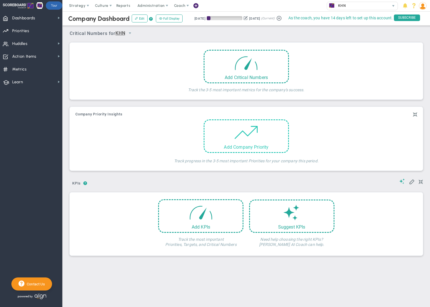
click at [258, 146] on div "Add Company Priority" at bounding box center [247, 147] width 84 height 5
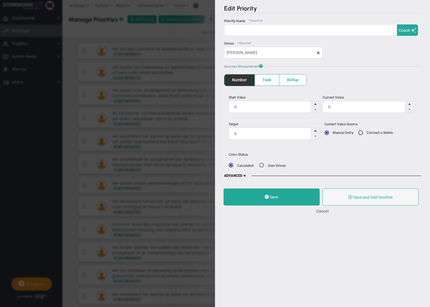
click at [321, 213] on button "Cancel" at bounding box center [323, 211] width 13 height 5
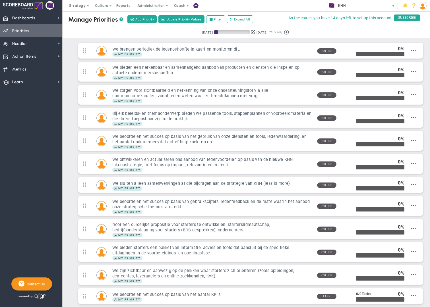
click at [34, 32] on span "Priorities Projects OKR Tree Priorities Projects OKRs" at bounding box center [31, 30] width 62 height 13
click at [37, 20] on span "Dashboards Dashboards" at bounding box center [31, 17] width 62 height 13
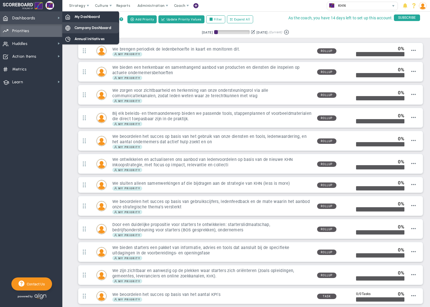
click at [88, 27] on span "Company Dashboard" at bounding box center [93, 27] width 37 height 5
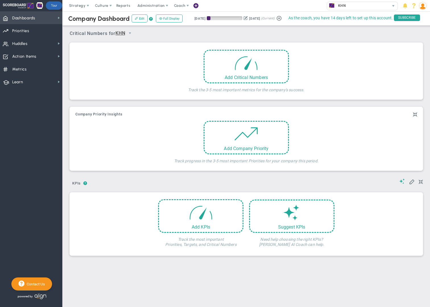
click at [30, 21] on span "Dashboards" at bounding box center [23, 18] width 23 height 12
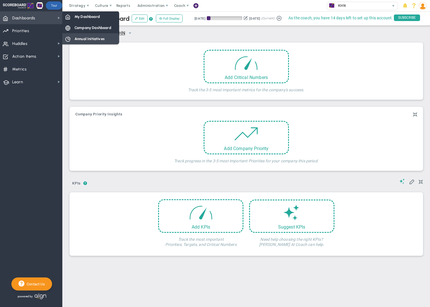
click at [89, 41] on span "Annual Initiatives" at bounding box center [90, 38] width 30 height 5
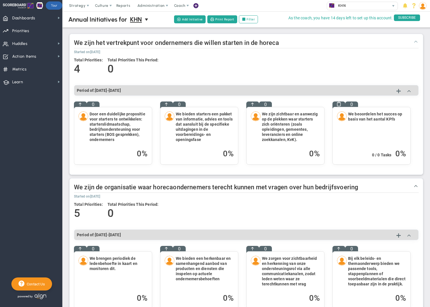
click at [416, 43] on span at bounding box center [416, 41] width 6 height 6
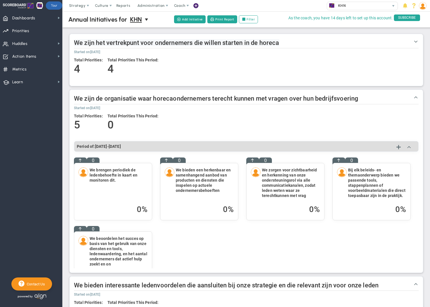
click at [179, 45] on span "We zijn het vertrekpunt voor ondernemers die willen starten in de horeca" at bounding box center [177, 42] width 206 height 7
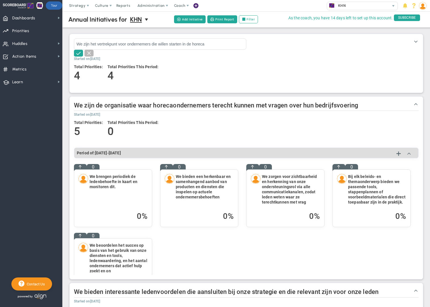
click at [206, 66] on div "Total Priorities: 4 Total Priorities This Period: 4" at bounding box center [246, 74] width 345 height 27
click at [416, 42] on span at bounding box center [416, 41] width 6 height 6
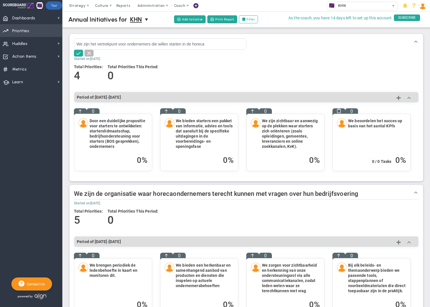
click at [31, 34] on span "Priorities Projects OKR Tree Priorities Projects OKRs" at bounding box center [31, 30] width 62 height 13
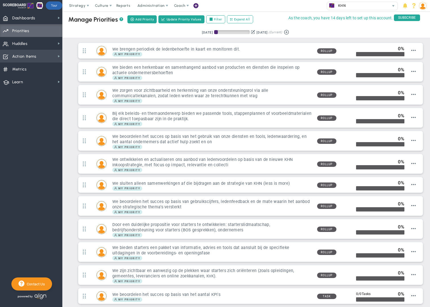
click at [30, 58] on span "Action Items" at bounding box center [24, 57] width 24 height 12
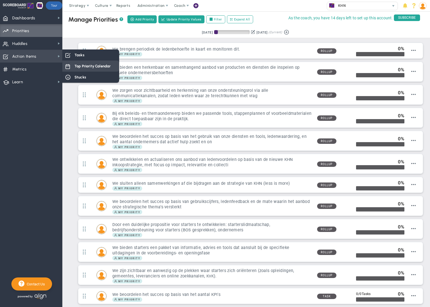
click at [79, 67] on span "Top Priority Calendar" at bounding box center [93, 65] width 36 height 5
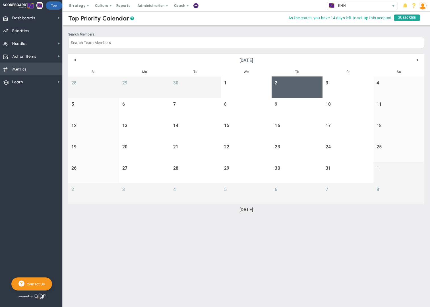
click at [25, 69] on span "Metrics" at bounding box center [19, 69] width 15 height 12
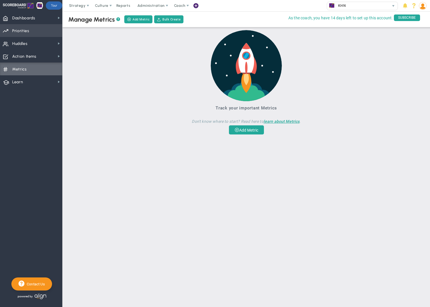
click at [30, 32] on span "Priorities Projects OKR Tree Priorities Projects OKRs" at bounding box center [31, 30] width 62 height 13
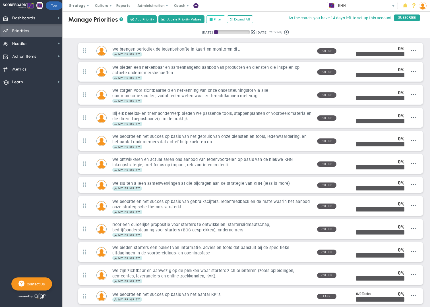
click at [212, 19] on input "Filter" at bounding box center [213, 20] width 4 height 4
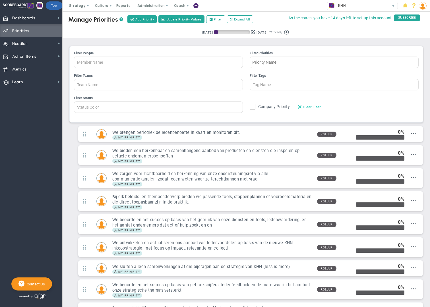
click at [301, 109] on span at bounding box center [299, 106] width 3 height 5
click at [301, 107] on span at bounding box center [299, 106] width 3 height 5
click at [218, 20] on label "Filter" at bounding box center [215, 19] width 19 height 8
click at [215, 20] on input "Filter" at bounding box center [213, 20] width 4 height 4
checkbox input "false"
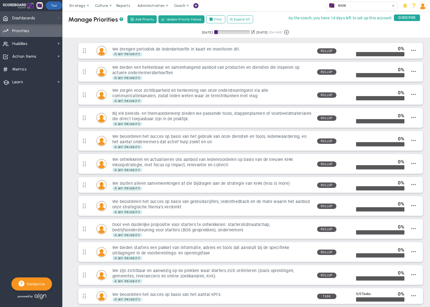
click at [57, 18] on span at bounding box center [59, 18] width 5 height 5
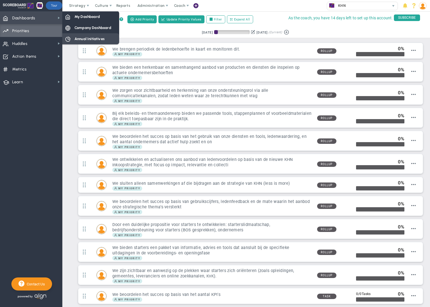
click at [82, 38] on span "Annual Initiatives" at bounding box center [90, 38] width 30 height 5
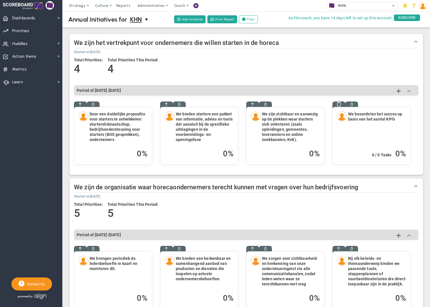
click at [139, 121] on h4 "Door een duidelijke propositie voor starters te ontwikkelen: starterslidmaatsch…" at bounding box center [119, 127] width 58 height 31
click at [144, 7] on span "Administration" at bounding box center [150, 5] width 27 height 4
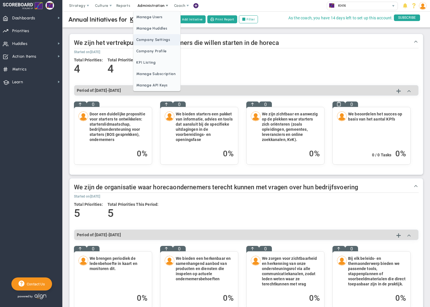
click at [155, 41] on span "Company Settings" at bounding box center [157, 39] width 47 height 11
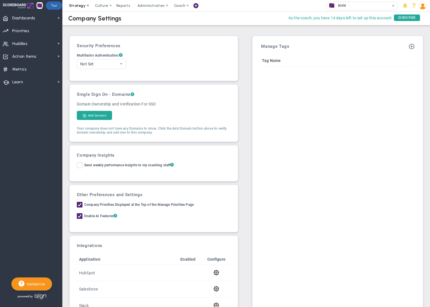
click at [86, 7] on span at bounding box center [88, 5] width 5 height 5
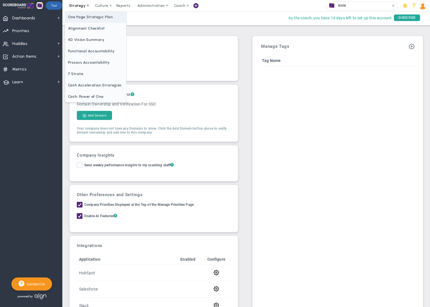
click at [90, 19] on span "One Page Strategic Plan" at bounding box center [95, 16] width 61 height 11
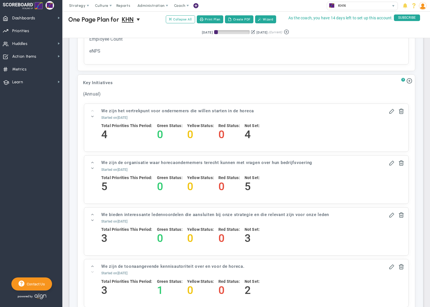
scroll to position [629, 0]
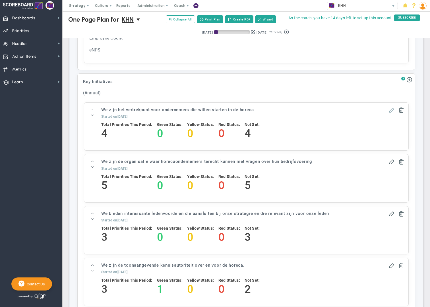
click at [392, 110] on span at bounding box center [392, 110] width 6 height 6
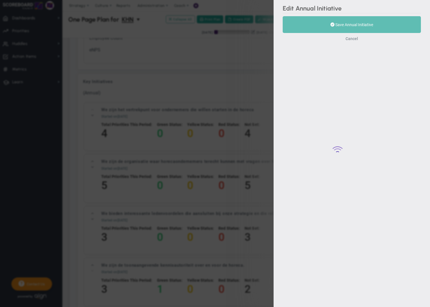
type input "We zijn het vertrekpunt voor ondernemers die willen starten in de horeca"
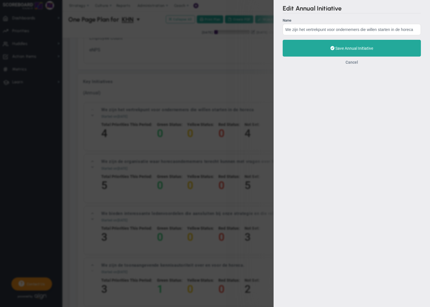
click at [349, 62] on button "Cancel" at bounding box center [352, 62] width 13 height 5
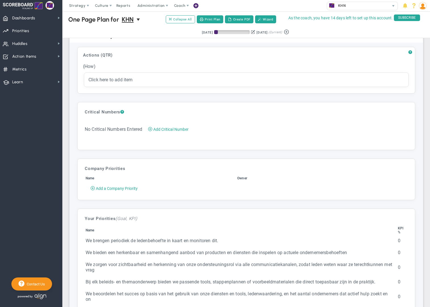
scroll to position [1118, 0]
click at [132, 188] on span "Add a Company Priority" at bounding box center [117, 189] width 42 height 5
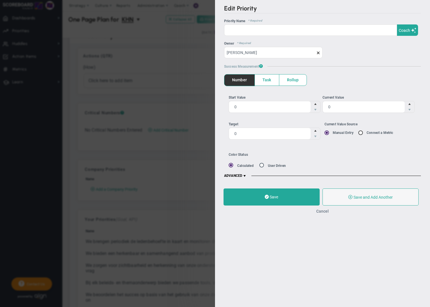
click at [321, 213] on button "Cancel" at bounding box center [323, 211] width 13 height 5
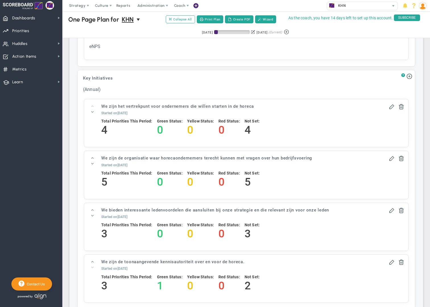
scroll to position [631, 0]
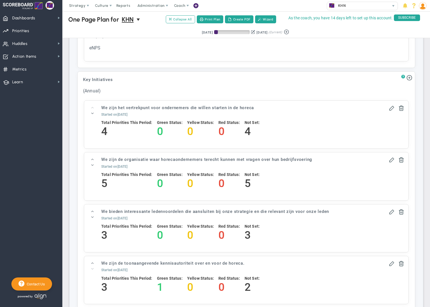
click at [403, 75] on span "?" at bounding box center [404, 77] width 4 height 5
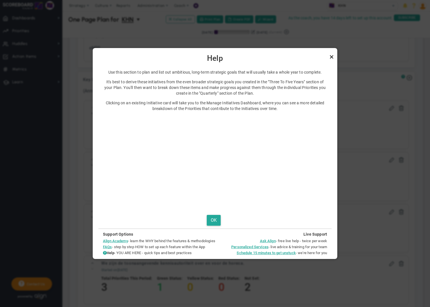
click at [333, 58] on link "Close" at bounding box center [331, 57] width 7 height 7
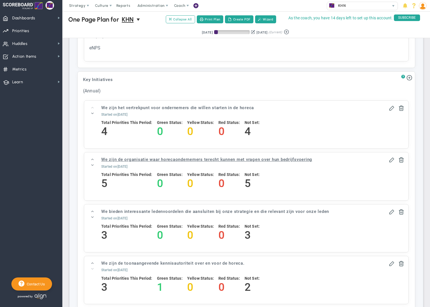
click at [214, 159] on h3 "We zijn de organisatie waar horecaondernemers terecht kunnen met vragen over hu…" at bounding box center [206, 160] width 211 height 6
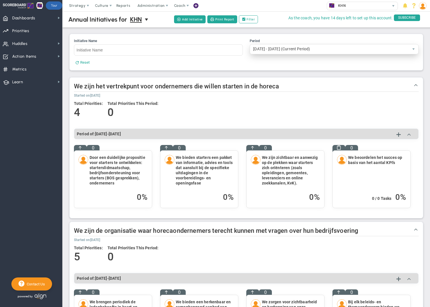
click at [338, 50] on span "[DATE] - [DATE] (Current Period)" at bounding box center [329, 49] width 159 height 10
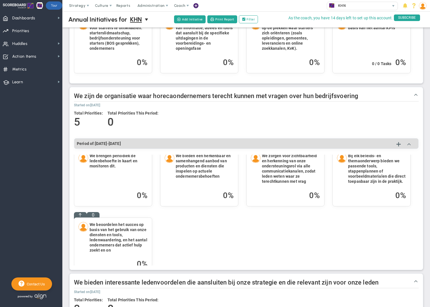
scroll to position [26, 0]
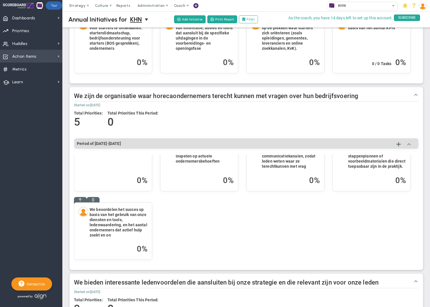
click at [34, 56] on span "Action Items" at bounding box center [24, 57] width 24 height 12
click at [33, 33] on span "Priorities Projects OKR Tree Priorities Projects OKRs" at bounding box center [31, 30] width 62 height 13
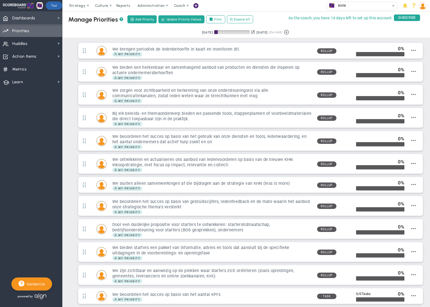
click at [33, 19] on span "Dashboards" at bounding box center [23, 18] width 23 height 12
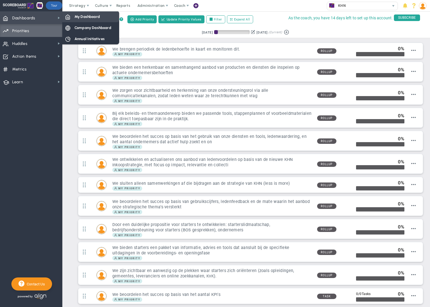
click at [85, 17] on span "My Dashboard" at bounding box center [87, 16] width 25 height 5
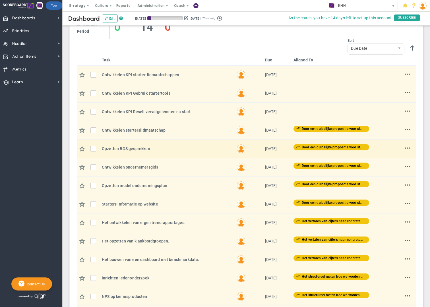
scroll to position [446, 0]
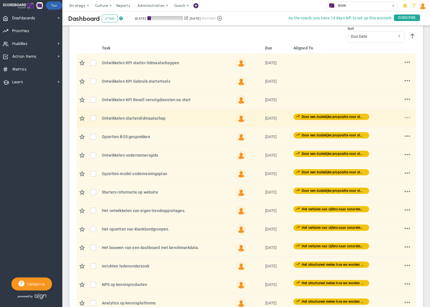
click at [406, 116] on span at bounding box center [407, 117] width 5 height 5
click at [397, 128] on li "Edit" at bounding box center [398, 128] width 23 height 7
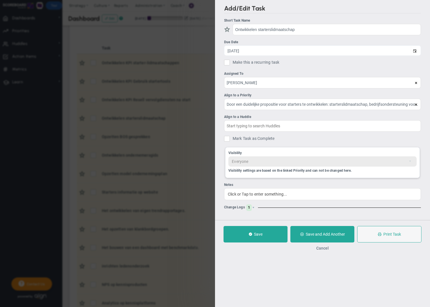
click at [325, 249] on button "Cancel" at bounding box center [323, 248] width 13 height 5
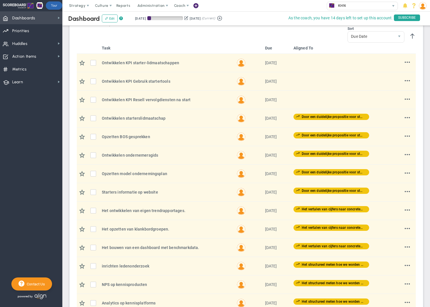
click at [34, 21] on span "Dashboards" at bounding box center [23, 18] width 23 height 12
click at [31, 19] on span "Dashboards" at bounding box center [23, 18] width 23 height 12
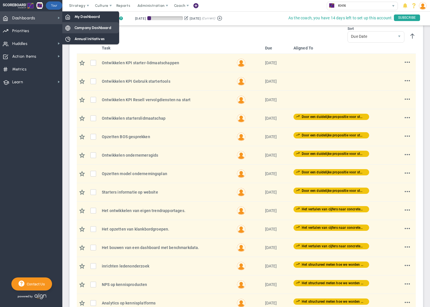
click at [85, 28] on span "Company Dashboard" at bounding box center [93, 27] width 37 height 5
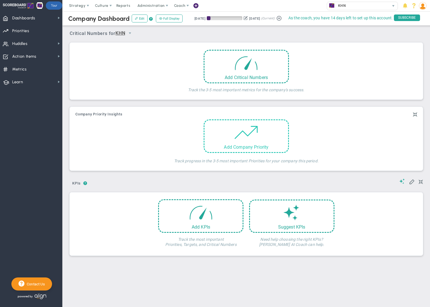
click at [229, 136] on div "Add Company Priority" at bounding box center [246, 137] width 85 height 34
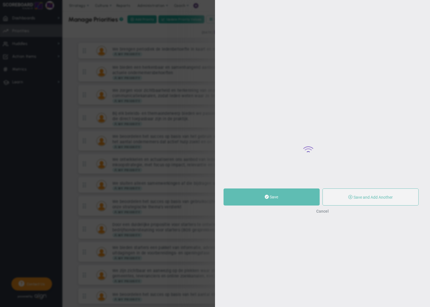
type input "0"
radio input "true"
type input "[PERSON_NAME]"
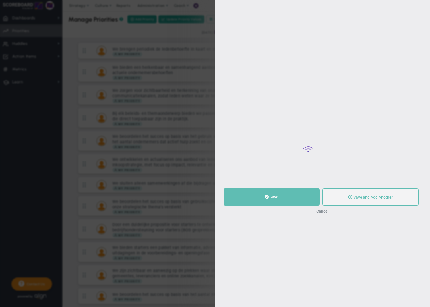
type input "0"
radio input "true"
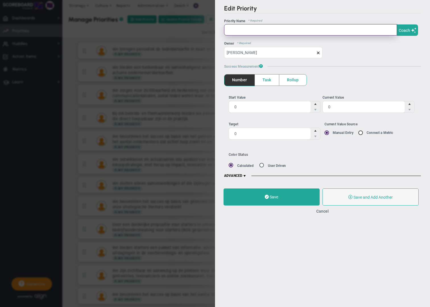
click at [235, 29] on input "text" at bounding box center [310, 29] width 173 height 11
paste input "Een modern HR beleid"
click at [226, 28] on input "Een modern HR beleid" at bounding box center [310, 29] width 173 height 11
click at [297, 29] on input "Ontwikkelen van een modern HR beleid" at bounding box center [310, 29] width 173 height 11
type input "Ontwikkelen van een modern HR beleid"
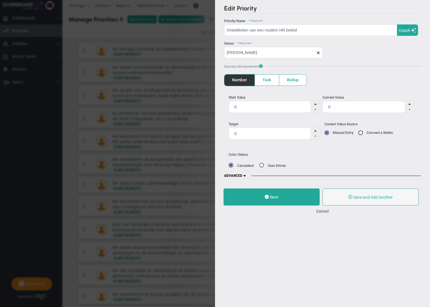
click at [291, 80] on span "Rollup" at bounding box center [293, 80] width 27 height 11
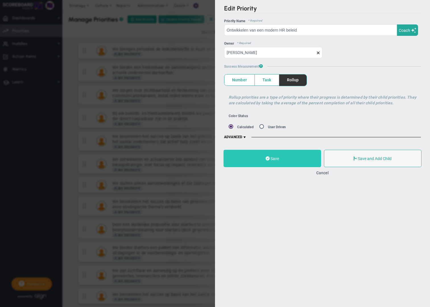
click at [301, 161] on button "Save" at bounding box center [273, 158] width 98 height 17
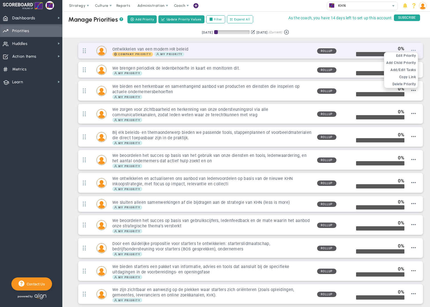
click at [416, 50] on span at bounding box center [414, 50] width 5 height 5
click at [410, 71] on span "Add/Edit Tasks" at bounding box center [403, 70] width 25 height 4
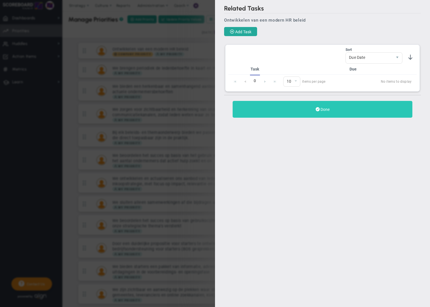
click at [326, 111] on span "Done" at bounding box center [325, 109] width 9 height 5
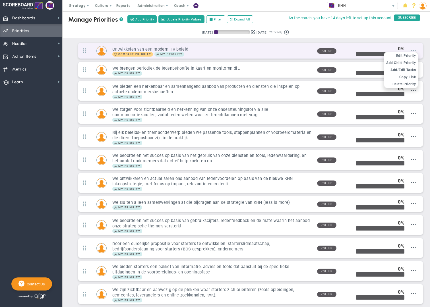
click at [415, 51] on span at bounding box center [414, 50] width 5 height 5
click at [408, 70] on span "Add/Edit Tasks" at bounding box center [403, 70] width 25 height 4
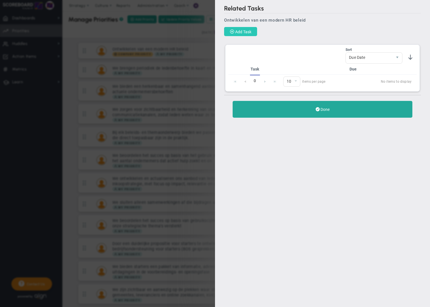
click at [248, 30] on span "Add Task" at bounding box center [243, 32] width 16 height 5
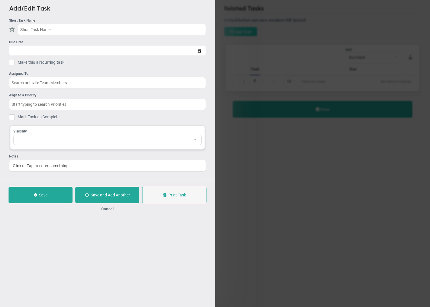
checkbox input "false"
type input "[DATE]"
checkbox input "false"
type input "Ontwikkelen van een modern HR beleid"
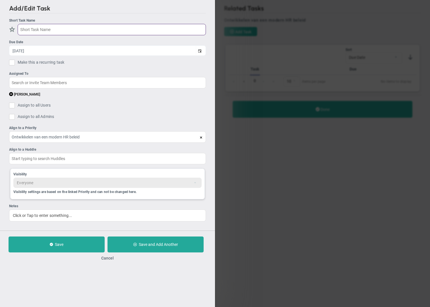
click at [29, 30] on input "text" at bounding box center [112, 29] width 188 height 11
paste input "Medewerkers voeren zelf regie over hun ontwikkeling, met ondersteuning vanuit H…"
click at [26, 30] on input "Medewerkers voeren zelf regie over hun ontwikkeling, met ondersteuning vanuit H…" at bounding box center [112, 29] width 188 height 11
type input "Medewerkers voeren zelf regie over hun ontwikkeling, met ondersteuning vanuit H…"
click at [12, 95] on span at bounding box center [11, 94] width 4 height 5
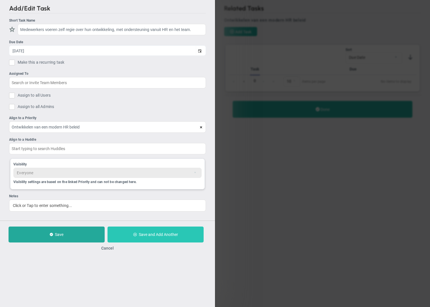
click at [149, 235] on span "Save and Add Another" at bounding box center [158, 235] width 39 height 5
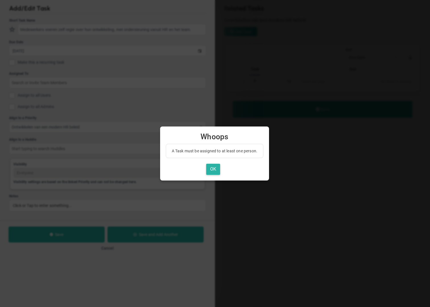
click at [213, 172] on button "OK" at bounding box center [213, 169] width 14 height 11
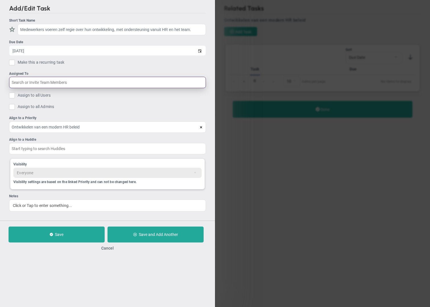
click at [28, 84] on input "text" at bounding box center [107, 82] width 197 height 11
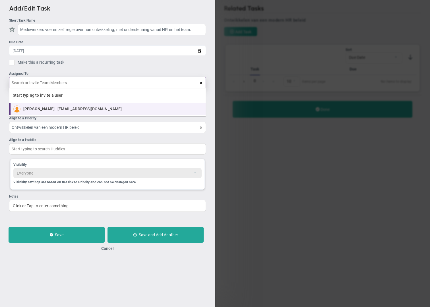
click at [36, 110] on span "[PERSON_NAME]" at bounding box center [38, 109] width 31 height 4
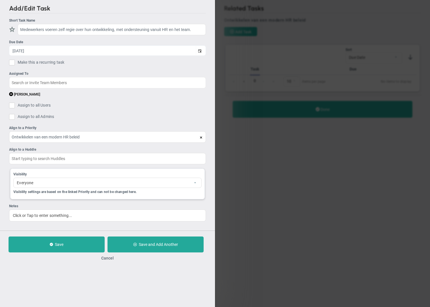
click at [108, 105] on ul "Short Task Name Medewerkers voeren zelf regie over hun ontwikkeling, met onders…" at bounding box center [107, 120] width 197 height 204
click at [150, 246] on span "Save and Add Another" at bounding box center [158, 245] width 39 height 5
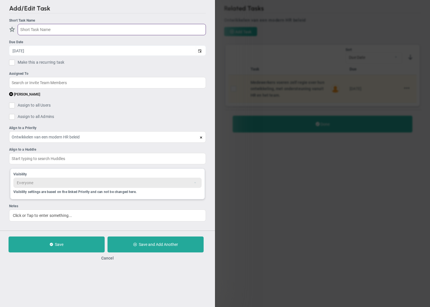
paste input "Gesprekscyclus is continu, toekomstgericht en in handen van medewerker en team …"
type input "Gesprekscyclus is continu, toekomstgericht en in handen van medewerker en team …"
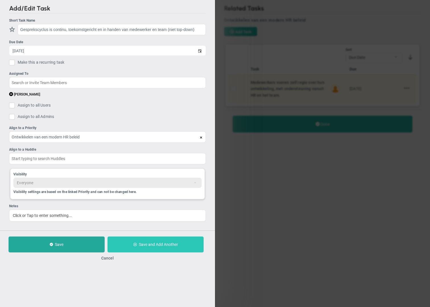
click at [155, 248] on button "Save and Add Another" at bounding box center [156, 245] width 96 height 16
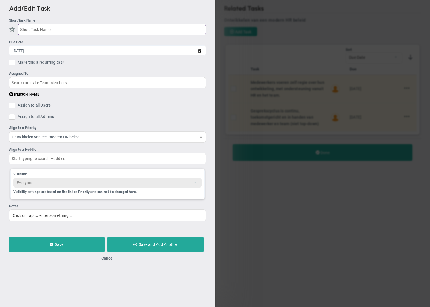
click at [33, 30] on input "text" at bounding box center [112, 29] width 188 height 11
paste input "Rollen zijn flexibel en worden in teams afgestemd op basis van talenten, behoef…"
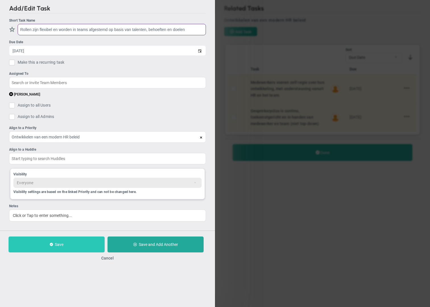
type input "Rollen zijn flexibel en worden in teams afgestemd op basis van talenten, behoef…"
click at [89, 244] on button "Save" at bounding box center [57, 245] width 96 height 16
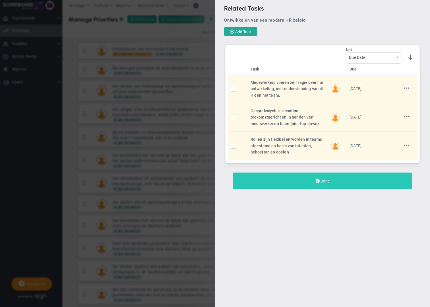
click at [328, 184] on button "Done" at bounding box center [323, 181] width 180 height 17
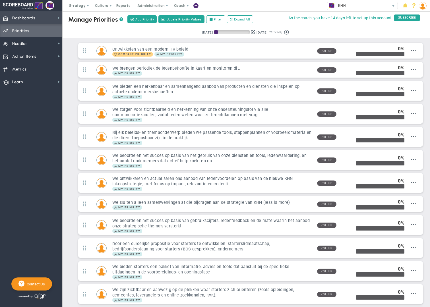
click at [27, 20] on span "Dashboards" at bounding box center [23, 18] width 23 height 12
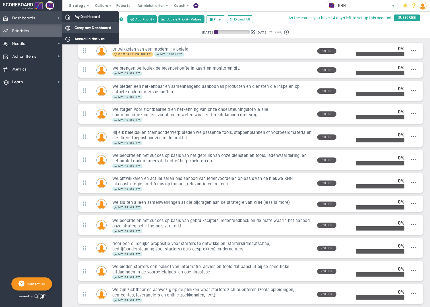
click at [82, 28] on span "Company Dashboard" at bounding box center [93, 27] width 37 height 5
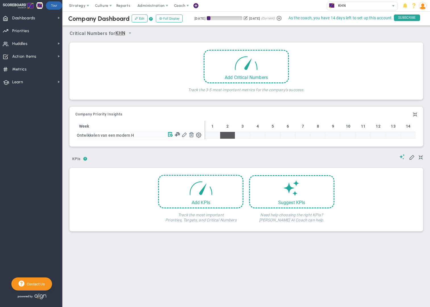
click at [172, 135] on span at bounding box center [170, 134] width 5 height 5
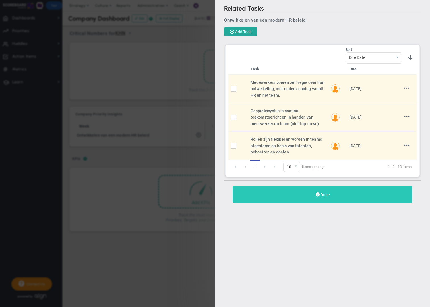
click at [335, 202] on button "Done" at bounding box center [323, 194] width 180 height 17
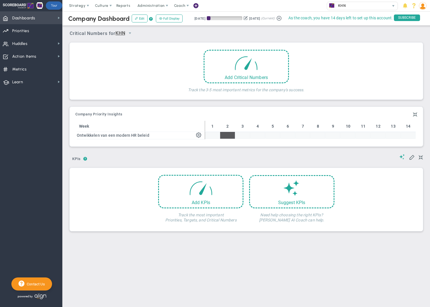
click at [49, 19] on span "Dashboards Dashboards" at bounding box center [31, 17] width 62 height 13
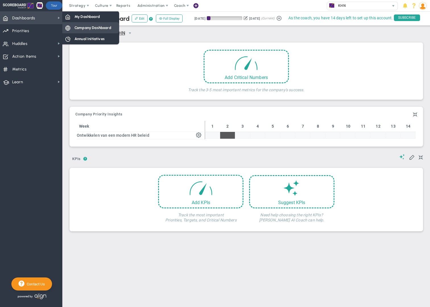
click at [82, 28] on span "Company Dashboard" at bounding box center [93, 27] width 37 height 5
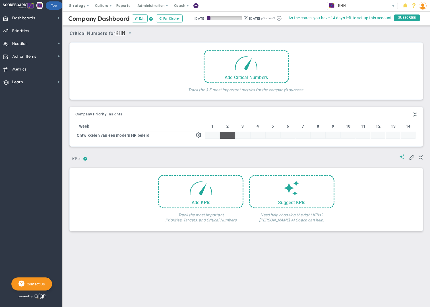
click at [152, 117] on div "Company OKR Insights Company Priority Insights" at bounding box center [246, 114] width 342 height 7
click at [158, 155] on div "? ? KPIs KPIs KPIs" at bounding box center [247, 157] width 354 height 15
click at [23, 31] on span "Priorities" at bounding box center [20, 31] width 17 height 12
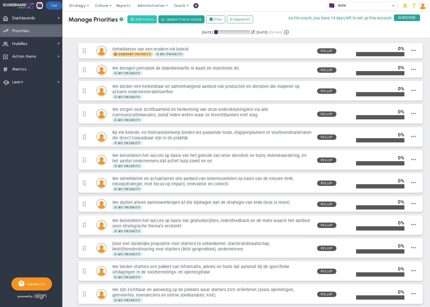
click at [148, 20] on span "Add Priority" at bounding box center [144, 19] width 19 height 5
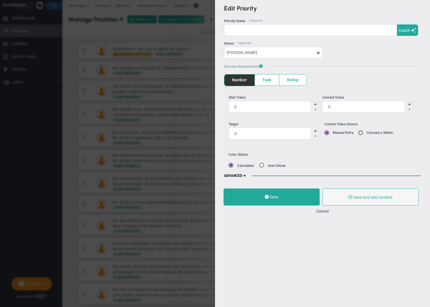
click at [245, 176] on span at bounding box center [245, 176] width 5 height 5
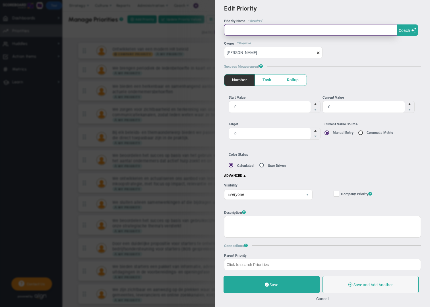
click at [239, 33] on input "text" at bounding box center [310, 29] width 173 height 11
paste input "Medewerkers beschikken over de juiste competenties"
type input "Medewerkers beschikken over de juiste competenties"
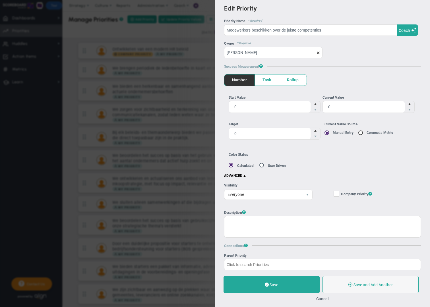
click at [338, 195] on input "Company Objective ? Company Priority ?" at bounding box center [337, 195] width 4 height 6
checkbox input "true"
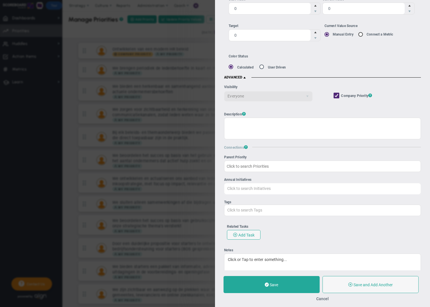
scroll to position [103, 0]
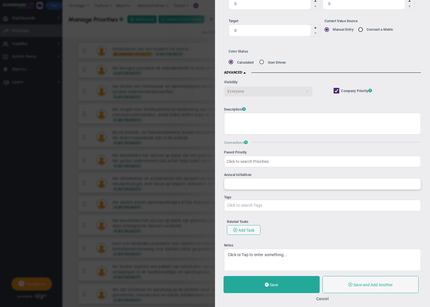
click at [305, 186] on input "Annual Initiatives" at bounding box center [323, 184] width 196 height 10
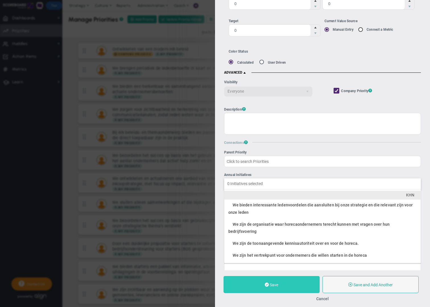
type input "Click to search Initiatives"
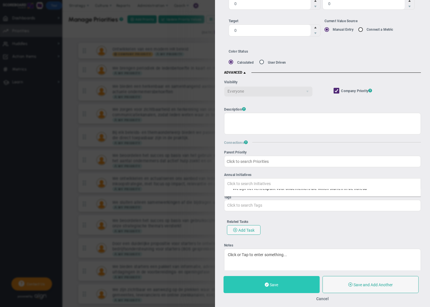
click at [312, 285] on button "Save" at bounding box center [272, 284] width 96 height 17
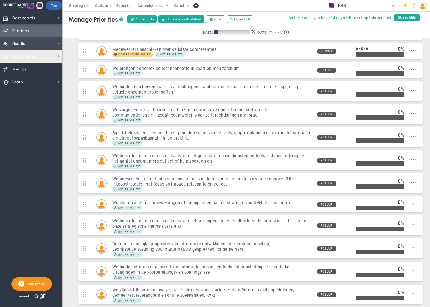
scroll to position [18, 0]
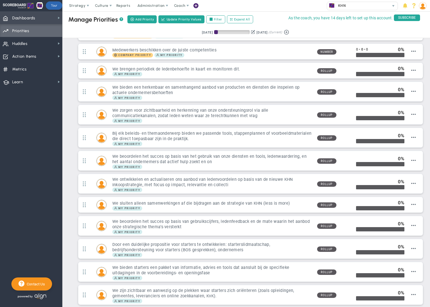
click at [35, 20] on span "Dashboards" at bounding box center [23, 18] width 23 height 12
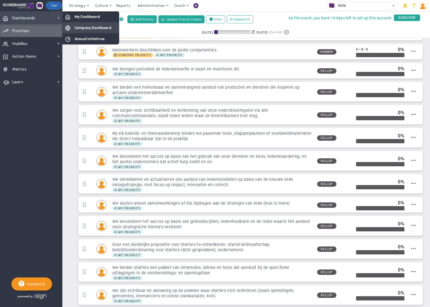
click at [88, 29] on span "Company Dashboard" at bounding box center [93, 27] width 37 height 5
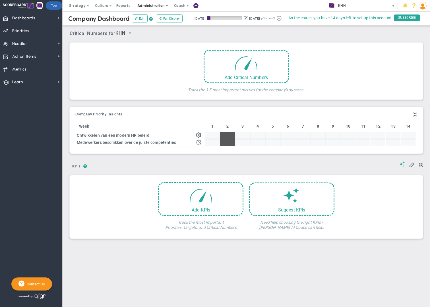
click at [147, 7] on span "Administration" at bounding box center [150, 5] width 27 height 4
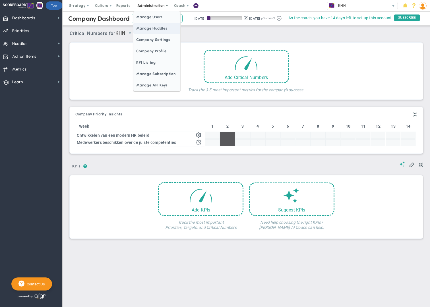
click at [153, 29] on span "Manage Huddles" at bounding box center [157, 28] width 47 height 11
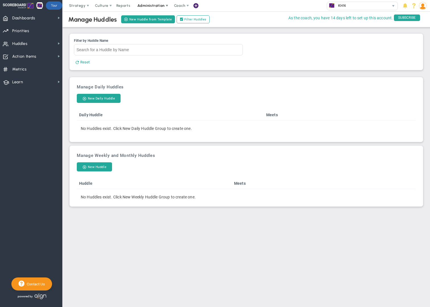
click at [151, 5] on span "Administration" at bounding box center [150, 5] width 27 height 4
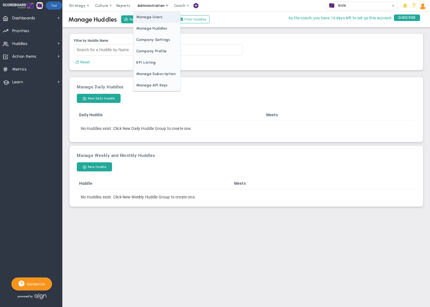
click at [151, 17] on span "Manage Users" at bounding box center [157, 16] width 47 height 11
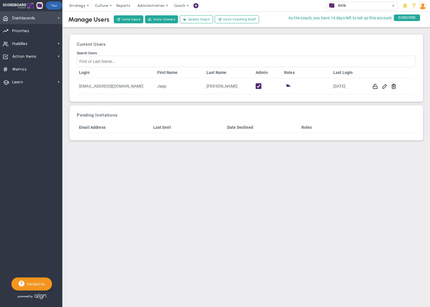
click at [31, 20] on span "Dashboards" at bounding box center [23, 18] width 23 height 12
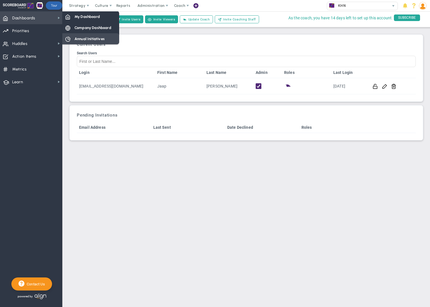
click at [93, 38] on span "Annual Initiatives" at bounding box center [90, 38] width 30 height 5
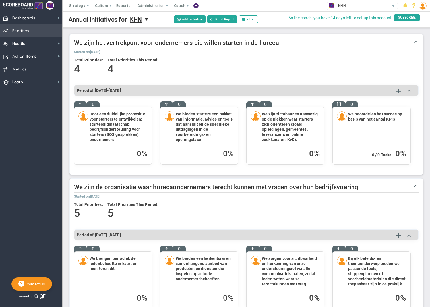
click at [26, 31] on span "Priorities" at bounding box center [20, 31] width 17 height 12
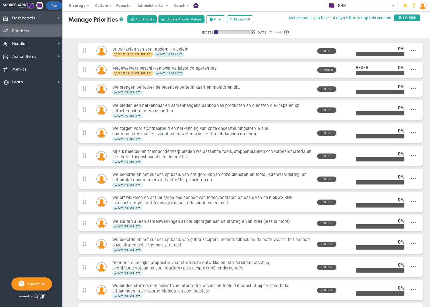
click at [36, 20] on span "Dashboards Dashboards" at bounding box center [31, 17] width 62 height 13
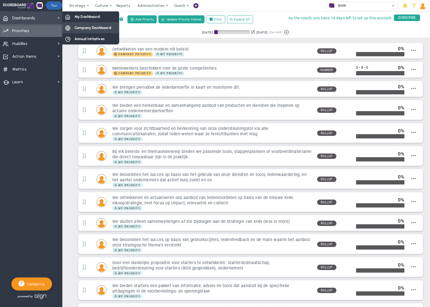
click at [89, 26] on span "Company Dashboard" at bounding box center [93, 27] width 37 height 5
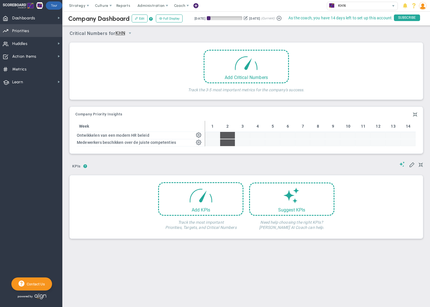
click at [33, 34] on span "Priorities Projects OKR Tree Priorities Projects OKRs" at bounding box center [31, 30] width 62 height 13
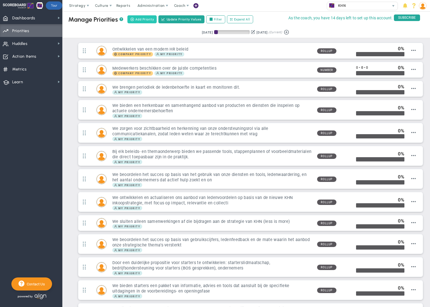
click at [149, 19] on span "Add Priority" at bounding box center [144, 19] width 19 height 5
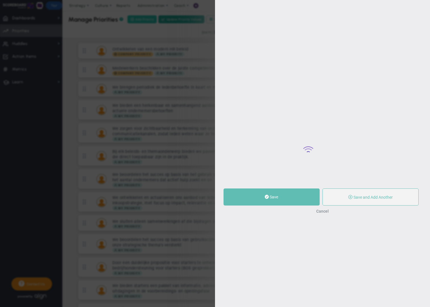
type input "0"
radio input "true"
type input "[PERSON_NAME]"
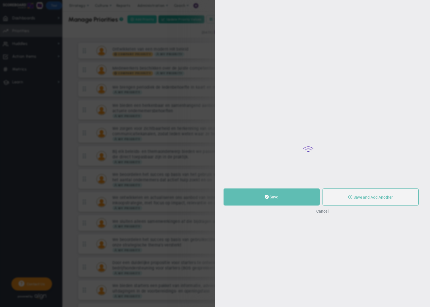
type input "0"
radio input "true"
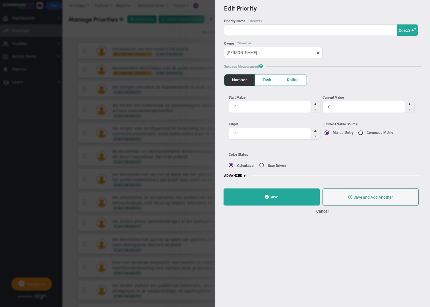
click at [242, 176] on span "ADVANCED" at bounding box center [235, 176] width 23 height 5
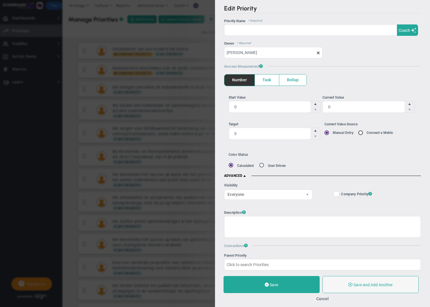
click at [337, 196] on input "Company Objective ? Company Priority ?" at bounding box center [337, 195] width 4 height 6
checkbox input "true"
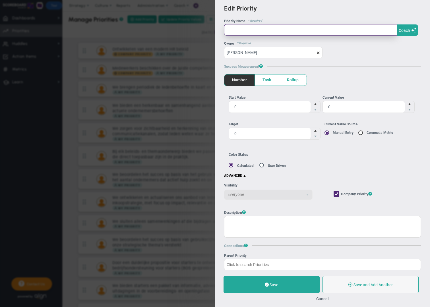
click at [234, 28] on input "text" at bounding box center [310, 29] width 173 height 11
paste input "Een optimale organisatiecultuur waarin samenwerken, positiviteit en ontwikkelin…"
type input "Een optimale organisatiecultuur waarin samenwerken, positiviteit en ontwikkelin…"
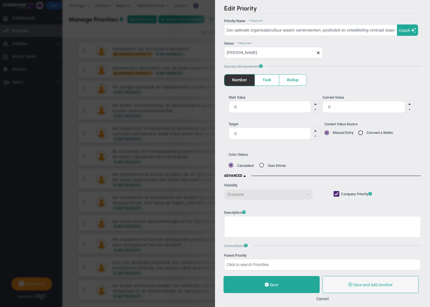
click at [289, 82] on span "Rollup" at bounding box center [293, 80] width 27 height 11
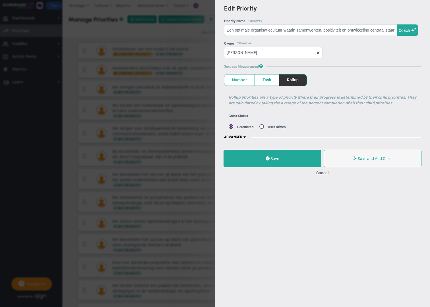
click at [245, 137] on span at bounding box center [245, 137] width 5 height 5
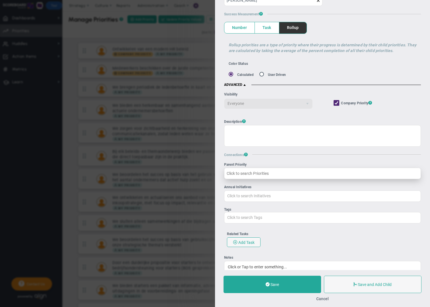
scroll to position [76, 0]
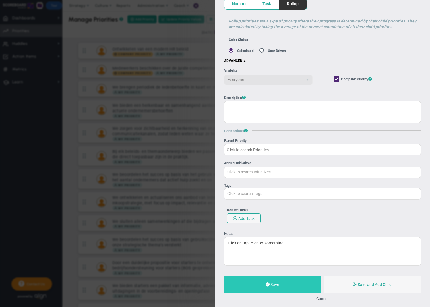
click at [295, 281] on button "Save" at bounding box center [273, 284] width 98 height 17
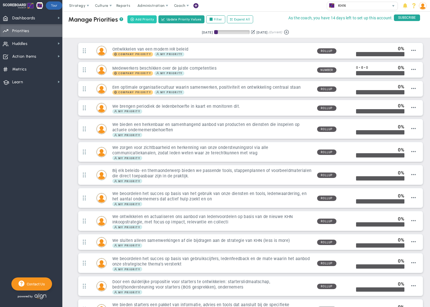
click at [143, 19] on span "Add Priority" at bounding box center [144, 19] width 19 height 5
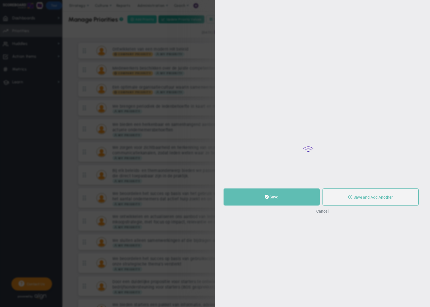
type input "0"
radio input "true"
type input "[PERSON_NAME]"
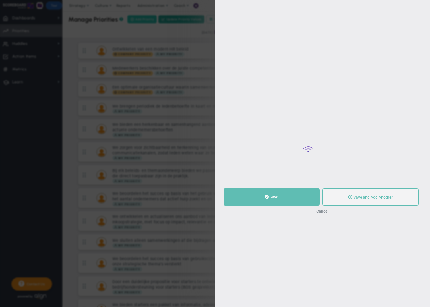
type input "0"
radio input "true"
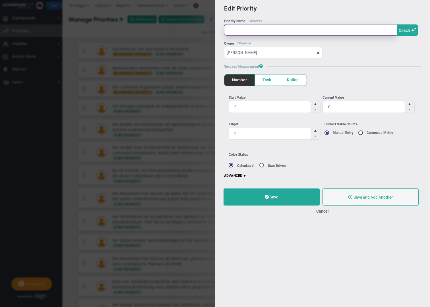
click at [242, 32] on input "text" at bounding box center [310, 29] width 173 height 11
paste input "Een toekomstbestendig lidmaatschaps- en verdienmodel"
type input "Een toekomstbestendig lidmaatschaps- en verdienmodel"
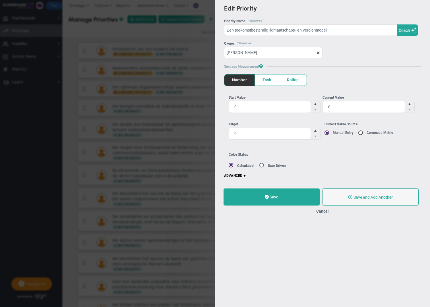
click at [293, 83] on span "Rollup" at bounding box center [293, 80] width 27 height 11
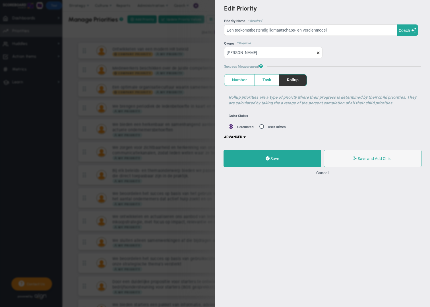
click at [245, 136] on span at bounding box center [245, 137] width 5 height 5
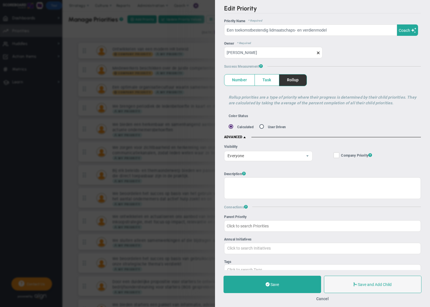
click at [337, 157] on input "Company Objective ? Company Priority ?" at bounding box center [337, 157] width 4 height 6
checkbox input "true"
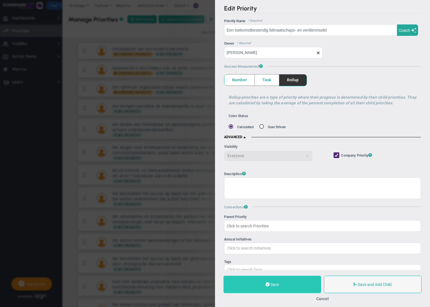
click at [315, 283] on button "Save" at bounding box center [273, 284] width 98 height 17
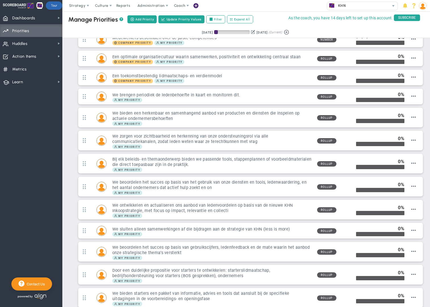
scroll to position [57, 0]
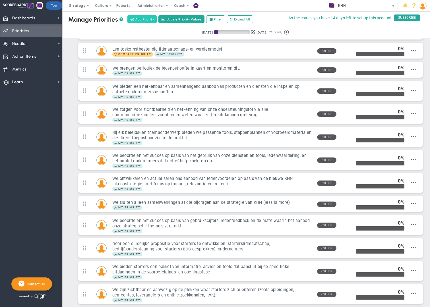
click at [140, 20] on span "Add Priority" at bounding box center [144, 19] width 19 height 5
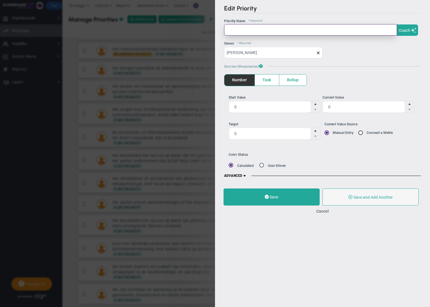
click at [244, 27] on input "text" at bounding box center [310, 29] width 173 height 11
paste input "Digitaliseringsslag op de verschillende (primaire) bedrijfsprocessen"
type input "Digitaliseringsslag op de verschillende (primaire) bedrijfsprocessen"
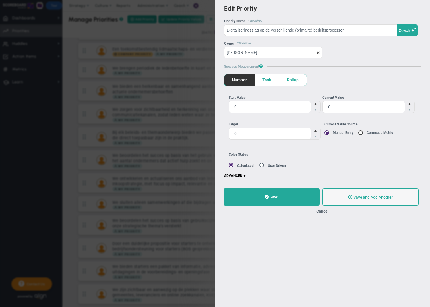
click at [300, 79] on span "Rollup" at bounding box center [293, 80] width 27 height 11
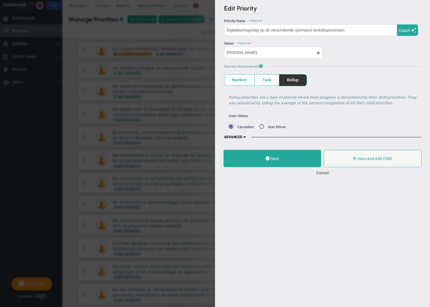
click at [246, 138] on span at bounding box center [245, 137] width 5 height 5
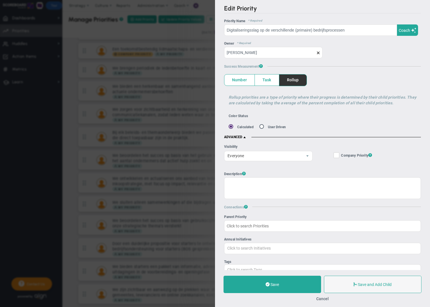
click at [336, 155] on input "Company Objective ? Company Priority ?" at bounding box center [337, 157] width 4 height 6
checkbox input "true"
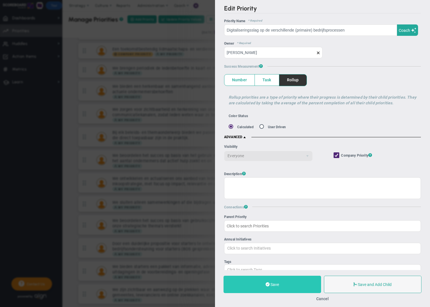
click at [292, 288] on button "Save" at bounding box center [273, 284] width 98 height 17
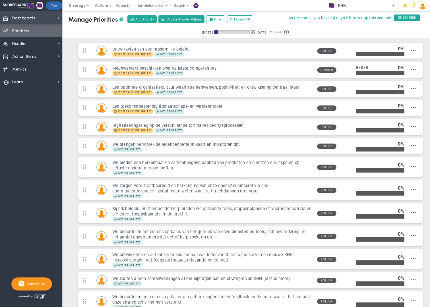
click at [32, 19] on span "Dashboards" at bounding box center [23, 18] width 23 height 12
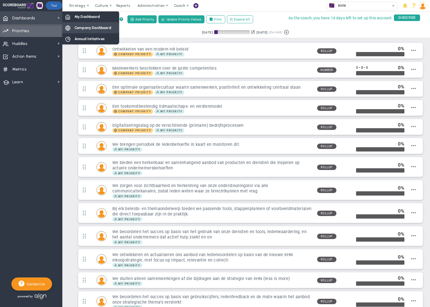
click at [83, 27] on span "Company Dashboard" at bounding box center [93, 27] width 37 height 5
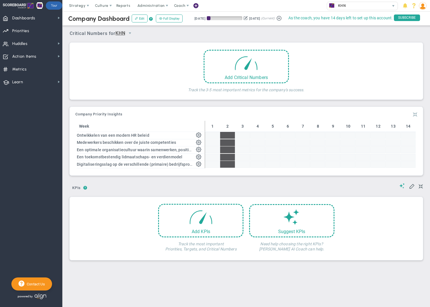
click at [415, 114] on span at bounding box center [415, 114] width 4 height 7
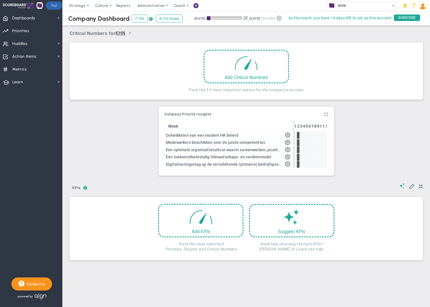
click at [327, 114] on span at bounding box center [327, 114] width 4 height 7
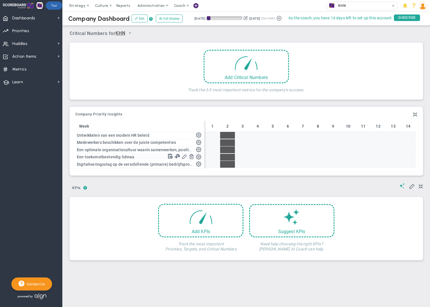
click at [199, 157] on span at bounding box center [198, 156] width 5 height 5
click at [185, 157] on span at bounding box center [184, 155] width 5 height 5
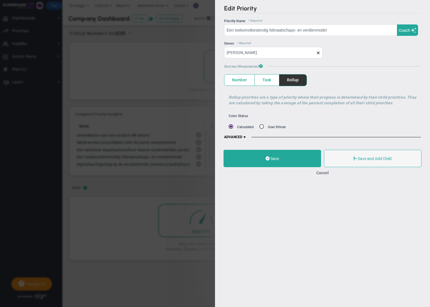
click at [244, 136] on span at bounding box center [245, 137] width 5 height 5
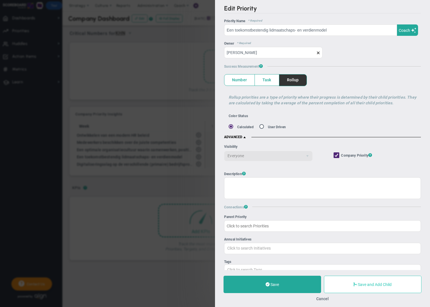
click at [370, 283] on span "Save and Add Child" at bounding box center [375, 285] width 34 height 5
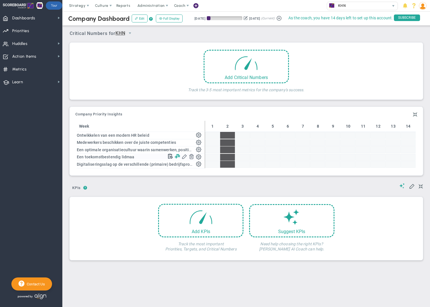
click at [178, 158] on span at bounding box center [177, 155] width 5 height 5
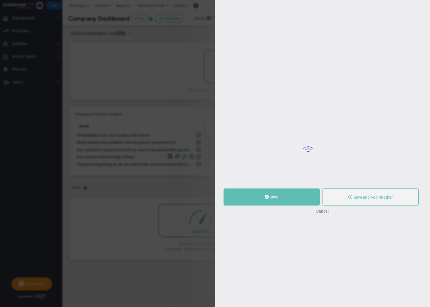
type input "0"
type input "[PERSON_NAME]"
type input "0"
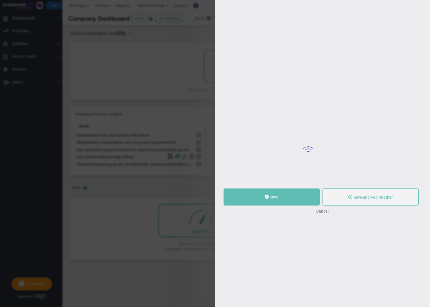
type input "0"
radio input "true"
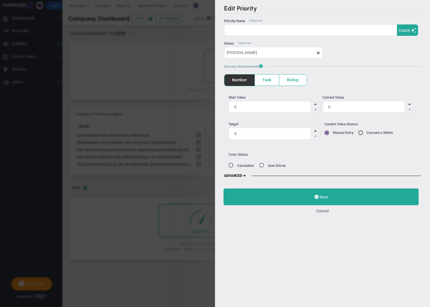
click at [326, 212] on button "Cancel" at bounding box center [323, 211] width 13 height 5
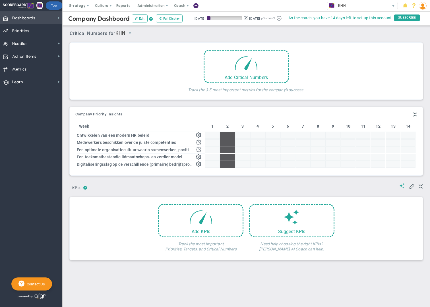
click at [27, 19] on span "Dashboards" at bounding box center [23, 18] width 23 height 12
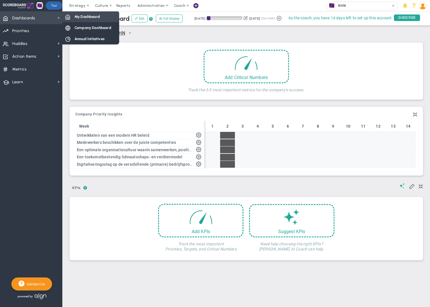
click at [83, 19] on div "My Dashboard" at bounding box center [90, 16] width 57 height 11
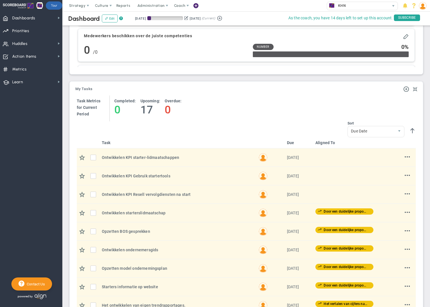
scroll to position [311, 0]
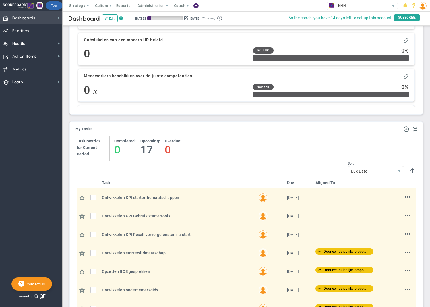
click at [34, 21] on span "Dashboards" at bounding box center [23, 18] width 23 height 12
click at [26, 33] on span "Priorities" at bounding box center [20, 31] width 17 height 12
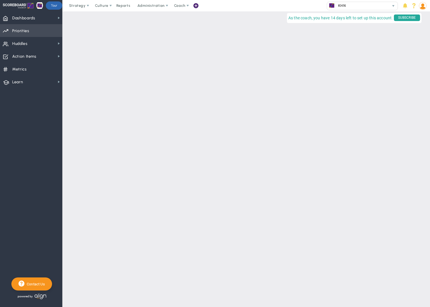
checkbox input "false"
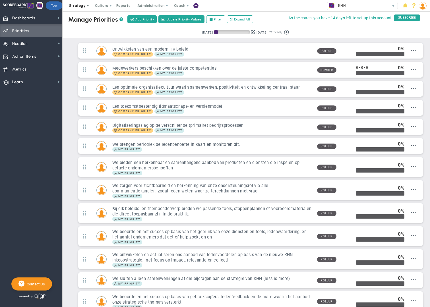
click at [87, 6] on span at bounding box center [88, 5] width 5 height 5
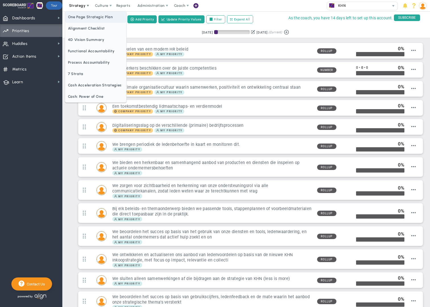
click at [88, 19] on span "One Page Strategic Plan" at bounding box center [95, 16] width 61 height 11
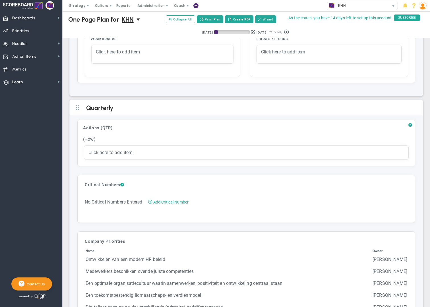
scroll to position [1044, 0]
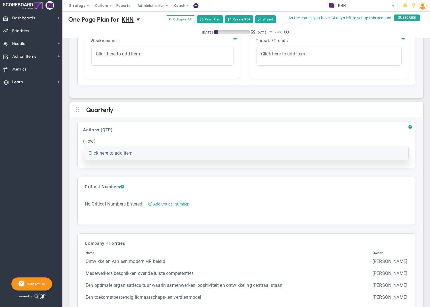
click at [127, 155] on div "Click here to add item Category Projected Actuals Owner Name" at bounding box center [246, 153] width 325 height 14
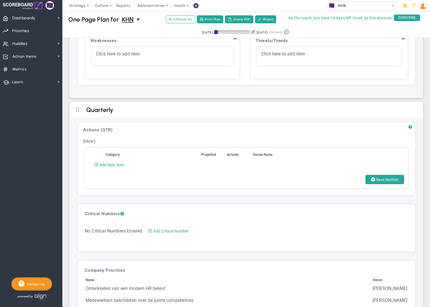
click at [409, 126] on span "?" at bounding box center [411, 127] width 4 height 5
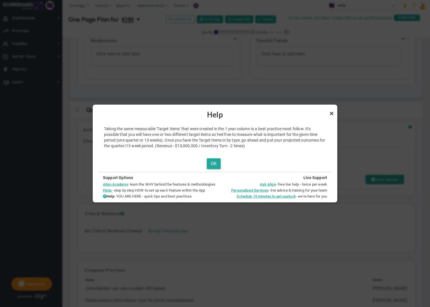
click at [332, 114] on link "Close" at bounding box center [331, 113] width 7 height 7
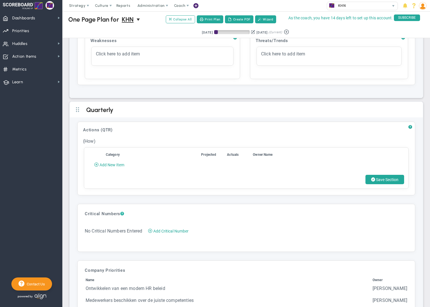
click at [124, 213] on span "?" at bounding box center [122, 214] width 4 height 5
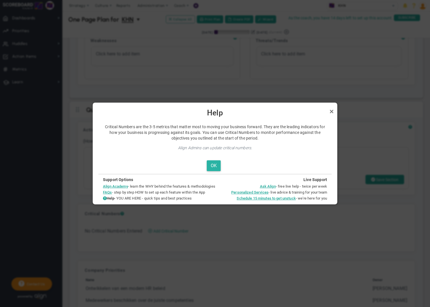
click at [213, 167] on button "OK" at bounding box center [214, 166] width 14 height 11
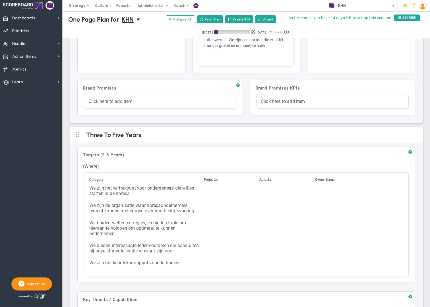
scroll to position [0, 0]
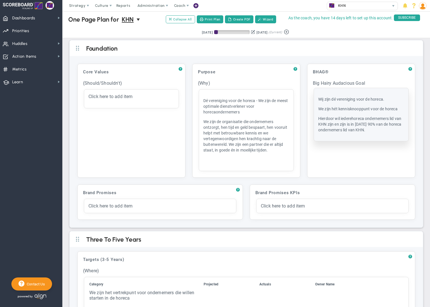
click at [364, 108] on span "We zijn hét kennisknooppunt voor de horeca" at bounding box center [358, 109] width 79 height 5
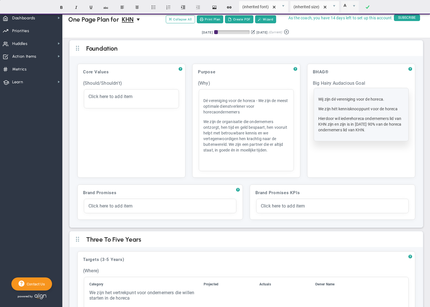
click at [402, 108] on p "We zijn hét kennisknooppunt voor de horeca" at bounding box center [362, 109] width 86 height 6
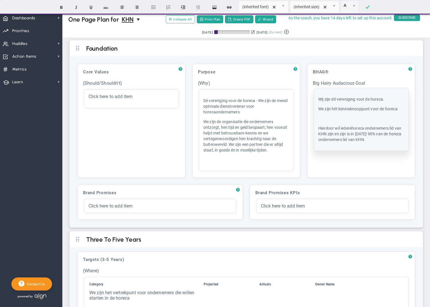
click at [324, 119] on p at bounding box center [362, 119] width 86 height 6
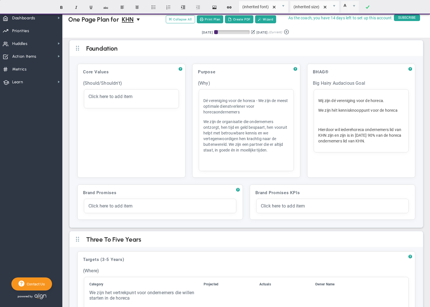
click at [323, 119] on p "﻿" at bounding box center [362, 120] width 86 height 6
paste div
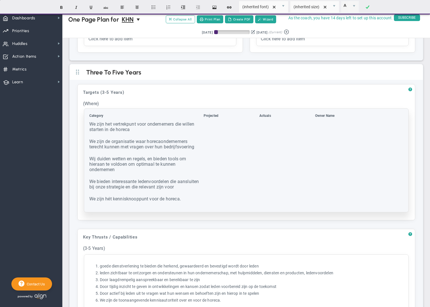
scroll to position [168, 0]
click at [199, 198] on td "We zijn hét kennisknooppunt voor de horeca." at bounding box center [146, 201] width 114 height 11
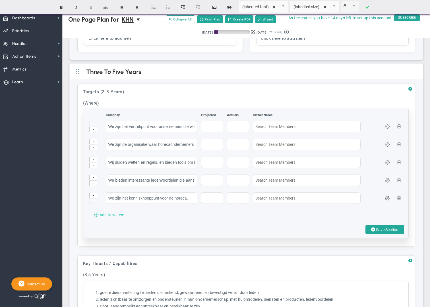
click at [109, 214] on span "Add New Item" at bounding box center [112, 215] width 25 height 5
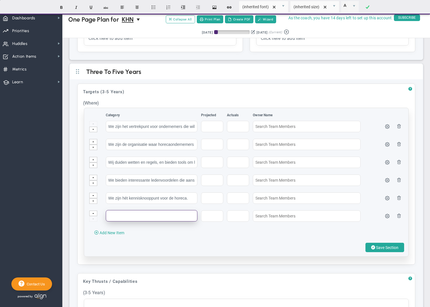
click at [118, 214] on input "text" at bounding box center [152, 215] width 92 height 11
paste input "• We brengen horecaondernemers bij elkaar rond onze beleidsthema’s."
click at [119, 232] on span "Add New Item" at bounding box center [112, 233] width 25 height 5
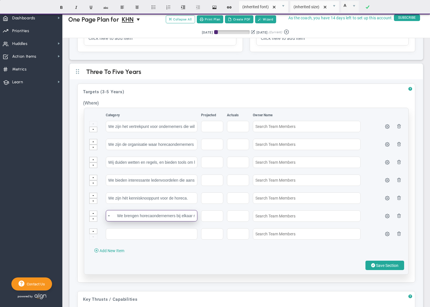
click at [118, 217] on input "• We brengen horecaondernemers bij elkaar rond onze beleidsthema’s." at bounding box center [152, 215] width 92 height 11
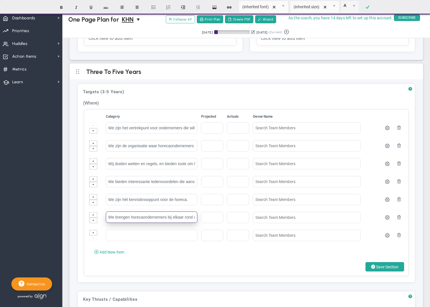
type input "We brengen horecaondernemers bij elkaar rond onze beleidsthema’s."
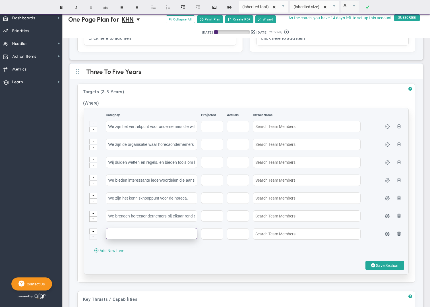
click at [134, 236] on input "text" at bounding box center [152, 233] width 92 height 11
paste input "• We bieden een platform voor samenwerking, kennisuitwisseling en gezamenlijke …"
drag, startPoint x: 168, startPoint y: 234, endPoint x: 201, endPoint y: 233, distance: 33.3
click at [201, 233] on tr "• We bieden een platform voor samenwerking, kennisuitwisseling en gezamenlijke …" at bounding box center [246, 236] width 315 height 17
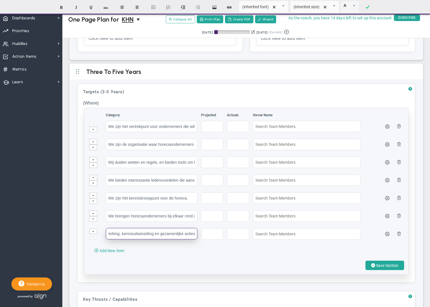
scroll to position [0, 75]
click at [110, 251] on span "Add New Item" at bounding box center [112, 251] width 25 height 5
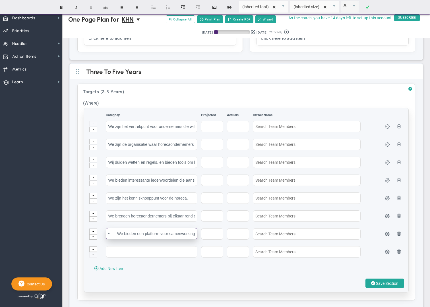
click at [119, 234] on input "• We bieden een platform voor samenwerking, kennisuitwisseling en gezamenlijke …" at bounding box center [152, 233] width 92 height 11
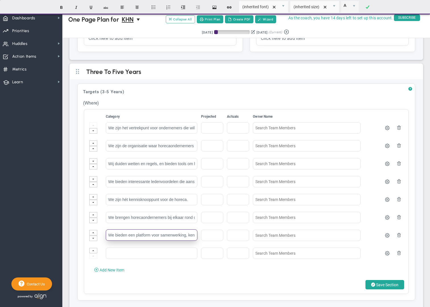
type input "We bieden een platform voor samenwerking, kennisuitwisseling en gezamenlijke ac…"
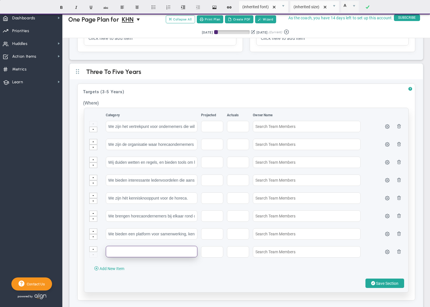
click at [122, 253] on input "text" at bounding box center [152, 251] width 92 height 11
paste input "• We zijn een inclusieve vereniging waarin iedere horecaondernemer zich welkom …"
click at [119, 251] on input "• We zijn een inclusieve vereniging waarin iedere horecaondernemer zich welkom …" at bounding box center [152, 251] width 92 height 11
type input "We zijn een inclusieve vereniging waarin iedere horecaondernemer zich welkom en…"
click at [274, 278] on div "Category Projected Actuals Owner Name" at bounding box center [246, 200] width 325 height 184
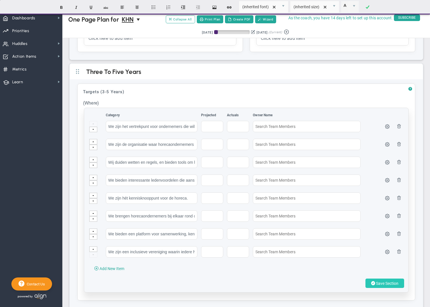
click at [388, 282] on span "Save Section" at bounding box center [387, 284] width 22 height 5
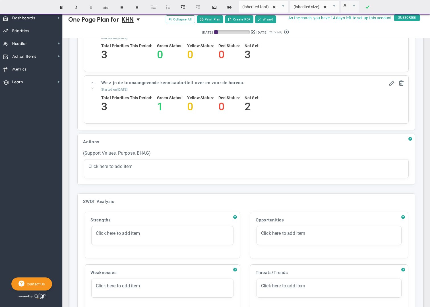
scroll to position [904, 0]
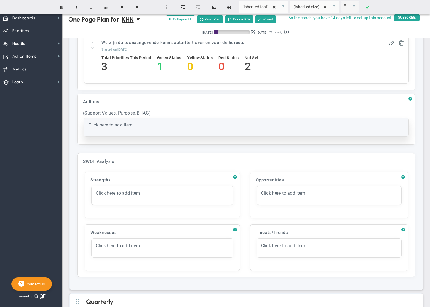
click at [129, 128] on span "Click here to add item" at bounding box center [111, 124] width 44 height 5
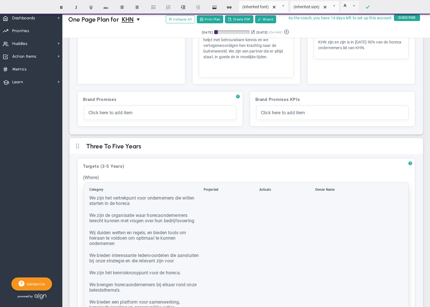
scroll to position [94, 0]
click at [206, 200] on td at bounding box center [231, 203] width 55 height 17
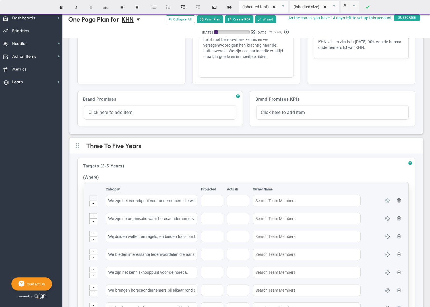
click at [388, 200] on span at bounding box center [387, 200] width 5 height 5
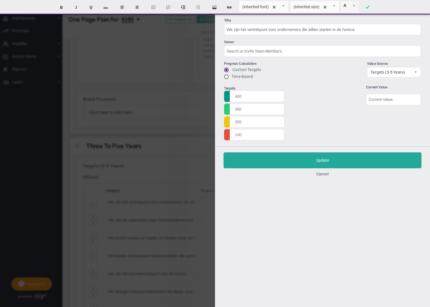
click at [325, 174] on button "Cancel" at bounding box center [323, 174] width 13 height 5
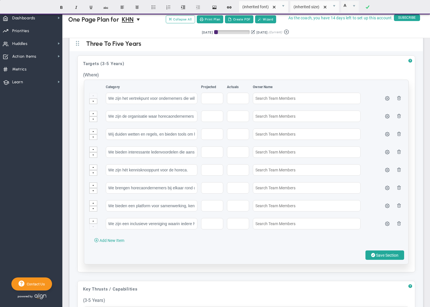
scroll to position [194, 0]
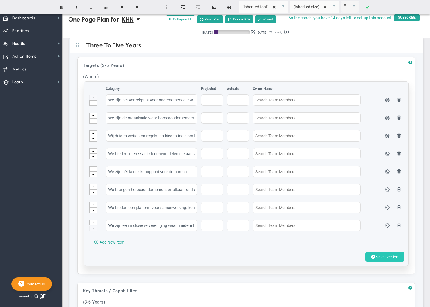
click at [378, 256] on span "Save Section" at bounding box center [387, 257] width 22 height 5
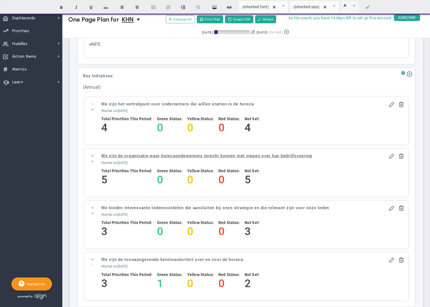
scroll to position [687, 0]
click at [403, 76] on span "?" at bounding box center [404, 73] width 4 height 5
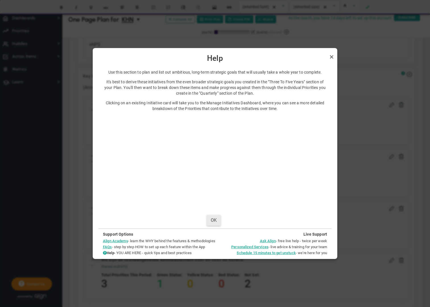
click at [213, 223] on button "OK" at bounding box center [214, 220] width 14 height 11
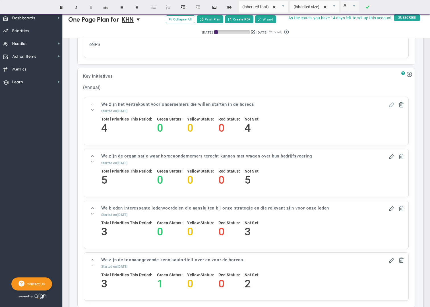
click at [391, 107] on span at bounding box center [392, 105] width 6 height 6
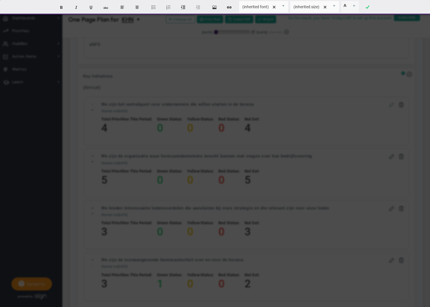
type input "We zijn het vertrekpunt voor ondernemers die willen starten in de horeca"
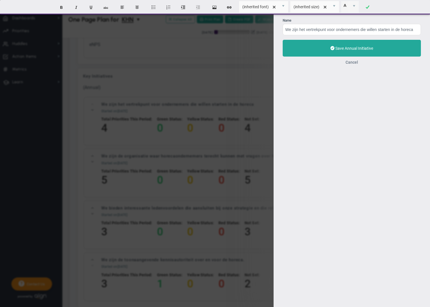
click at [351, 63] on button "Cancel" at bounding box center [352, 62] width 13 height 5
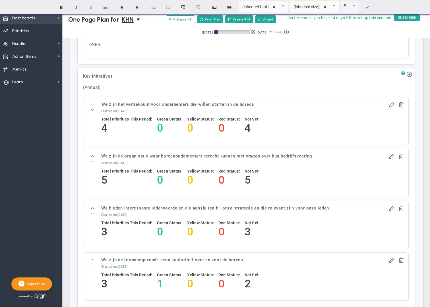
click at [49, 20] on span "Dashboards Dashboards" at bounding box center [31, 17] width 62 height 13
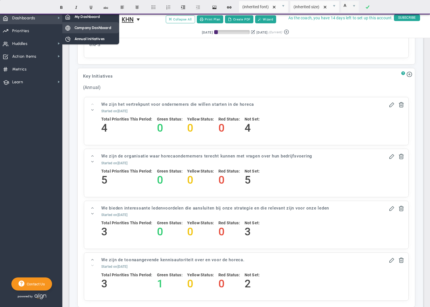
click at [94, 28] on span "Company Dashboard" at bounding box center [93, 27] width 37 height 5
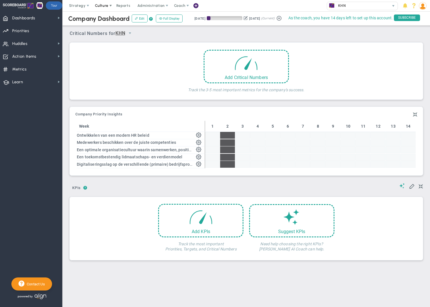
click at [109, 7] on span at bounding box center [110, 5] width 5 height 5
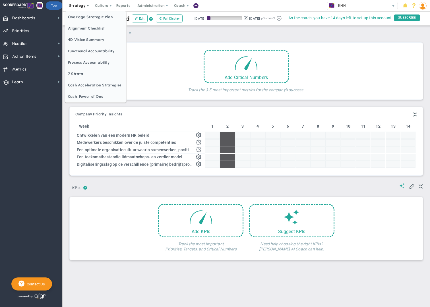
click at [87, 5] on span at bounding box center [88, 5] width 5 height 5
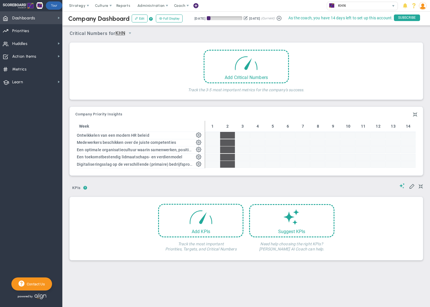
click at [41, 17] on span "Dashboards Dashboards" at bounding box center [31, 17] width 62 height 13
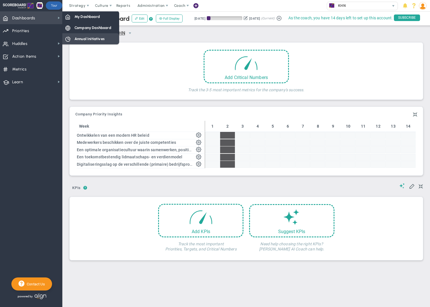
click at [83, 38] on span "Annual Initiatives" at bounding box center [90, 38] width 30 height 5
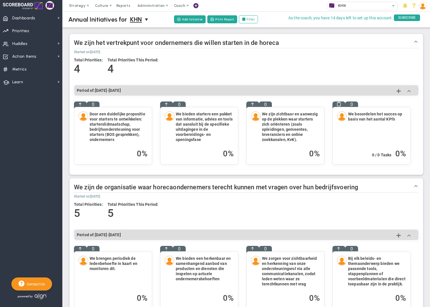
scroll to position [3, 0]
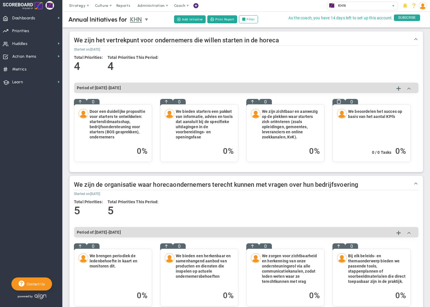
click at [141, 21] on span "KHN" at bounding box center [136, 20] width 12 height 10
click at [148, 29] on span "+ Manage Teams" at bounding box center [149, 29] width 35 height 7
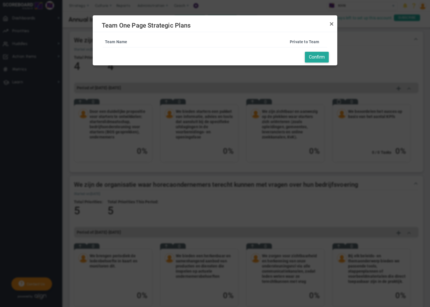
click at [121, 41] on link "Team Name" at bounding box center [176, 42] width 143 height 5
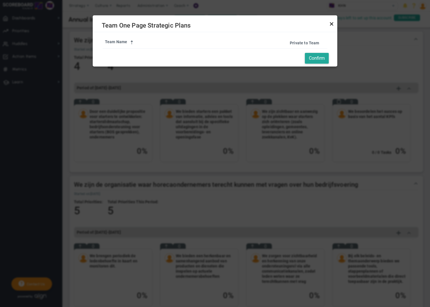
click at [333, 25] on link "Close" at bounding box center [331, 23] width 7 height 7
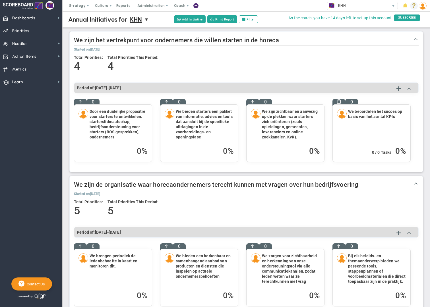
click at [413, 7] on span at bounding box center [414, 6] width 8 height 8
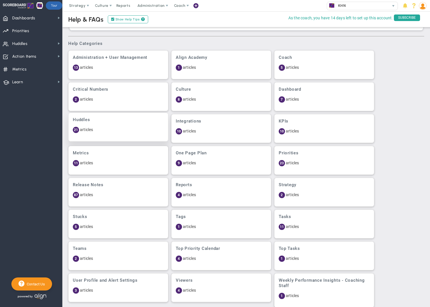
scroll to position [143, 0]
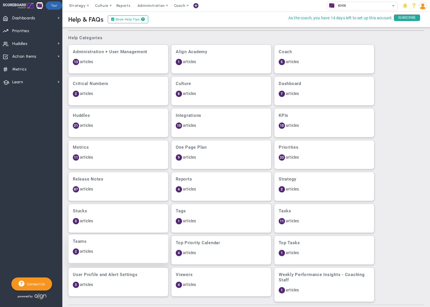
click at [117, 251] on p "2 articles" at bounding box center [118, 252] width 91 height 6
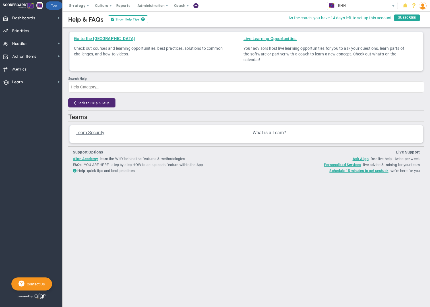
click at [270, 132] on span "What is a Team?" at bounding box center [270, 132] width 34 height 5
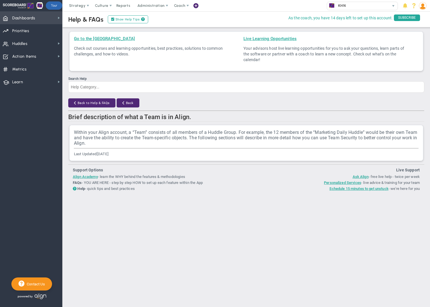
click at [28, 20] on span "Dashboards" at bounding box center [23, 18] width 23 height 12
click at [416, 6] on span at bounding box center [414, 6] width 8 height 8
click at [99, 100] on button "Back to Help & FAQs" at bounding box center [91, 102] width 47 height 9
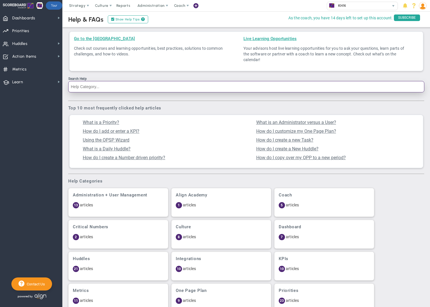
click at [87, 88] on input "Search Help" at bounding box center [246, 86] width 356 height 11
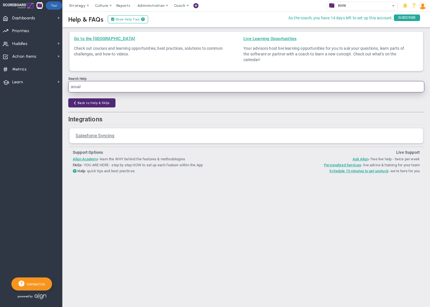
type input "anual"
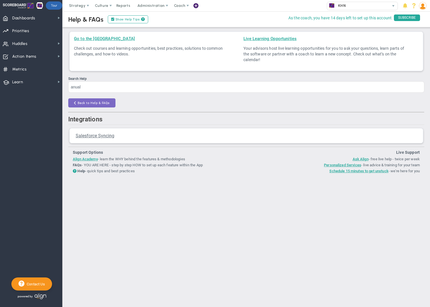
click at [79, 103] on button "Back to Help & FAQs" at bounding box center [91, 102] width 47 height 9
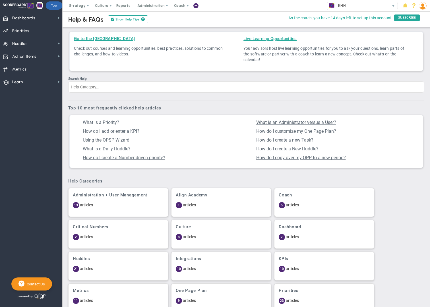
click at [108, 122] on span "What is a Priority?" at bounding box center [101, 122] width 36 height 5
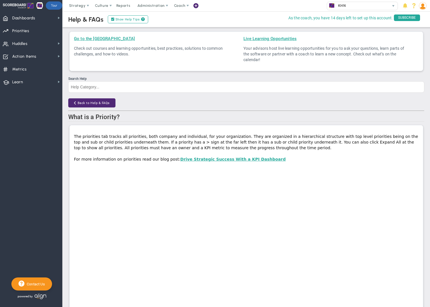
scroll to position [68, 0]
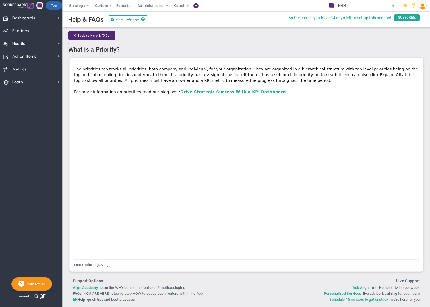
click at [222, 91] on link "Drive Strategic Success With a KPI Dashboard" at bounding box center [233, 92] width 106 height 5
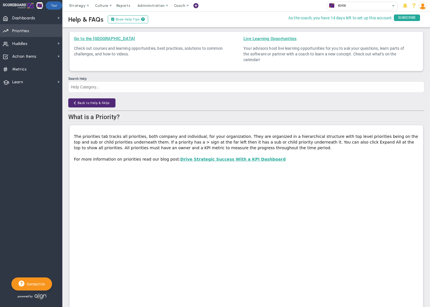
click at [25, 30] on span "Priorities" at bounding box center [20, 31] width 17 height 12
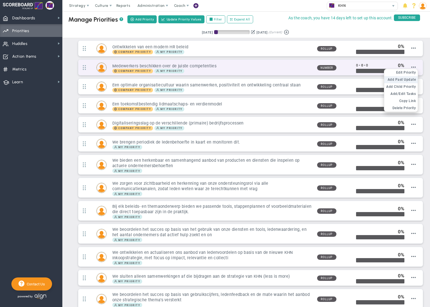
scroll to position [1, 0]
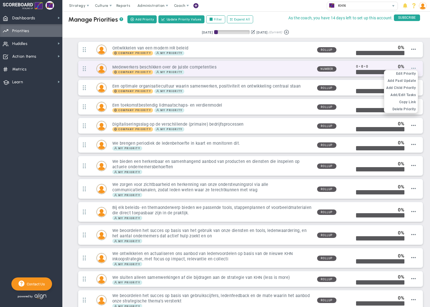
click at [414, 69] on span at bounding box center [414, 68] width 5 height 5
click at [412, 74] on span "Edit Priority" at bounding box center [407, 74] width 20 height 4
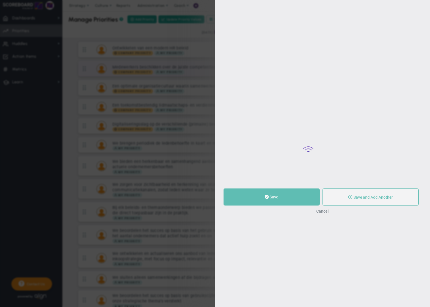
type input "Medewerkers beschikken over de juiste competenties"
type input "0"
radio input "true"
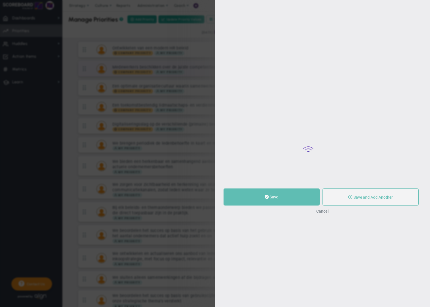
type input "[PERSON_NAME]"
type input "0"
radio input "true"
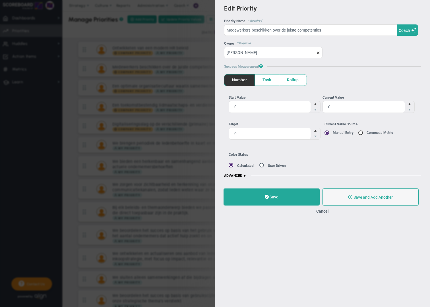
click at [242, 177] on span "ADVANCED" at bounding box center [235, 176] width 23 height 5
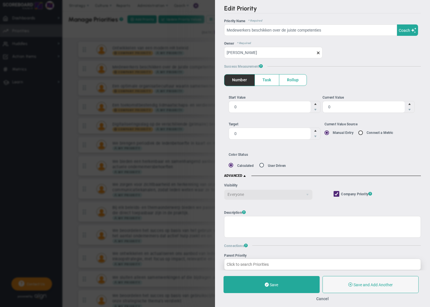
scroll to position [1, 0]
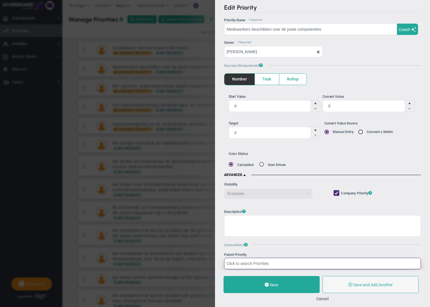
click at [260, 264] on input "Parent Priority" at bounding box center [322, 263] width 197 height 11
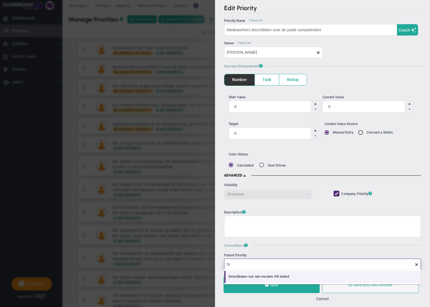
click at [265, 277] on li "Ontwikkelen van een modern HR beleid" at bounding box center [323, 277] width 196 height 12
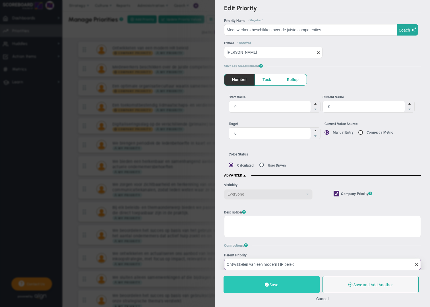
type input "Ontwikkelen van een modern HR beleid"
click at [306, 286] on button "Save" at bounding box center [272, 284] width 96 height 17
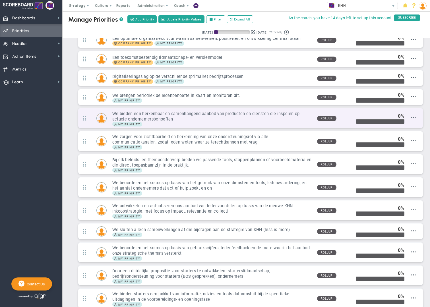
scroll to position [55, 0]
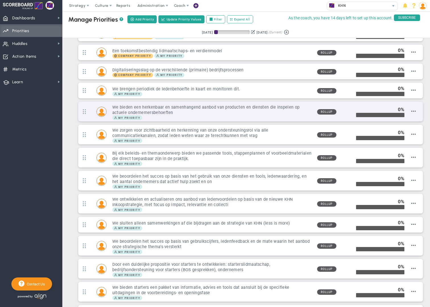
click at [249, 116] on div "My Priority" at bounding box center [212, 118] width 200 height 5
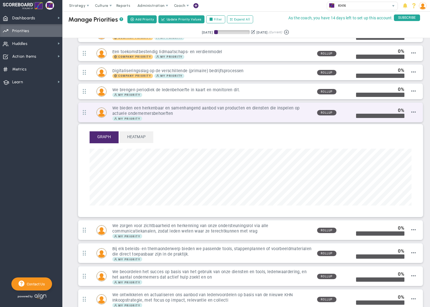
scroll to position [65, 322]
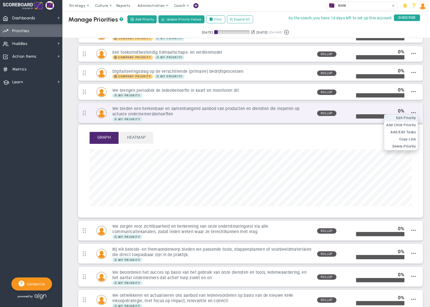
click at [410, 116] on span "Edit Priority" at bounding box center [407, 118] width 20 height 4
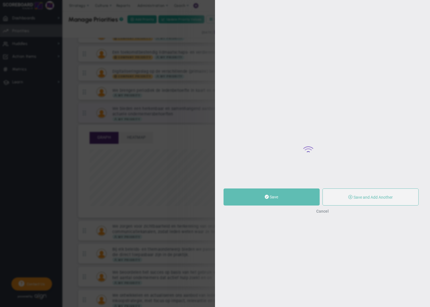
type input "We bieden een herkenbaar en samenhangend aanbod van producten en diensten die i…"
type input "0"
radio input "true"
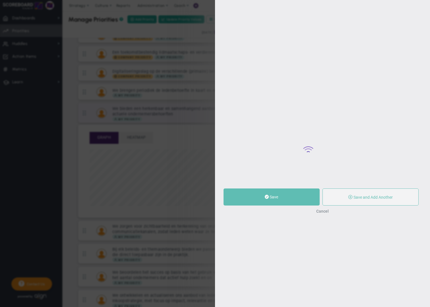
type input "[PERSON_NAME]"
type input "0"
radio input "true"
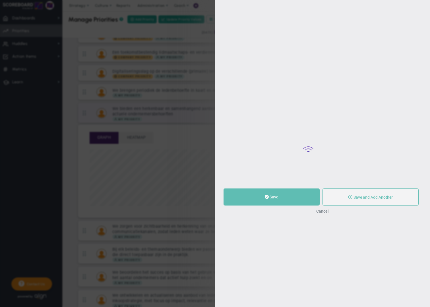
scroll to position [53, 0]
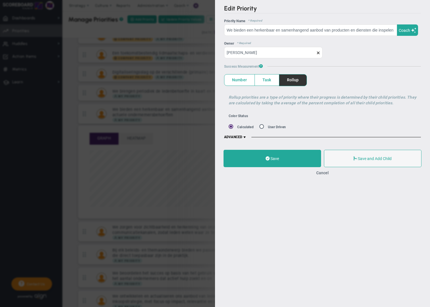
click at [245, 137] on span at bounding box center [245, 137] width 5 height 5
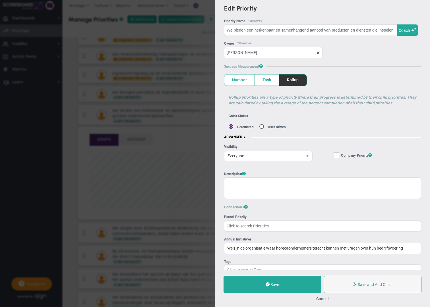
scroll to position [52, 0]
click at [323, 299] on button "Cancel" at bounding box center [323, 299] width 13 height 5
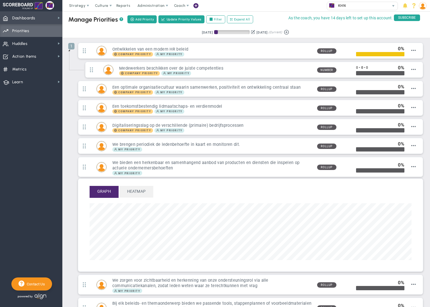
click at [20, 20] on span "Dashboards" at bounding box center [23, 18] width 23 height 12
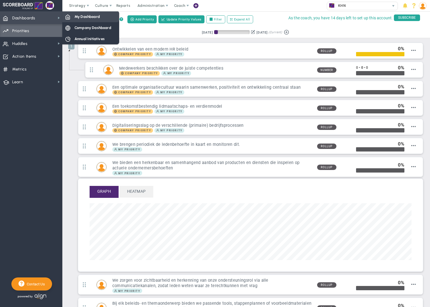
click at [85, 17] on span "My Dashboard" at bounding box center [87, 16] width 25 height 5
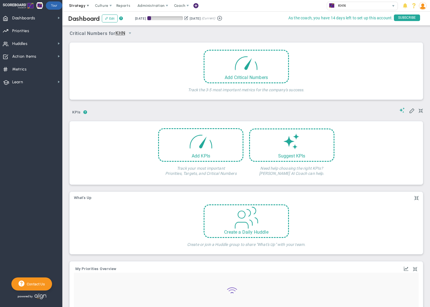
click at [70, 7] on span "Strategy" at bounding box center [77, 5] width 17 height 4
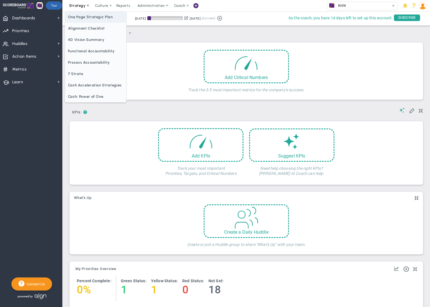
click at [86, 20] on span "One Page Strategic Plan" at bounding box center [95, 16] width 61 height 11
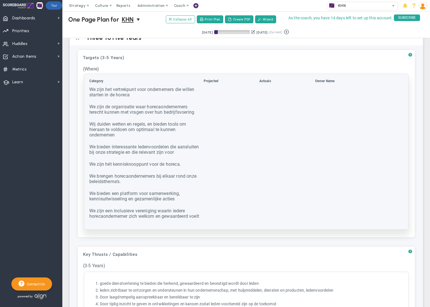
scroll to position [198, 0]
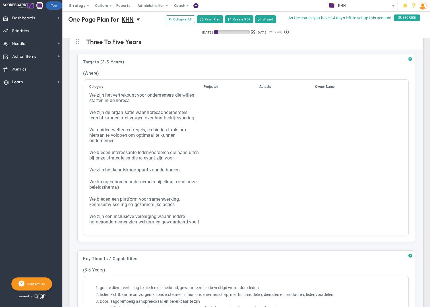
click at [410, 59] on span "?" at bounding box center [411, 59] width 4 height 5
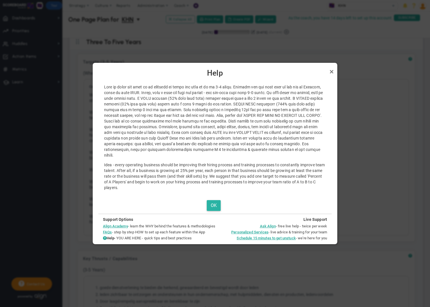
click at [216, 203] on button "OK" at bounding box center [214, 205] width 14 height 11
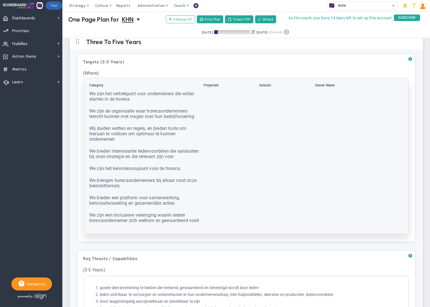
click at [197, 222] on td "We zijn een inclusieve vereniging waarin iedere horecaondernemer zich welkom en…" at bounding box center [146, 220] width 114 height 17
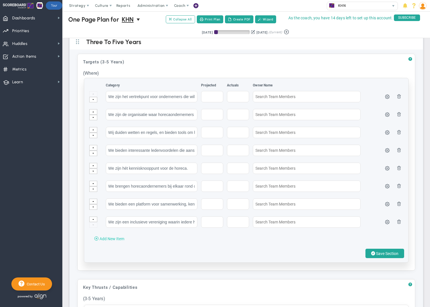
click at [116, 238] on span "Add New Item" at bounding box center [112, 239] width 25 height 5
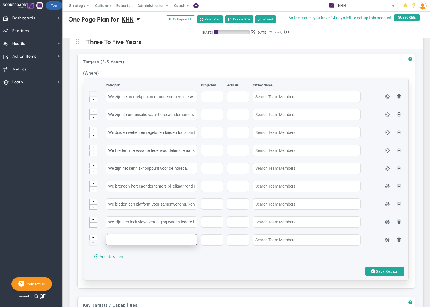
click at [116, 238] on input "text" at bounding box center [152, 239] width 92 height 11
type input "Werkgeverschap..."
click at [386, 275] on button "Save Section" at bounding box center [385, 271] width 39 height 9
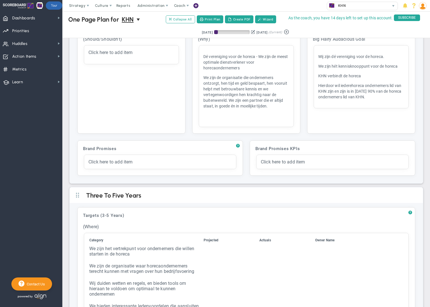
scroll to position [0, 0]
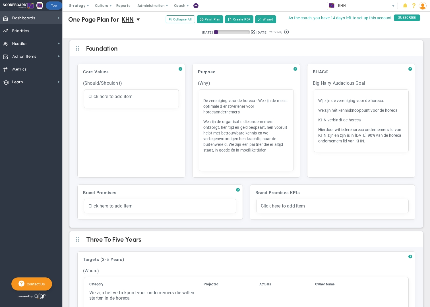
click at [32, 20] on span "Dashboards" at bounding box center [23, 18] width 23 height 12
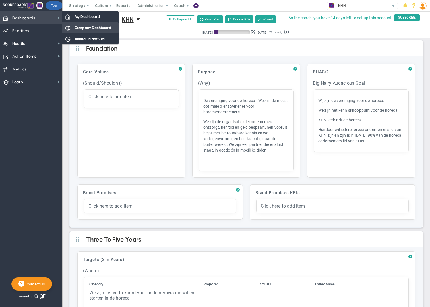
click at [89, 29] on span "Company Dashboard" at bounding box center [93, 27] width 37 height 5
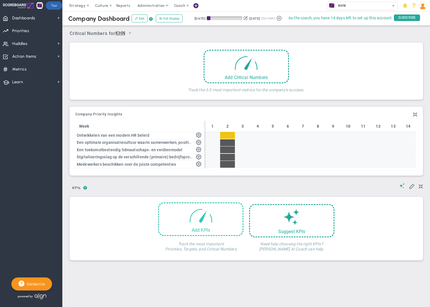
click at [196, 223] on span at bounding box center [201, 216] width 24 height 24
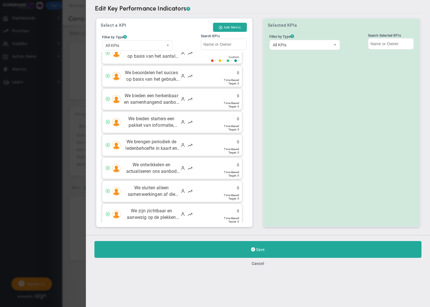
scroll to position [296, 0]
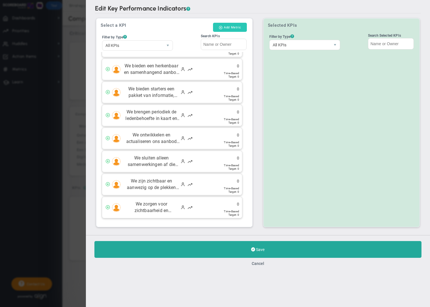
click at [229, 28] on button "Add Metric" at bounding box center [230, 27] width 34 height 9
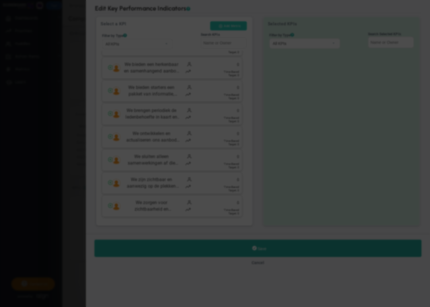
type input "[PERSON_NAME]"
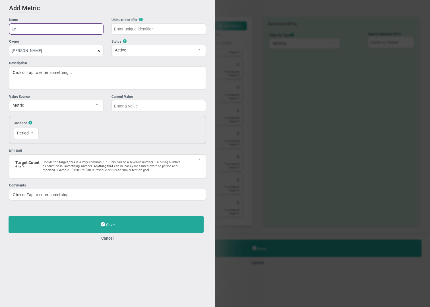
type input "L"
type input "Tevredenheid leden"
click at [32, 134] on span "select" at bounding box center [31, 132] width 3 height 3
type input "Tevredenheid-leden"
click at [32, 149] on li "Weekly" at bounding box center [26, 147] width 24 height 12
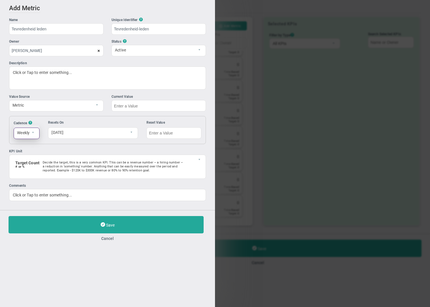
click at [36, 135] on span "select" at bounding box center [35, 133] width 10 height 11
click at [33, 157] on li "Monthly" at bounding box center [27, 159] width 26 height 12
click at [126, 107] on input "text" at bounding box center [159, 105] width 95 height 11
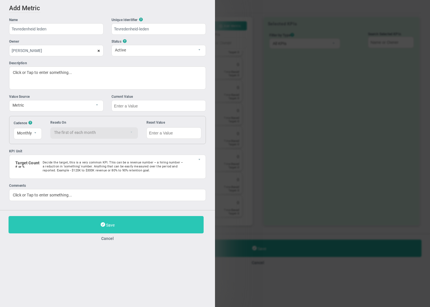
click at [113, 226] on span "Save" at bounding box center [110, 225] width 9 height 5
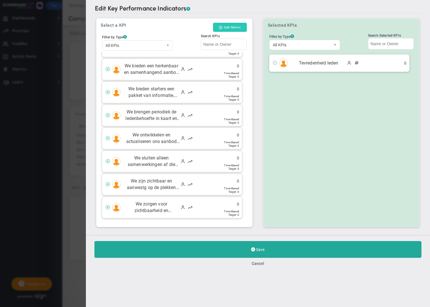
click at [231, 28] on button "Add Metric" at bounding box center [230, 27] width 34 height 9
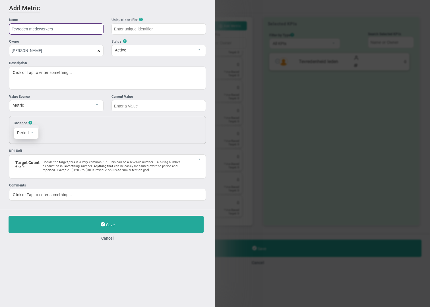
type input "Tevreden medewerkers"
click at [35, 135] on span "select" at bounding box center [34, 133] width 10 height 11
type input "Tevreden-medewerkers"
click at [35, 159] on li "Monthly" at bounding box center [26, 159] width 24 height 12
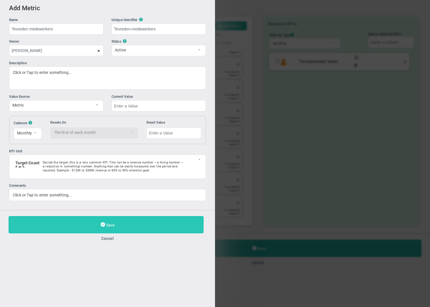
click at [121, 226] on button "Save" at bounding box center [106, 224] width 195 height 17
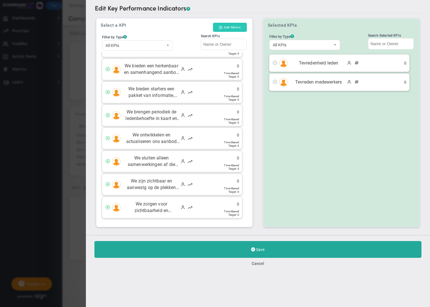
click at [235, 29] on button "Add Metric" at bounding box center [230, 27] width 34 height 9
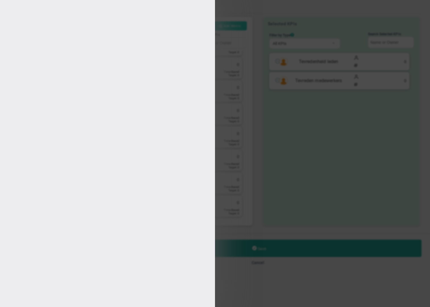
type input "[PERSON_NAME]"
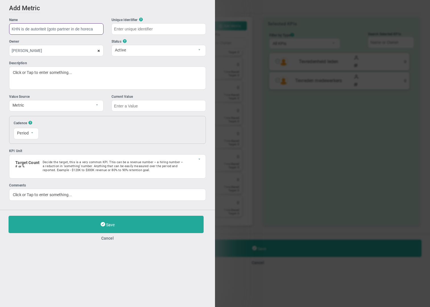
click at [70, 29] on input "KHN is de autoriteit (goto partner in de horeca" at bounding box center [56, 28] width 95 height 11
type input "KHN is de autoriteit (goto partner) in de horeca"
click at [46, 107] on span "Metric" at bounding box center [51, 105] width 84 height 10
type input "KHN-is-de-autoriteit-(goto-partner)-in-de-horeca"
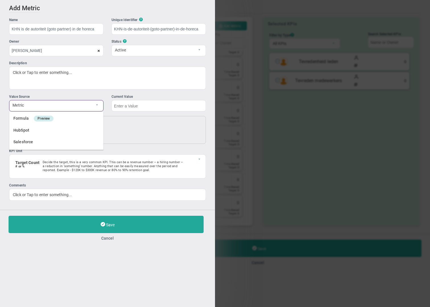
click at [125, 116] on div "Add Edit Metric Historical Values Target Metric Name KHN is de autoriteit (goto…" at bounding box center [107, 105] width 215 height 210
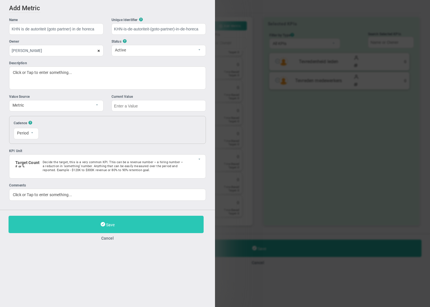
click at [115, 226] on button "Save" at bounding box center [106, 224] width 195 height 17
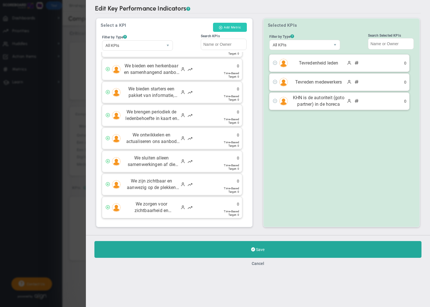
click at [231, 28] on button "Add Metric" at bounding box center [230, 27] width 34 height 9
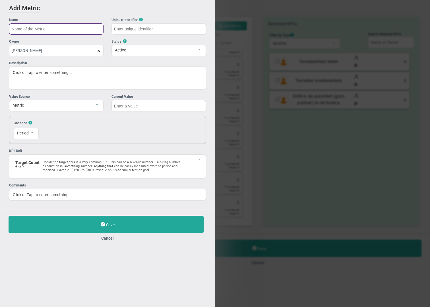
click at [68, 28] on input "text" at bounding box center [56, 28] width 95 height 11
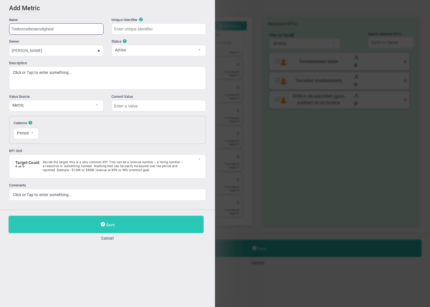
type input "Toekomstbestendigheid"
click at [119, 225] on button "Save" at bounding box center [106, 224] width 195 height 17
type input "Toekomstbestendigheid"
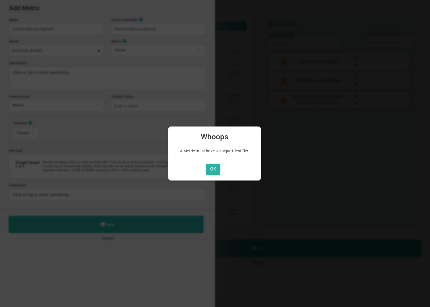
click at [219, 174] on button "OK" at bounding box center [213, 169] width 14 height 11
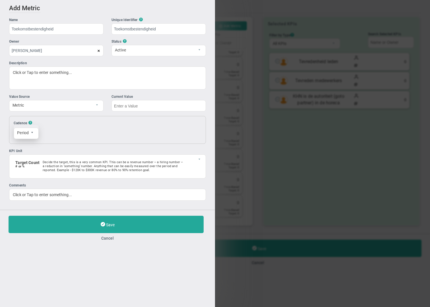
click at [31, 134] on span "select" at bounding box center [31, 132] width 3 height 3
click at [29, 157] on li "Monthly" at bounding box center [26, 159] width 24 height 12
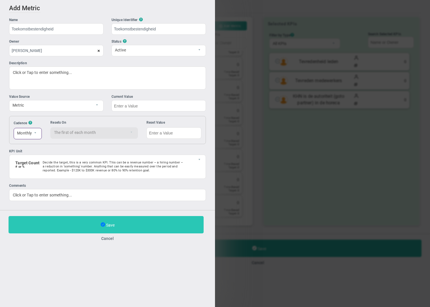
click at [103, 225] on span at bounding box center [103, 225] width 5 height 6
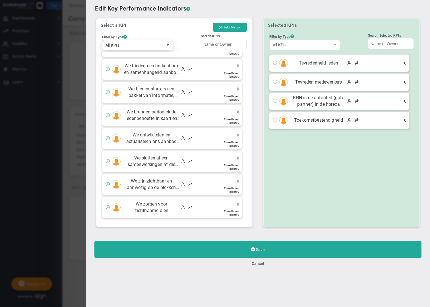
click at [167, 45] on span "select" at bounding box center [168, 45] width 5 height 5
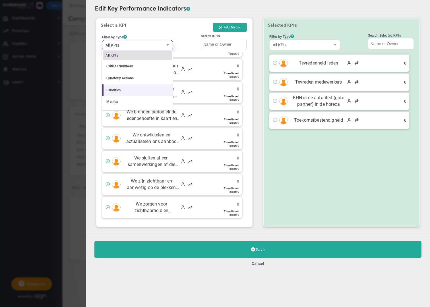
click at [123, 90] on li "Priorities" at bounding box center [137, 91] width 70 height 12
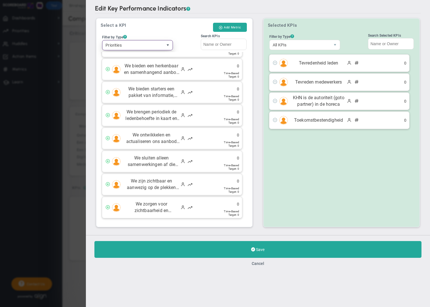
click at [167, 47] on span "select" at bounding box center [168, 45] width 5 height 5
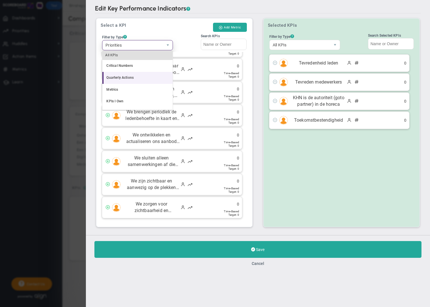
click at [122, 78] on li "Quarterly Actions" at bounding box center [137, 78] width 70 height 12
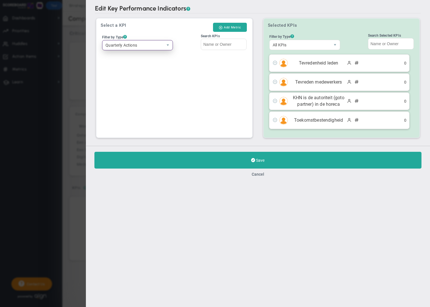
click at [166, 48] on span "select" at bounding box center [168, 45] width 10 height 10
click at [118, 57] on div "All KPIs" at bounding box center [137, 56] width 70 height 10
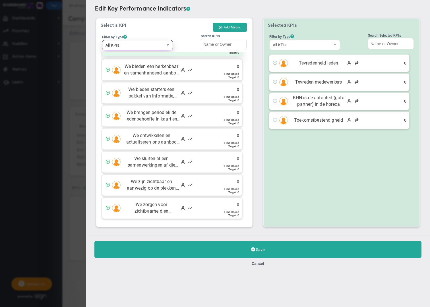
scroll to position [296, 0]
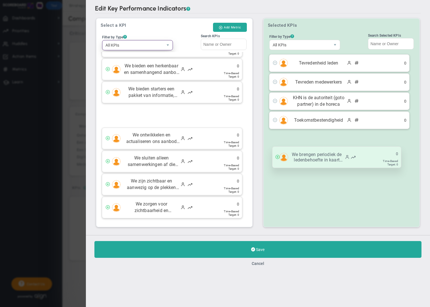
drag, startPoint x: 168, startPoint y: 115, endPoint x: 339, endPoint y: 160, distance: 176.5
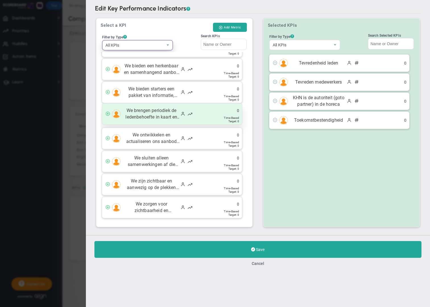
click at [226, 119] on div "Time-Based" at bounding box center [231, 117] width 15 height 3
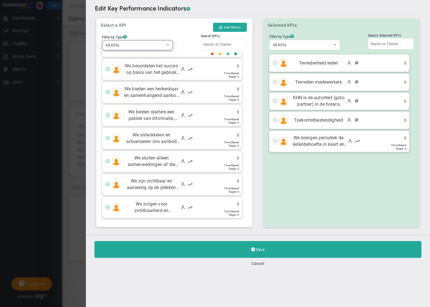
scroll to position [273, 0]
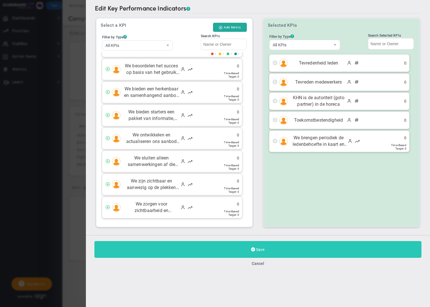
click at [264, 251] on span "Save" at bounding box center [260, 250] width 9 height 5
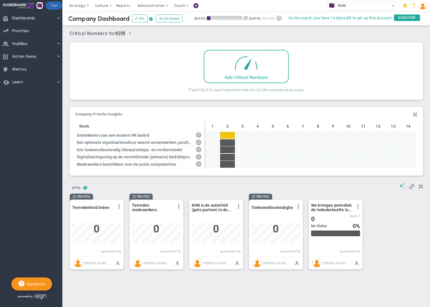
scroll to position [20, 49]
click at [243, 73] on span at bounding box center [246, 61] width 24 height 24
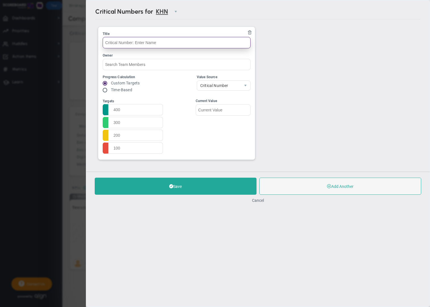
click at [135, 48] on input "text" at bounding box center [177, 42] width 148 height 11
type input "Aantal leden"
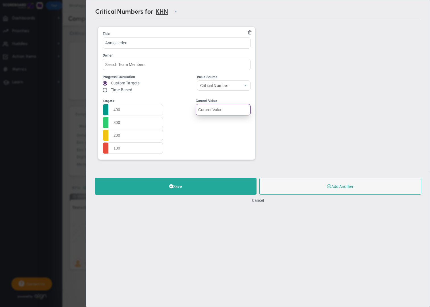
click at [222, 110] on input "text" at bounding box center [223, 109] width 55 height 11
click at [235, 87] on span "Critical Number" at bounding box center [219, 86] width 44 height 10
click at [120, 92] on label "Time-Based" at bounding box center [121, 90] width 21 height 5
click at [120, 90] on label "Time-Based" at bounding box center [121, 90] width 21 height 5
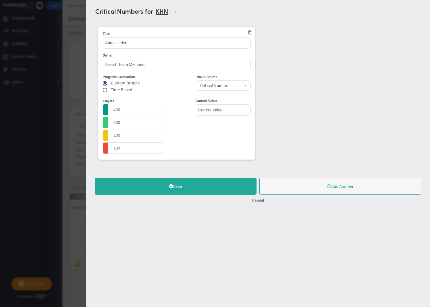
click at [104, 90] on input "radio" at bounding box center [107, 90] width 6 height 5
radio input "true"
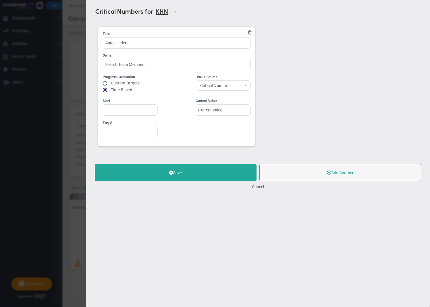
click at [106, 84] on input "radio" at bounding box center [107, 83] width 6 height 5
radio input "true"
radio input "false"
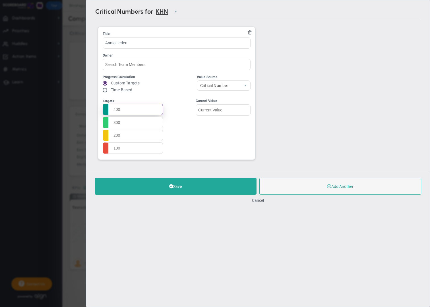
click at [114, 109] on input "text" at bounding box center [133, 109] width 60 height 11
click at [224, 109] on input "text" at bounding box center [223, 109] width 55 height 11
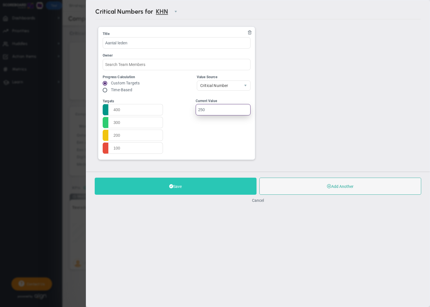
type input "250"
click at [204, 187] on button "Save" at bounding box center [176, 186] width 162 height 17
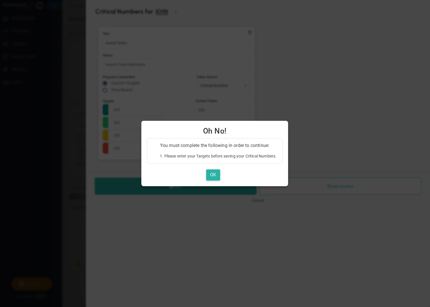
click at [211, 174] on button "OK" at bounding box center [213, 175] width 14 height 11
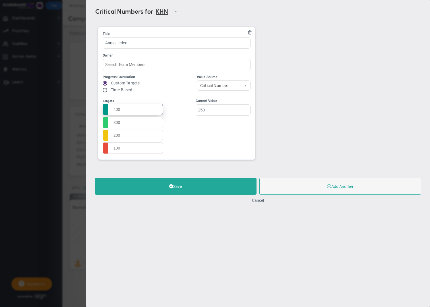
click at [118, 109] on input "text" at bounding box center [133, 109] width 60 height 11
click at [117, 110] on input "25000" at bounding box center [133, 109] width 60 height 11
type input "200000"
click at [117, 121] on input "text" at bounding box center [133, 122] width 60 height 11
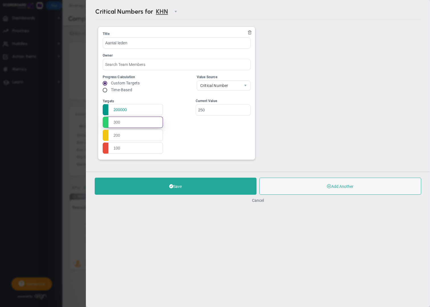
click at [117, 121] on input "text" at bounding box center [133, 122] width 60 height 11
type input "150000"
click at [116, 135] on input "text" at bounding box center [133, 135] width 60 height 11
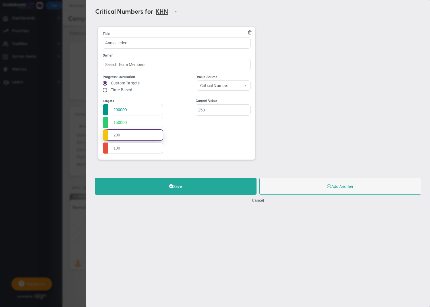
click at [116, 135] on input "text" at bounding box center [133, 135] width 60 height 11
type input "100000"
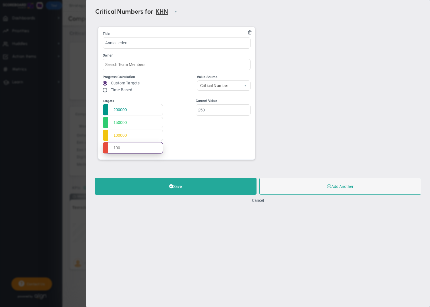
click at [117, 147] on input "text" at bounding box center [133, 147] width 60 height 11
type input "15000"
click at [213, 109] on input "250" at bounding box center [223, 109] width 55 height 11
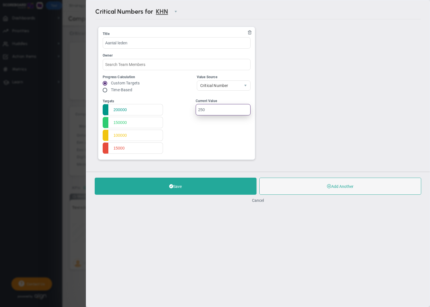
click at [213, 109] on input "250" at bounding box center [223, 109] width 55 height 11
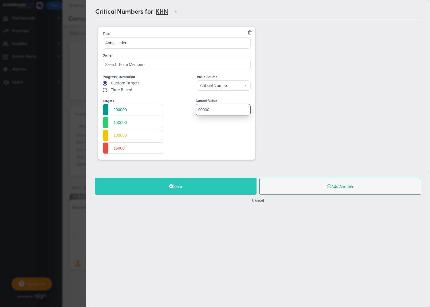
type input "90000"
click at [196, 188] on button "Save" at bounding box center [176, 186] width 162 height 17
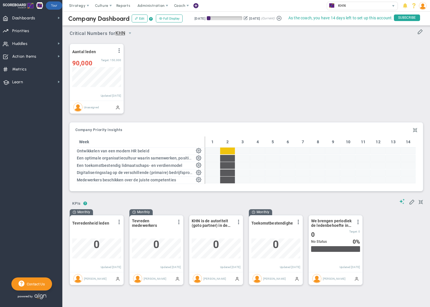
scroll to position [1, 0]
click at [22, 32] on span "Priorities" at bounding box center [20, 31] width 17 height 12
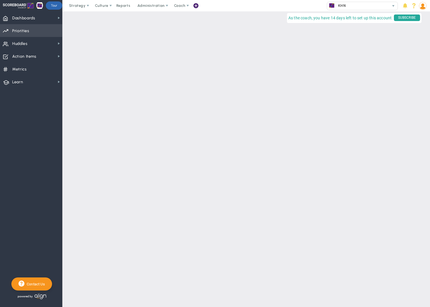
checkbox input "false"
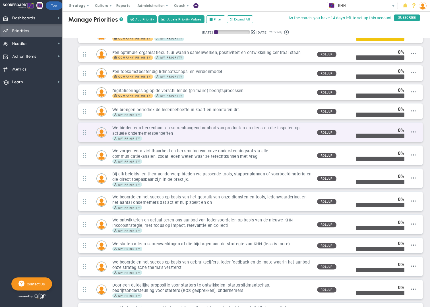
scroll to position [17, 0]
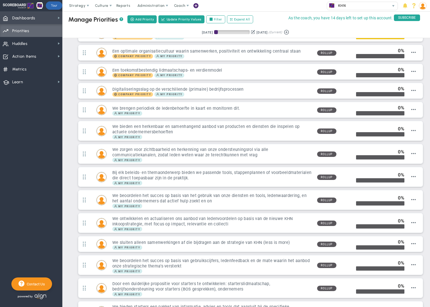
click at [32, 18] on span "Dashboards" at bounding box center [23, 18] width 23 height 12
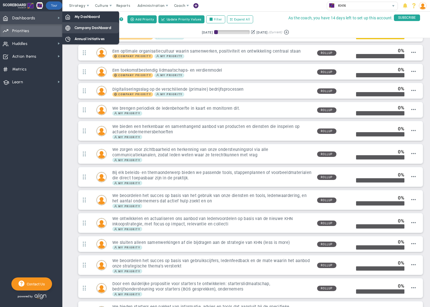
scroll to position [17, 0]
click at [28, 17] on span "Dashboards" at bounding box center [23, 18] width 23 height 12
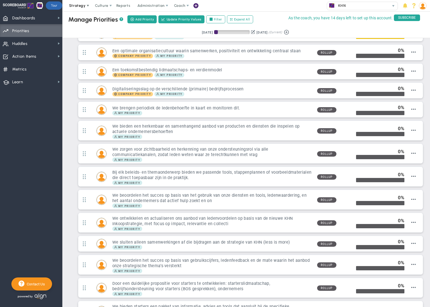
click at [80, 6] on span "Strategy" at bounding box center [77, 5] width 17 height 4
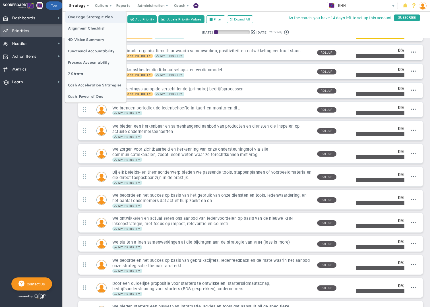
click at [85, 19] on span "One Page Strategic Plan" at bounding box center [95, 16] width 61 height 11
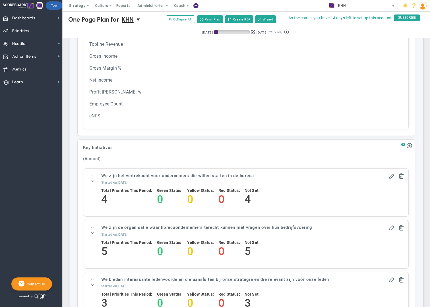
scroll to position [632, 0]
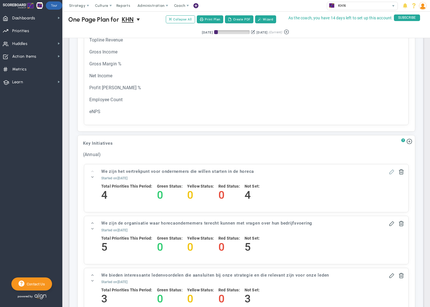
click at [393, 174] on span at bounding box center [392, 172] width 6 height 6
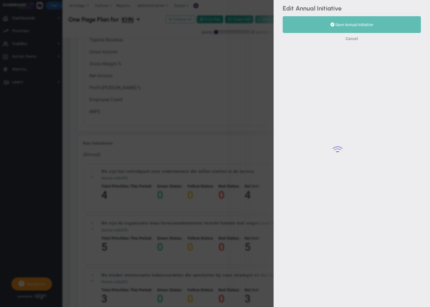
type input "We zijn het vertrekpunt voor ondernemers die willen starten in de horeca"
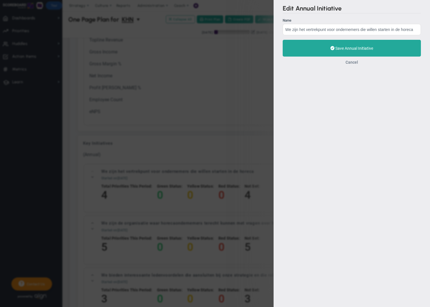
click at [353, 62] on button "Cancel" at bounding box center [352, 62] width 13 height 5
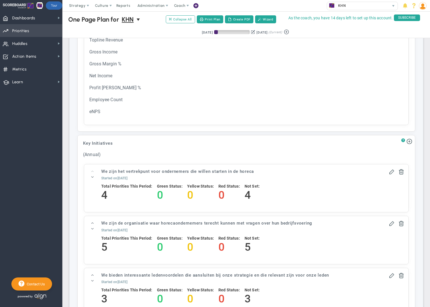
click at [26, 32] on span "Priorities" at bounding box center [20, 31] width 17 height 12
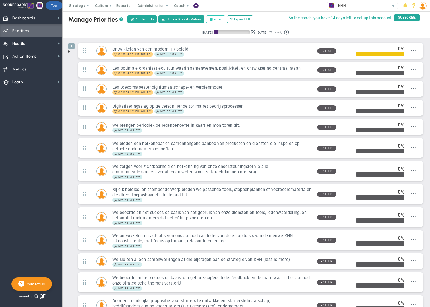
click at [217, 20] on label "Filter" at bounding box center [215, 19] width 19 height 8
click at [215, 20] on input "Filter" at bounding box center [213, 20] width 4 height 4
checkbox input "true"
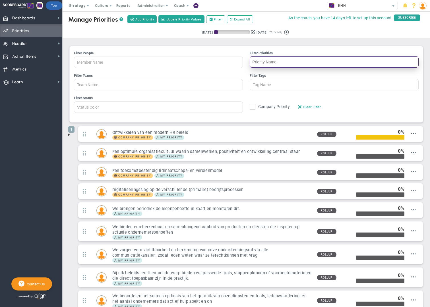
click at [255, 63] on input "Filter Priorities" at bounding box center [334, 61] width 169 height 11
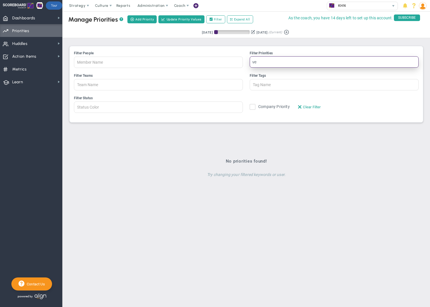
type input "v"
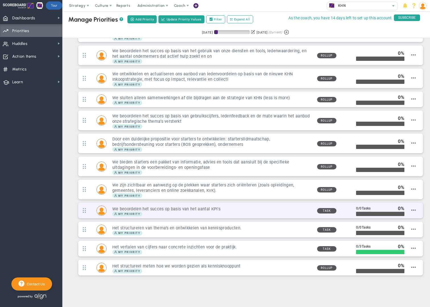
scroll to position [250, 0]
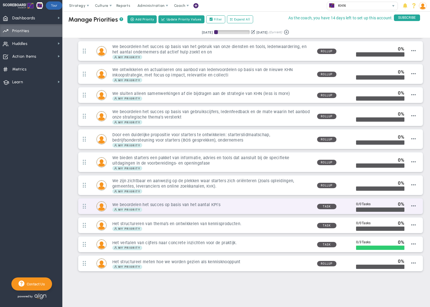
click at [168, 209] on div "My Priority" at bounding box center [212, 210] width 200 height 5
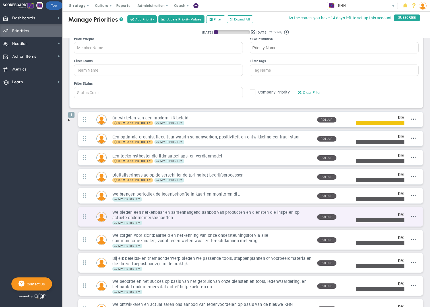
scroll to position [0, 0]
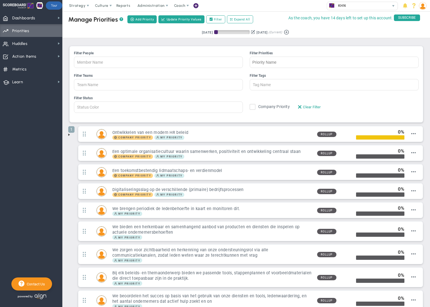
click at [255, 108] on input "Company Objective Company Priority" at bounding box center [254, 108] width 6 height 6
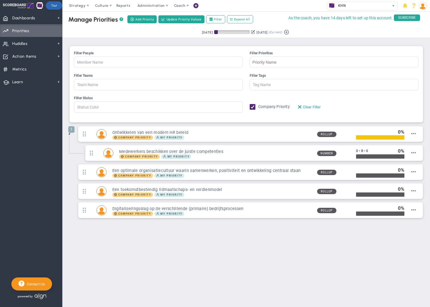
click at [253, 108] on input "Company Objective Company Priority" at bounding box center [254, 108] width 6 height 6
checkbox input "false"
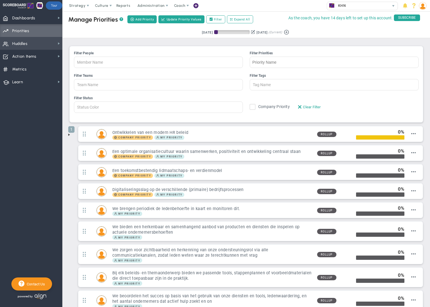
click at [27, 44] on span "Huddles" at bounding box center [19, 44] width 15 height 12
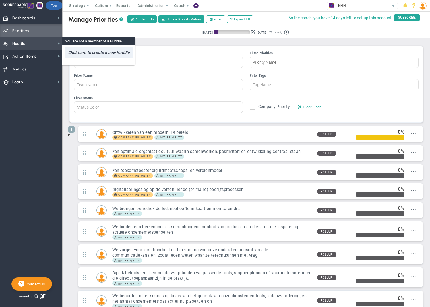
click at [94, 53] on h4 "Click here to create a new Huddle" at bounding box center [98, 52] width 67 height 11
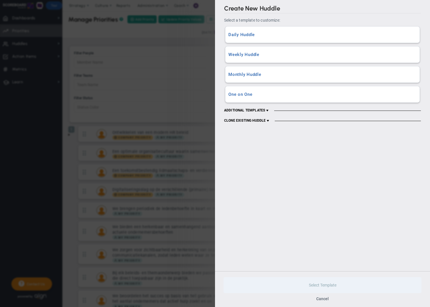
click at [244, 74] on h3 "Monthly Huddle" at bounding box center [323, 74] width 188 height 5
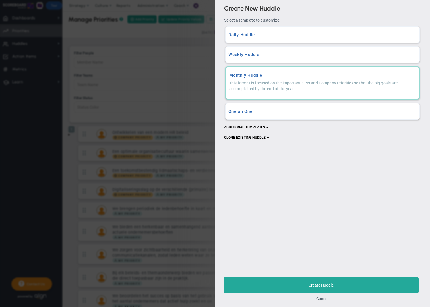
click at [243, 54] on h3 "Weekly Huddle" at bounding box center [323, 54] width 188 height 5
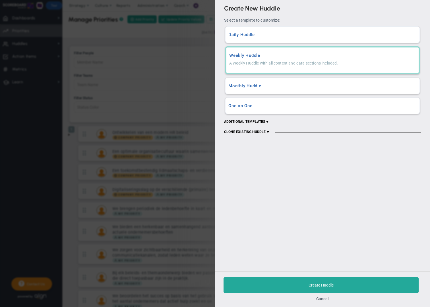
click at [242, 37] on h3 "Daily Huddle" at bounding box center [323, 34] width 188 height 5
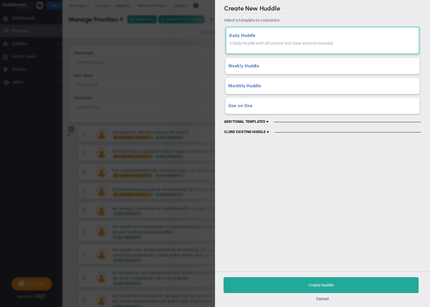
click at [243, 87] on h3 "Monthly Huddle" at bounding box center [323, 85] width 188 height 5
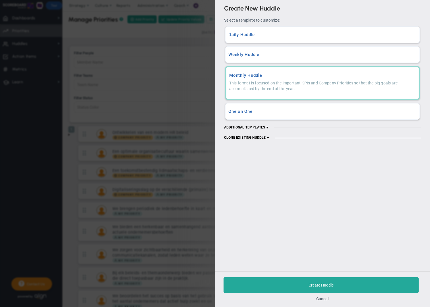
click at [243, 111] on h3 "One on One" at bounding box center [323, 111] width 188 height 5
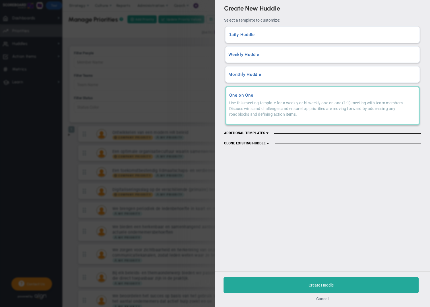
click at [318, 301] on button "Cancel" at bounding box center [323, 299] width 13 height 5
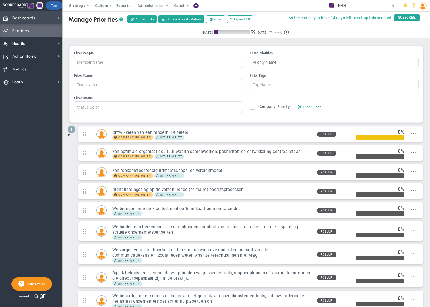
click at [29, 19] on span "Dashboards" at bounding box center [23, 18] width 23 height 12
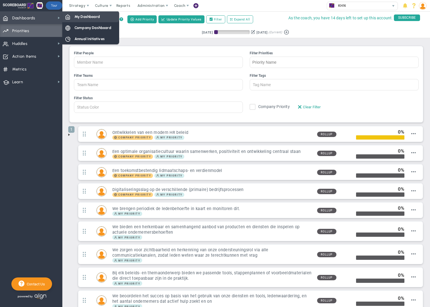
click at [84, 17] on span "My Dashboard" at bounding box center [87, 16] width 25 height 5
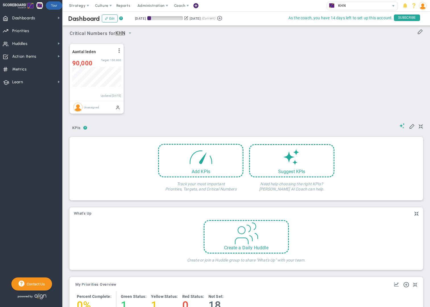
scroll to position [20, 49]
click at [120, 53] on div "View Historical Graph Edit Make "No Change" Update Add Past Update" at bounding box center [119, 51] width 5 height 7
click at [120, 52] on span at bounding box center [119, 50] width 5 height 5
click at [93, 63] on li "Edit" at bounding box center [103, 62] width 40 height 7
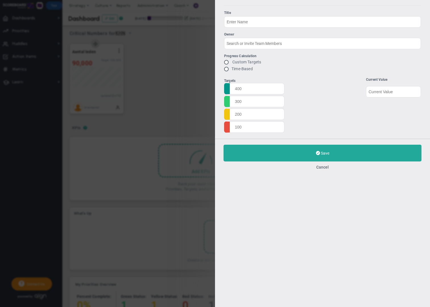
type input "Aantal leden"
radio input "true"
type input "200000"
type input "150000"
type input "100000"
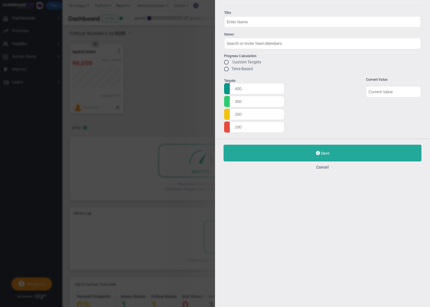
type input "15000"
type input "90000"
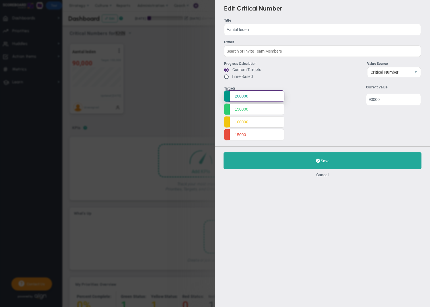
click at [240, 96] on input "200000" at bounding box center [254, 96] width 60 height 11
type input "17400"
click at [240, 109] on input "150000" at bounding box center [254, 108] width 60 height 11
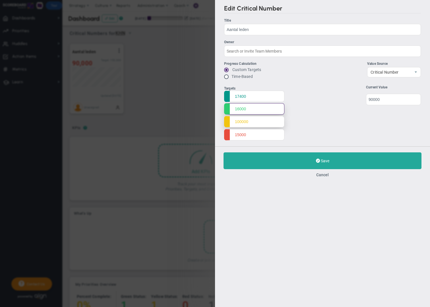
type input "16000"
click at [242, 123] on input "100000" at bounding box center [254, 121] width 60 height 11
type input "12500"
click at [242, 135] on input "15000" at bounding box center [254, 134] width 60 height 11
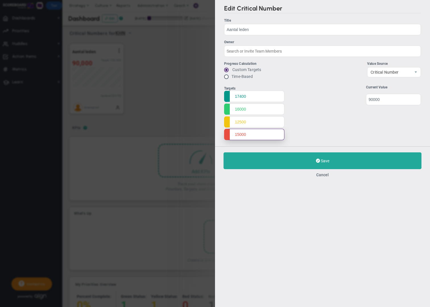
click at [242, 135] on input "15000" at bounding box center [254, 134] width 60 height 11
type input "10000"
click at [381, 99] on input "undefined" at bounding box center [393, 99] width 55 height 11
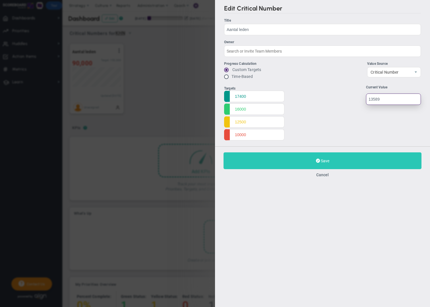
type input "13589"
click at [321, 161] on span "Save" at bounding box center [325, 161] width 9 height 5
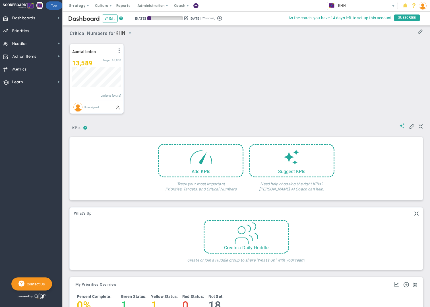
scroll to position [20, 49]
click at [120, 52] on span at bounding box center [119, 50] width 5 height 5
click at [98, 62] on li "Edit" at bounding box center [103, 62] width 40 height 7
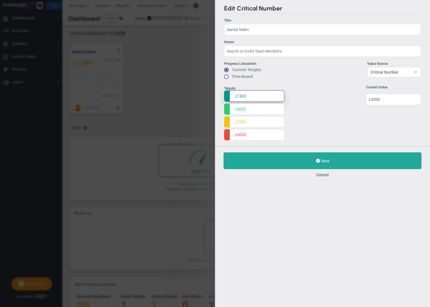
click at [240, 96] on input "17400" at bounding box center [254, 96] width 60 height 11
type input "18000"
click at [241, 107] on input "16000" at bounding box center [254, 108] width 60 height 11
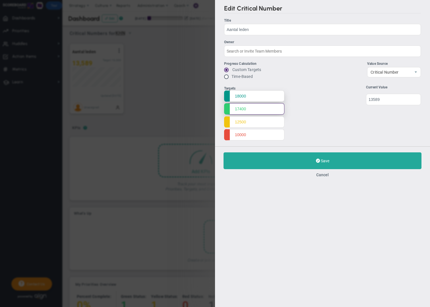
type input "17400"
click at [239, 97] on input "18000" at bounding box center [254, 96] width 60 height 11
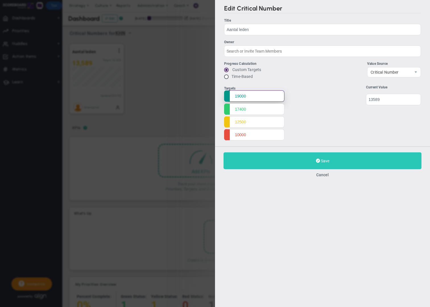
type input "19000"
click at [319, 159] on span at bounding box center [318, 160] width 4 height 5
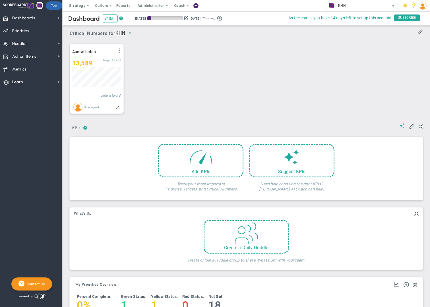
scroll to position [20, 49]
click at [26, 31] on span "Priorities" at bounding box center [20, 31] width 17 height 12
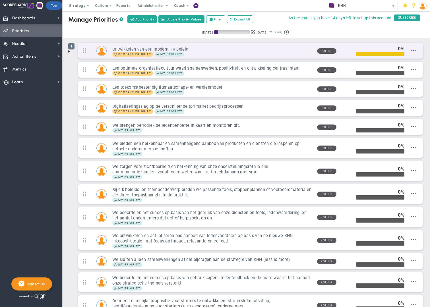
click at [70, 48] on span "1" at bounding box center [71, 46] width 6 height 7
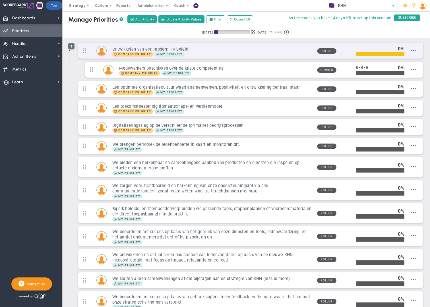
click at [70, 48] on span "1" at bounding box center [71, 46] width 6 height 7
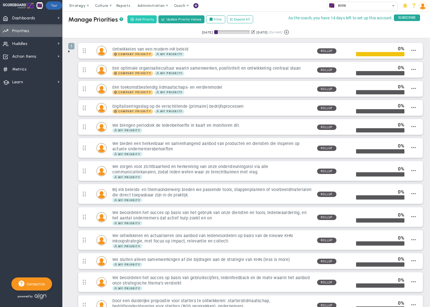
click at [142, 20] on span "Add Priority" at bounding box center [144, 19] width 19 height 5
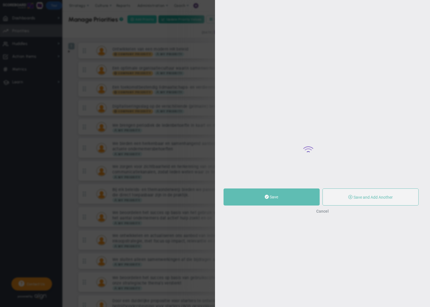
type input "0"
radio input "true"
type input "[PERSON_NAME]"
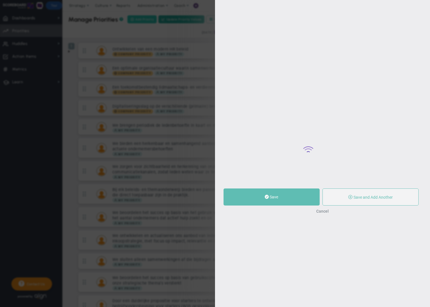
type input "0"
radio input "true"
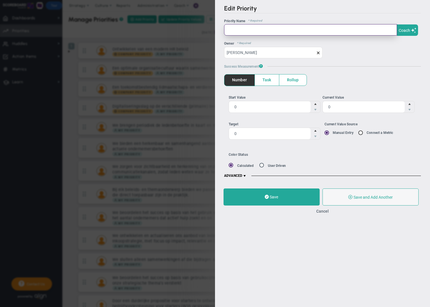
click at [241, 30] on input "text" at bounding box center [310, 29] width 173 height 11
type input "Succesvolle HO"
radio input "false"
radio input "true"
radio input "false"
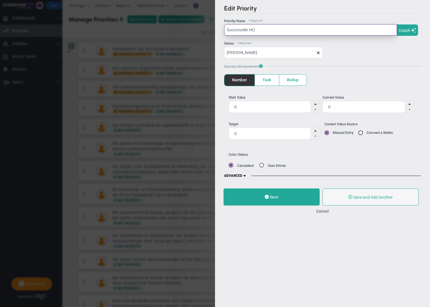
radio input "true"
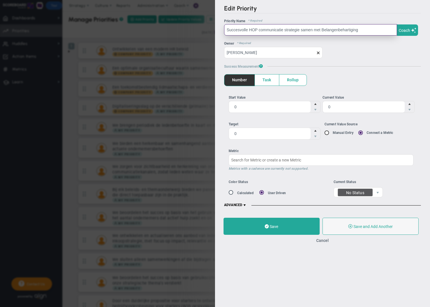
type input "Succesvolle HOP communicatie strategie samen met Belangenbehartiging"
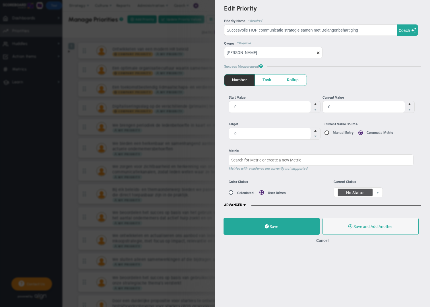
click at [265, 81] on span "Task" at bounding box center [267, 80] width 24 height 11
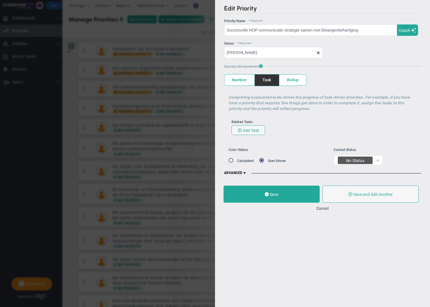
click at [246, 173] on span at bounding box center [245, 173] width 5 height 5
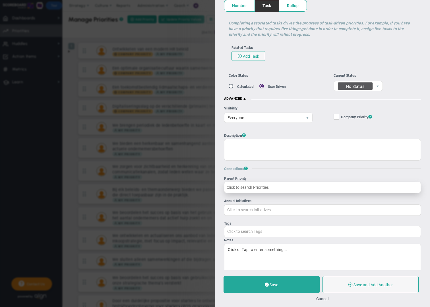
scroll to position [81, 0]
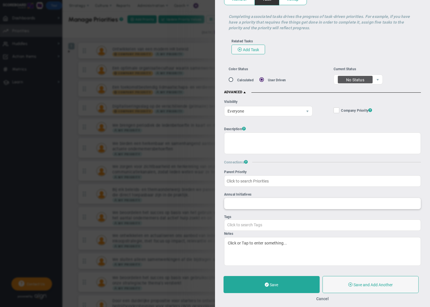
click at [274, 204] on input "Annual Initiatives" at bounding box center [323, 203] width 196 height 10
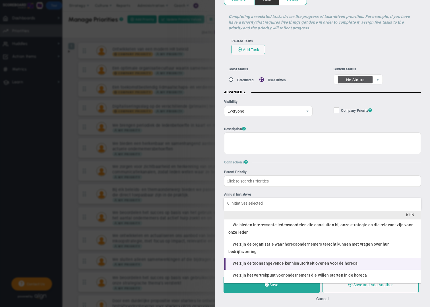
click at [293, 261] on span "We zijn de toonaangevende kennisautoriteit over en voor de horeca." at bounding box center [296, 263] width 126 height 5
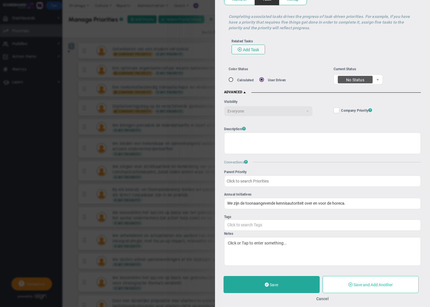
click at [358, 288] on button "Save and Add Another" at bounding box center [371, 284] width 96 height 17
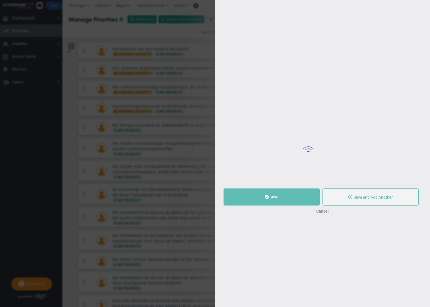
type input "0"
radio input "true"
type input "[PERSON_NAME]"
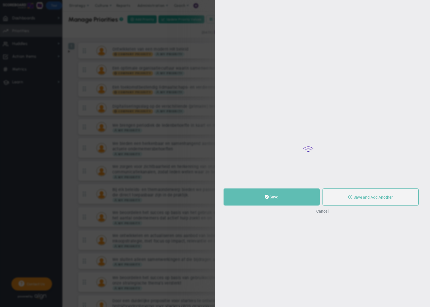
type input "0"
radio input "true"
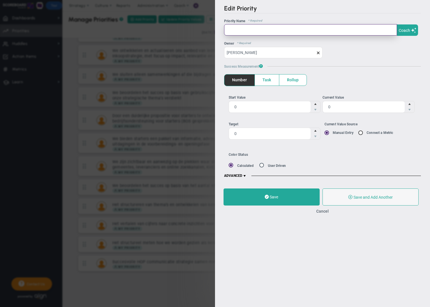
click at [237, 32] on input "text" at bounding box center [310, 29] width 173 height 11
type input "1000 nieuwe leden ingeschreven"
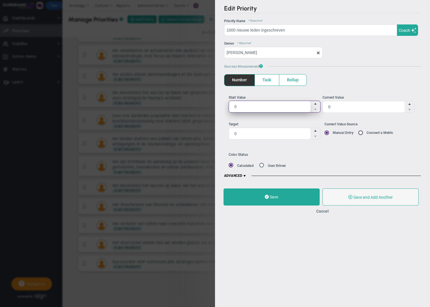
click at [245, 105] on span "0 0" at bounding box center [275, 107] width 92 height 12
click at [0, 0] on input "0" at bounding box center [0, 0] width 0 height 0
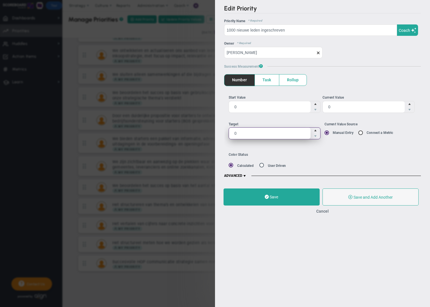
drag, startPoint x: 239, startPoint y: 132, endPoint x: 232, endPoint y: 131, distance: 7.1
click at [232, 131] on span "0 0" at bounding box center [275, 134] width 92 height 12
type input "17400"
type input "17,400"
click at [344, 151] on div "Start Value 0 0 Current Value 0 0 17,400 17400 Manual Entry" at bounding box center [322, 119] width 197 height 67
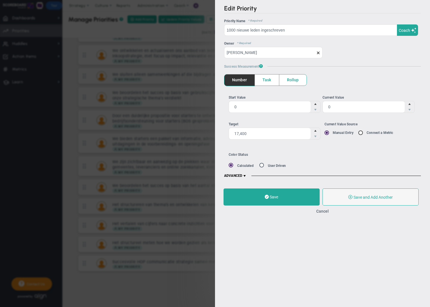
click at [243, 176] on span at bounding box center [245, 176] width 5 height 5
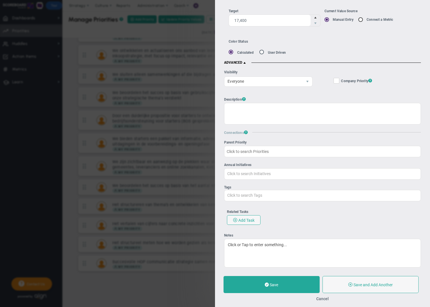
scroll to position [115, 0]
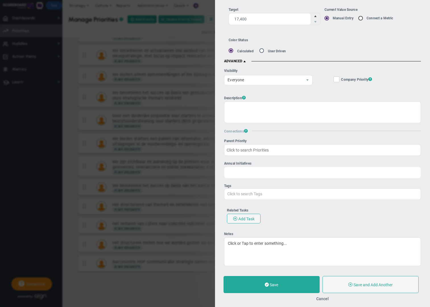
click at [243, 171] on input "Annual Initiatives Click to search Initiatives" at bounding box center [323, 172] width 196 height 10
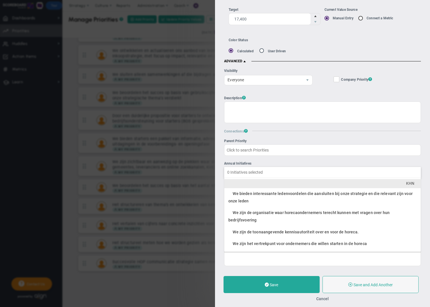
type input "Click to search Initiatives"
click at [221, 162] on div "Edit Priority OKR Name Priority Name 1000 nieuwe leden ingeschreven Coach AI Co…" at bounding box center [322, 135] width 215 height 271
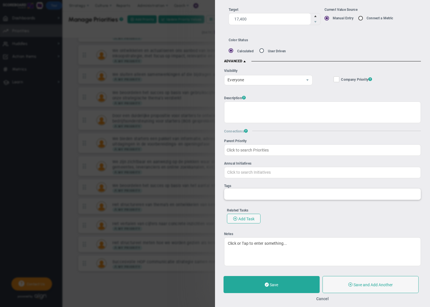
click at [232, 193] on input "Tags" at bounding box center [231, 194] width 13 height 10
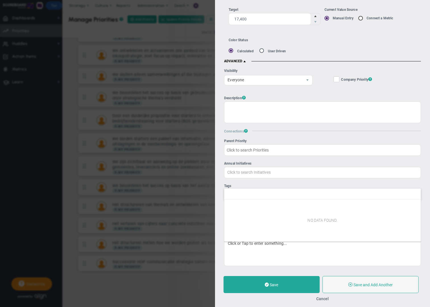
type input "Click to search Tags"
click at [221, 190] on div "Edit Priority OKR Name Priority Name 1000 nieuwe leden ingeschreven Coach AI Co…" at bounding box center [322, 135] width 215 height 271
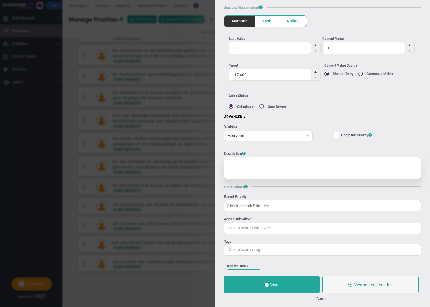
scroll to position [63, 0]
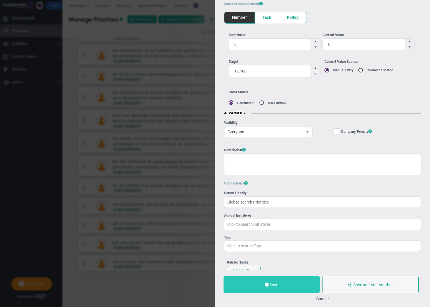
click at [303, 284] on button "Save" at bounding box center [272, 284] width 96 height 17
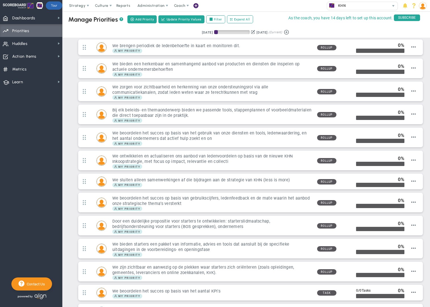
scroll to position [204, 0]
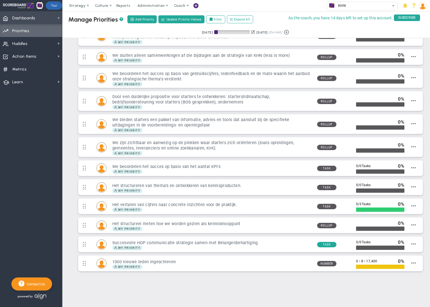
click at [37, 19] on span "Dashboards Dashboards" at bounding box center [31, 17] width 62 height 13
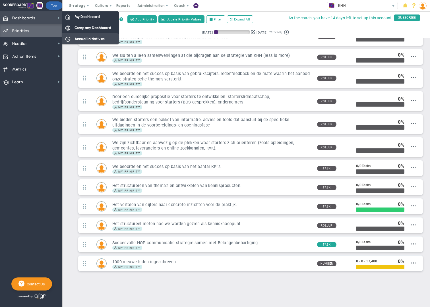
click at [86, 40] on span "Annual Initiatives" at bounding box center [90, 38] width 30 height 5
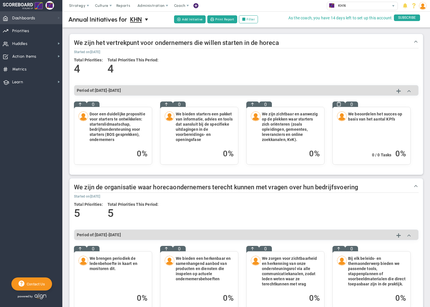
click at [60, 19] on span at bounding box center [59, 18] width 5 height 5
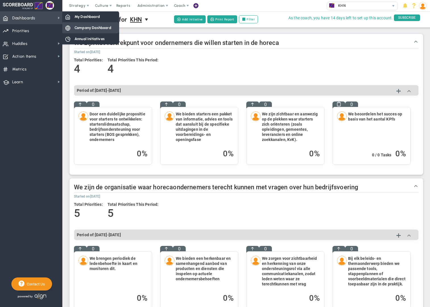
click at [91, 30] on span "Company Dashboard" at bounding box center [93, 27] width 37 height 5
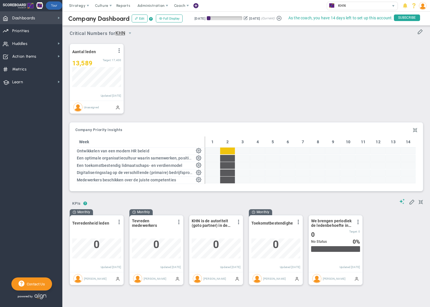
scroll to position [20, 49]
click at [59, 19] on span at bounding box center [59, 18] width 5 height 5
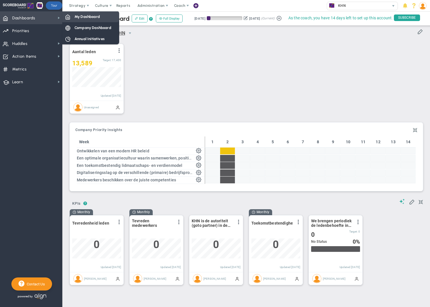
click at [87, 18] on span "My Dashboard" at bounding box center [87, 16] width 25 height 5
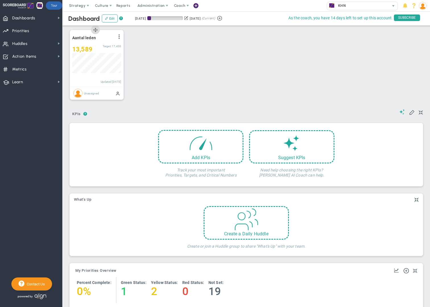
scroll to position [11, 0]
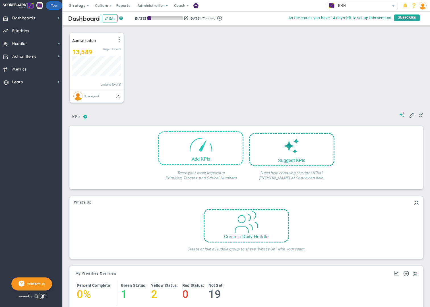
click at [205, 153] on span at bounding box center [201, 144] width 24 height 24
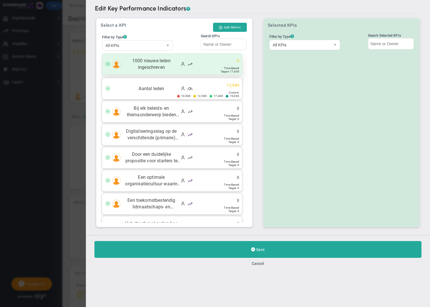
click at [158, 65] on span "1000 nieuwe leden ingeschreven" at bounding box center [152, 64] width 56 height 13
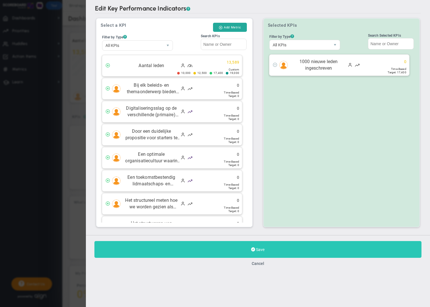
click at [262, 253] on button "Save" at bounding box center [258, 249] width 327 height 17
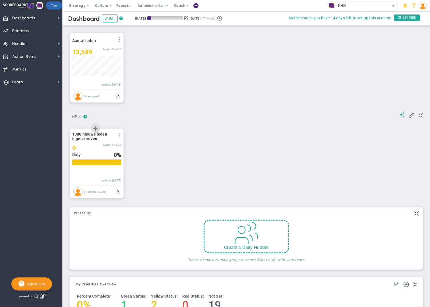
click at [120, 138] on span at bounding box center [119, 135] width 5 height 5
click at [107, 148] on li "Edit" at bounding box center [103, 146] width 40 height 7
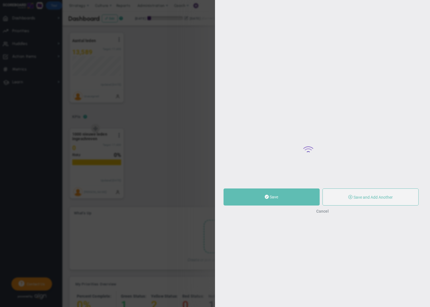
type input "1000 nieuwe leden ingeschreven"
type input "0"
type input "17,400"
type input "17400"
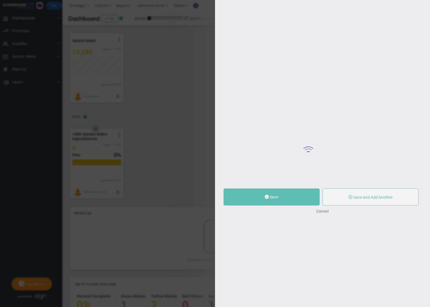
radio input "true"
type input "[PERSON_NAME]"
type input "0"
type input "17,400"
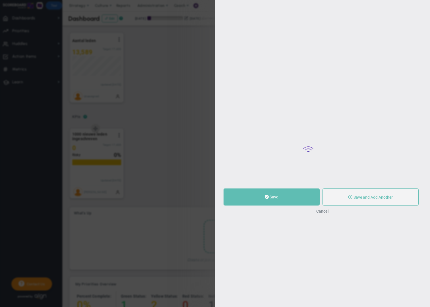
radio input "true"
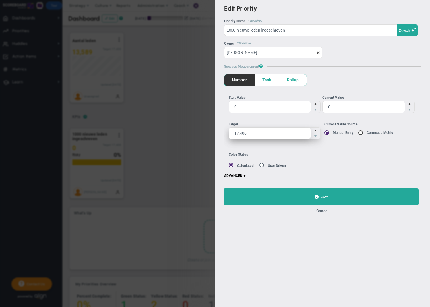
click at [238, 133] on span "17,400 17400" at bounding box center [275, 134] width 92 height 12
click at [238, 133] on input "17,400" at bounding box center [270, 133] width 82 height 11
click at [238, 133] on input "17400" at bounding box center [270, 133] width 82 height 11
type input "1000"
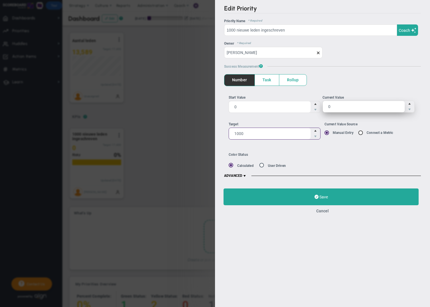
type input "1,000"
drag, startPoint x: 332, startPoint y: 108, endPoint x: 327, endPoint y: 108, distance: 4.6
click at [327, 108] on span "0 0" at bounding box center [369, 107] width 92 height 12
type input "477"
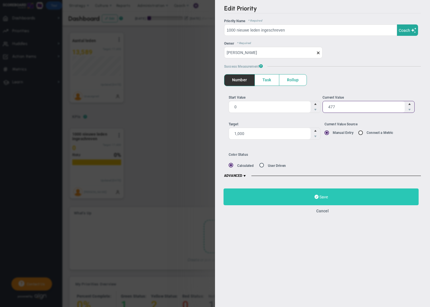
type input "477"
click at [324, 197] on span "Save" at bounding box center [324, 197] width 9 height 5
